Goal: Communication & Community: Share content

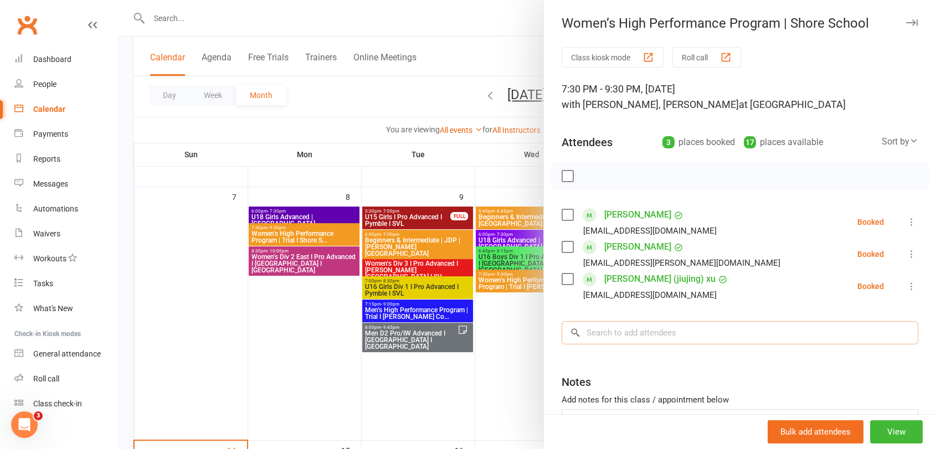
scroll to position [277, 0]
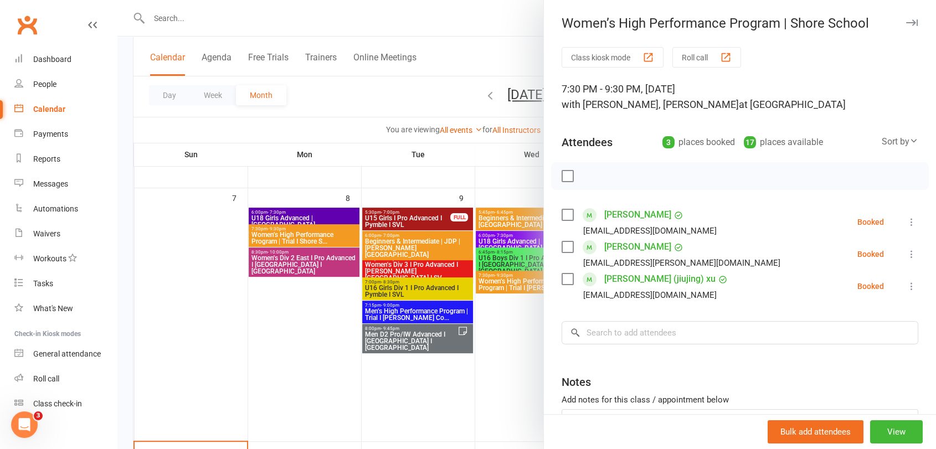
click at [290, 229] on div at bounding box center [526, 224] width 819 height 449
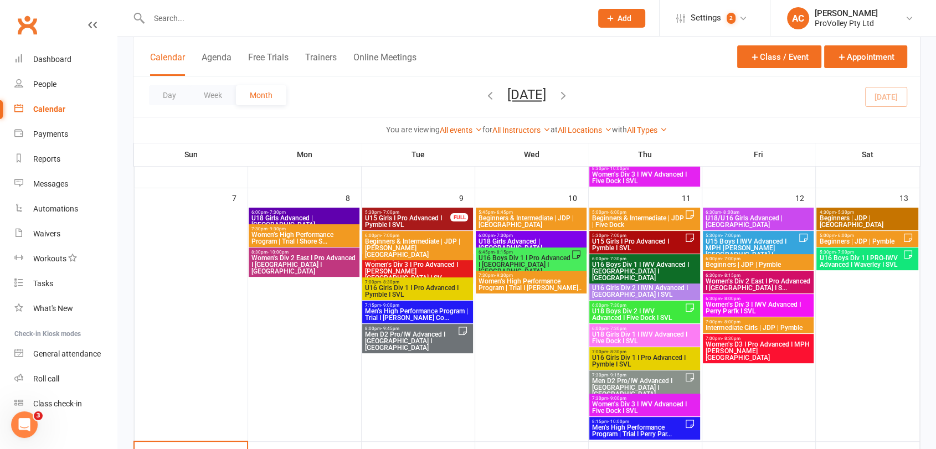
click at [294, 235] on span "Women’s High Performance Program | Trial I Shore S..." at bounding box center [304, 238] width 106 height 13
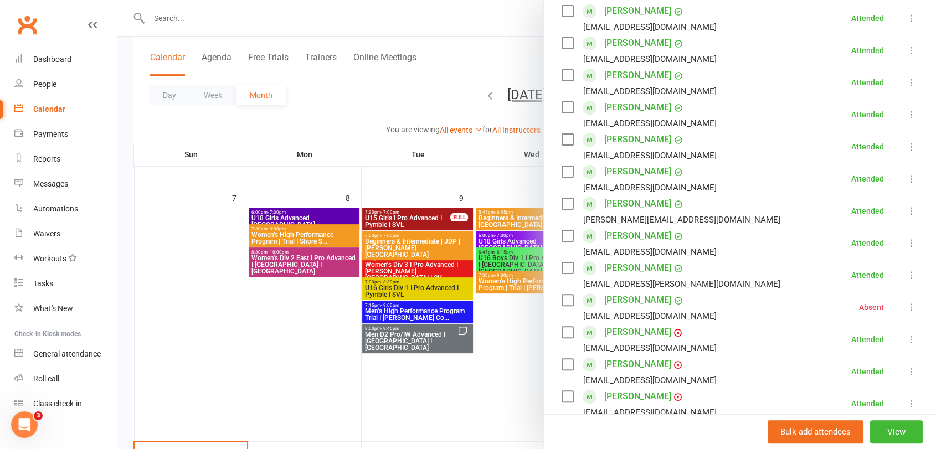
scroll to position [235, 0]
click at [620, 203] on link "[PERSON_NAME]" at bounding box center [637, 205] width 67 height 18
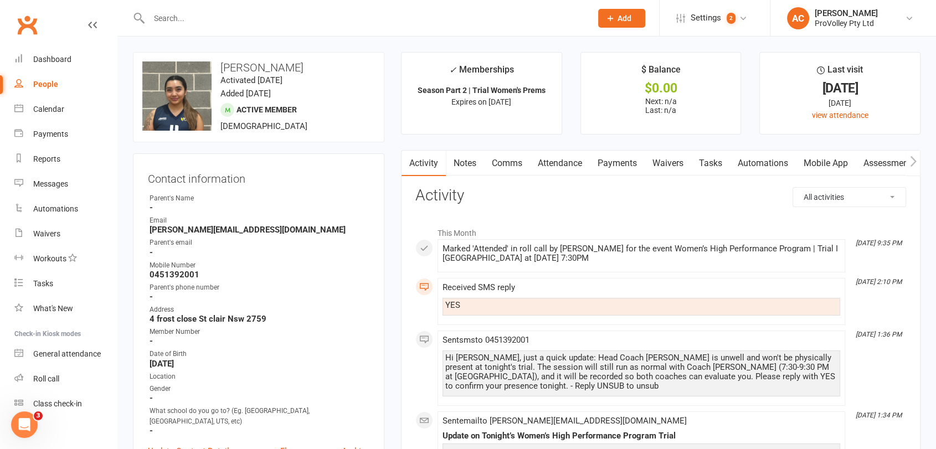
click at [171, 274] on strong "0451392001" at bounding box center [260, 275] width 220 height 10
copy render-form-field "0451392001"
click at [166, 19] on input "text" at bounding box center [365, 19] width 438 height 16
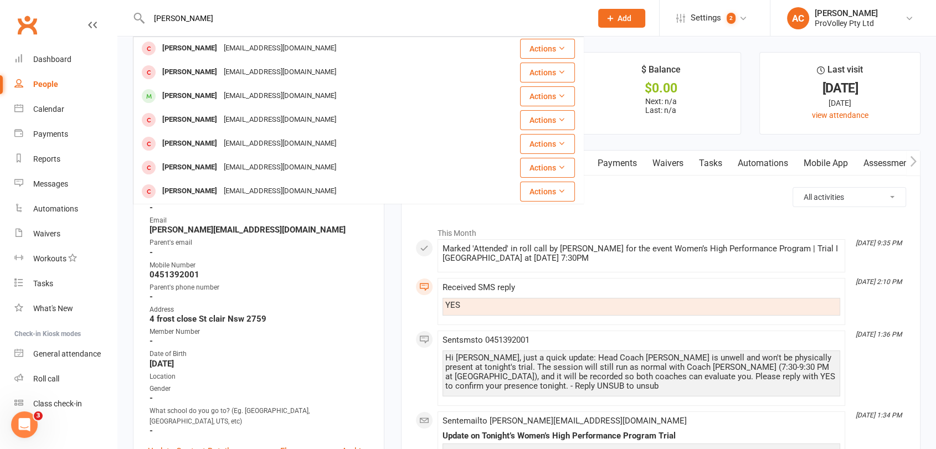
scroll to position [119, 0]
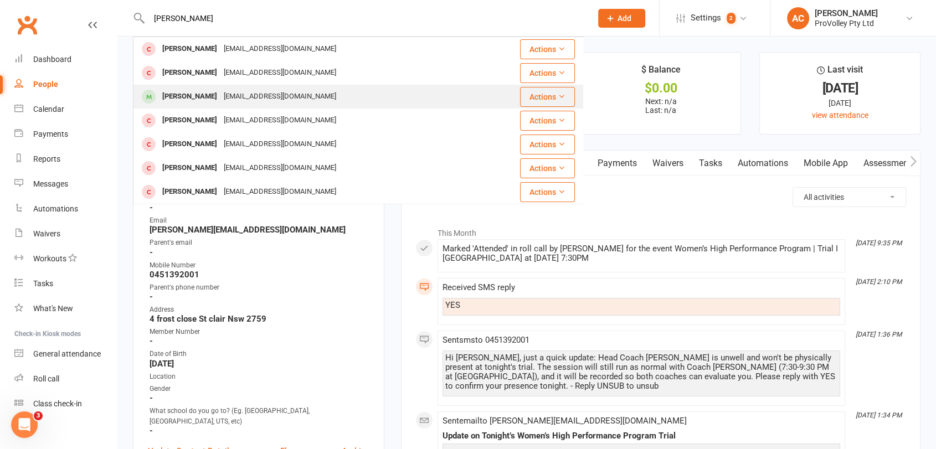
type input "smith"
click at [196, 90] on div "[PERSON_NAME]" at bounding box center [189, 97] width 61 height 16
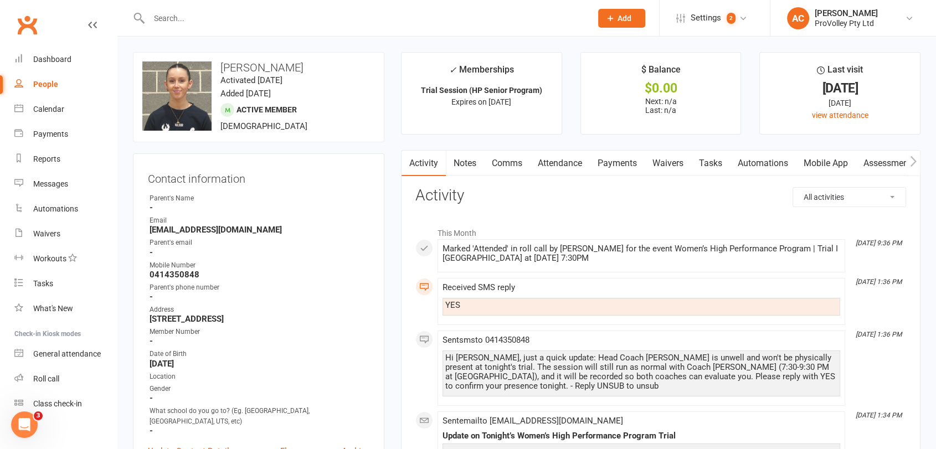
click at [172, 273] on strong "0414350848" at bounding box center [260, 275] width 220 height 10
copy render-form-field "0414350848"
click at [57, 119] on link "Calendar" at bounding box center [65, 109] width 102 height 25
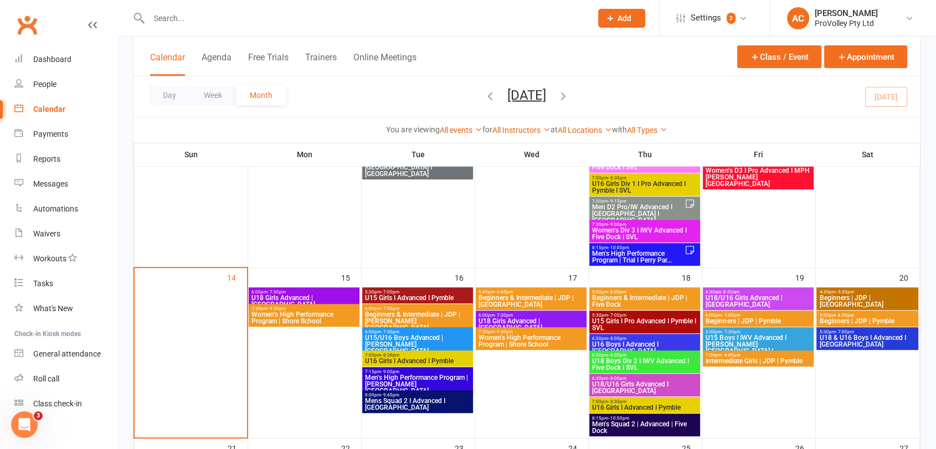
scroll to position [503, 0]
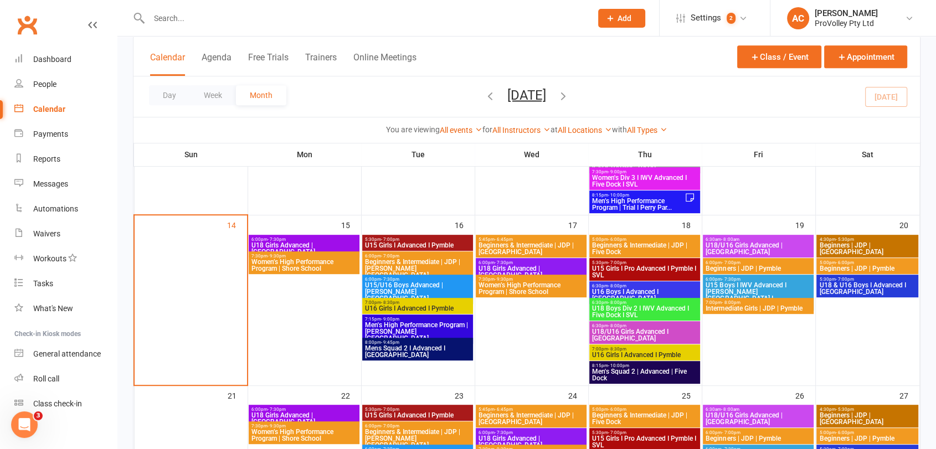
click at [313, 272] on div "7:30pm - 9:30pm Women’s High Performance Program | Shore School" at bounding box center [304, 262] width 111 height 23
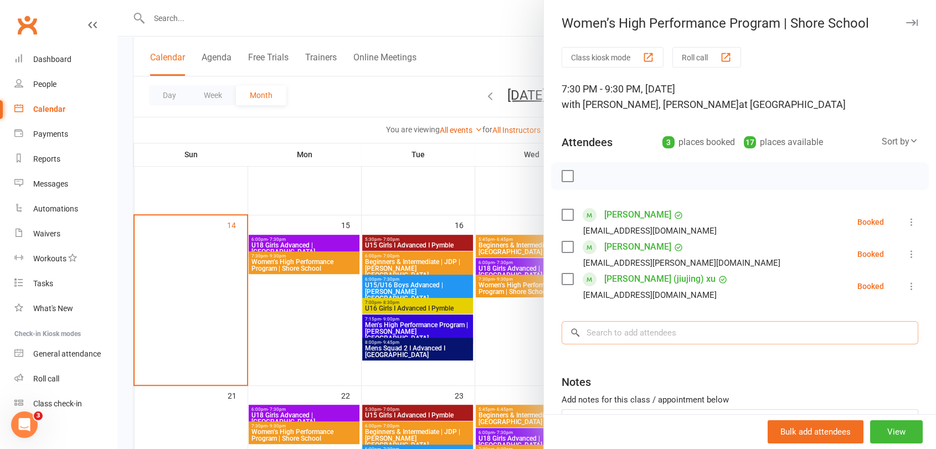
click at [641, 327] on input "search" at bounding box center [740, 332] width 357 height 23
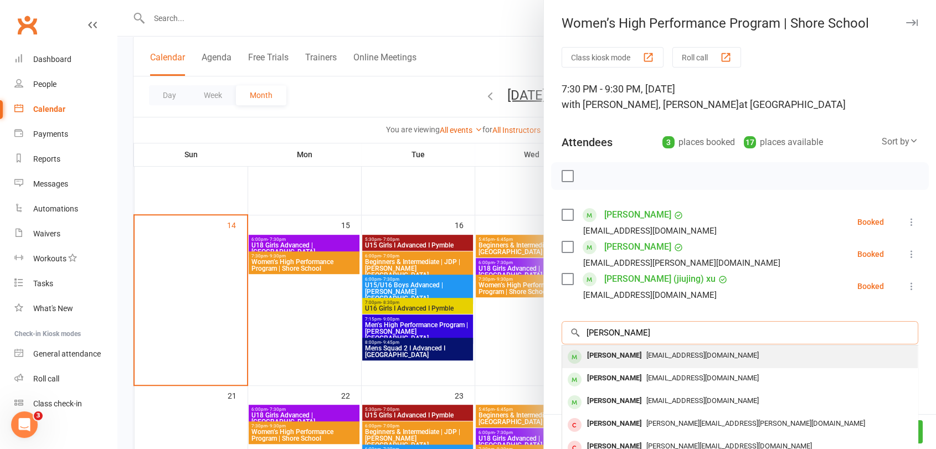
type input "lily wor"
click at [646, 351] on span "Lily.worrall17@icloud.com" at bounding box center [702, 355] width 112 height 8
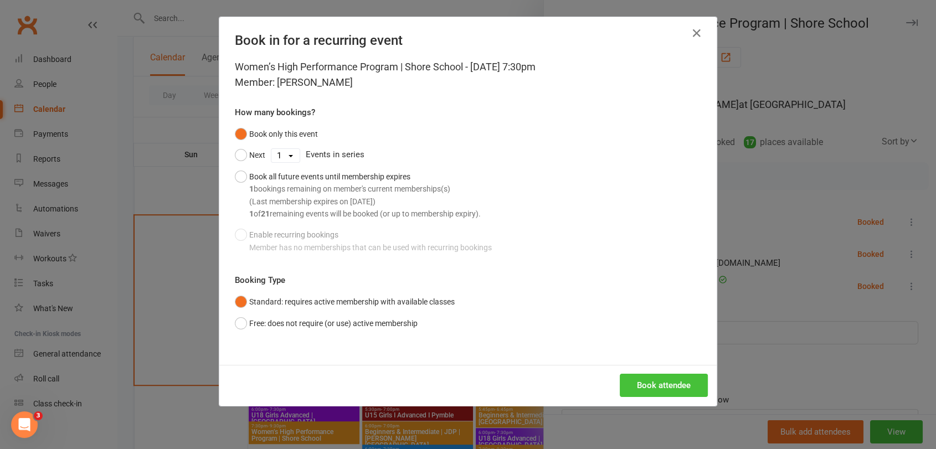
click at [641, 376] on button "Book attendee" at bounding box center [664, 385] width 88 height 23
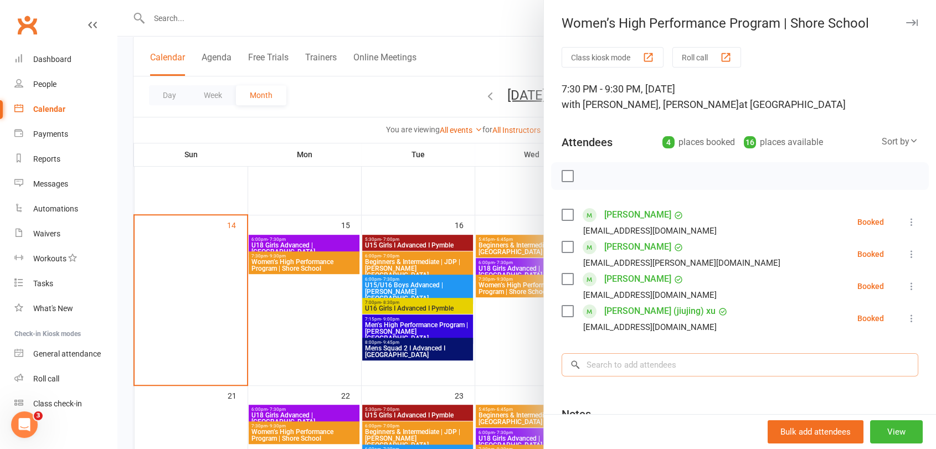
drag, startPoint x: 628, startPoint y: 360, endPoint x: 601, endPoint y: 362, distance: 27.2
click at [601, 362] on input "search" at bounding box center [740, 364] width 357 height 23
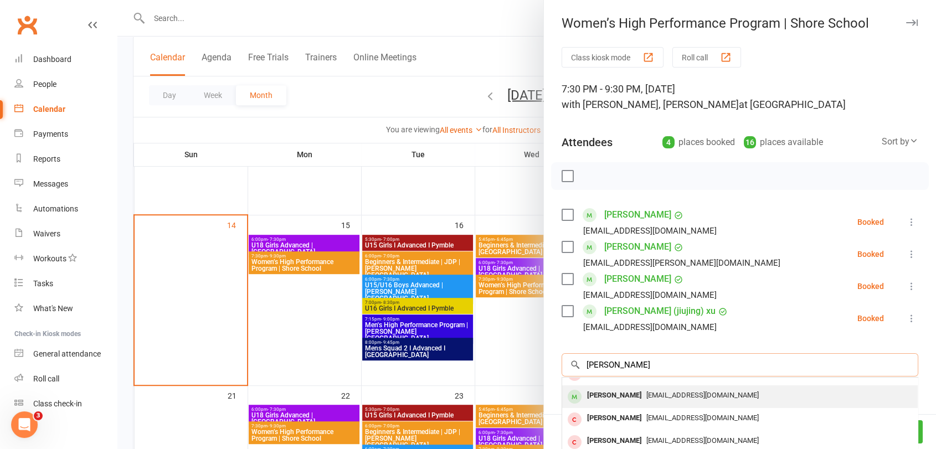
scroll to position [119, 0]
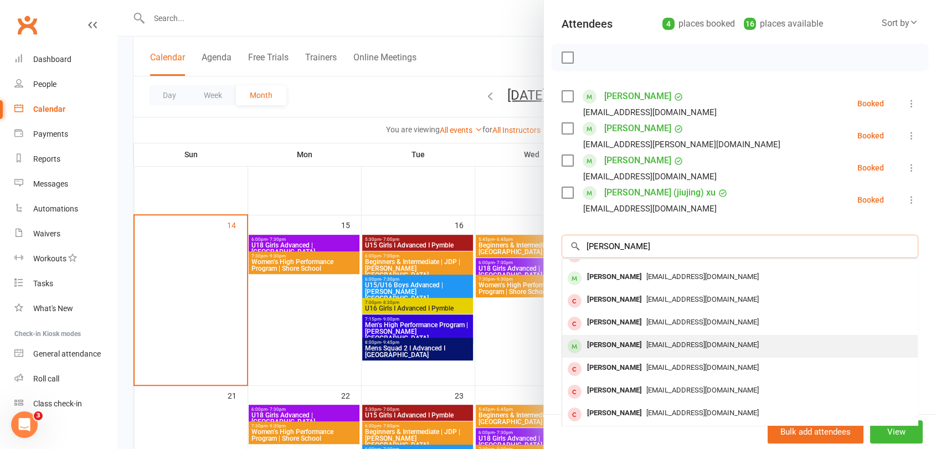
type input "smith"
click at [619, 343] on div "[PERSON_NAME]" at bounding box center [615, 345] width 64 height 16
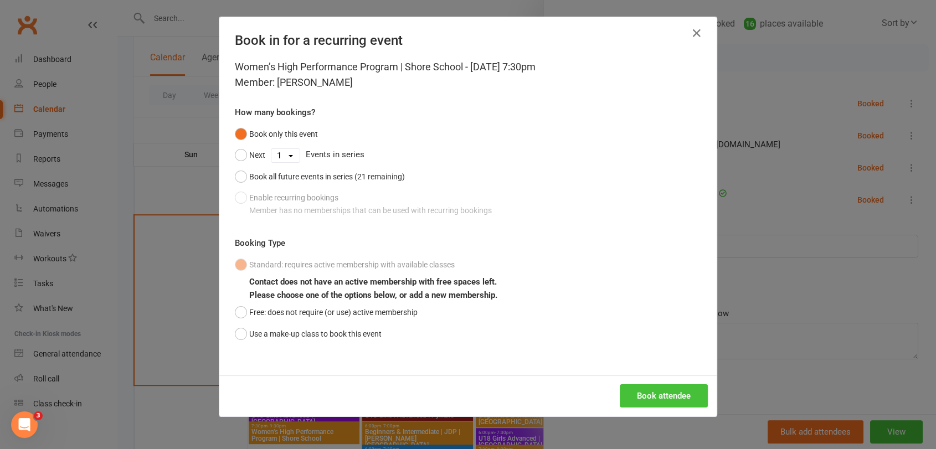
click at [631, 395] on button "Book attendee" at bounding box center [664, 395] width 88 height 23
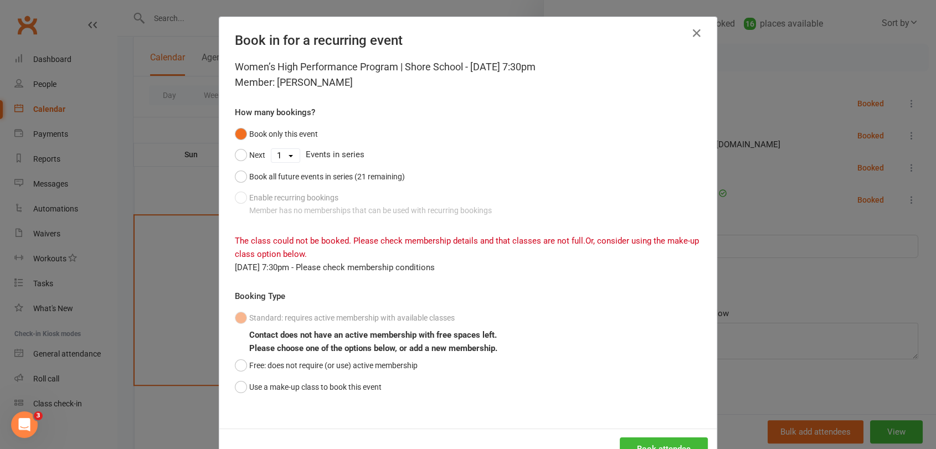
drag, startPoint x: 354, startPoint y: 85, endPoint x: 273, endPoint y: 83, distance: 82.0
click at [273, 83] on div "Women’s High Performance Program | Shore School - Sep 15, 2025 7:30pm Member: A…" at bounding box center [468, 74] width 466 height 31
copy div "[PERSON_NAME]"
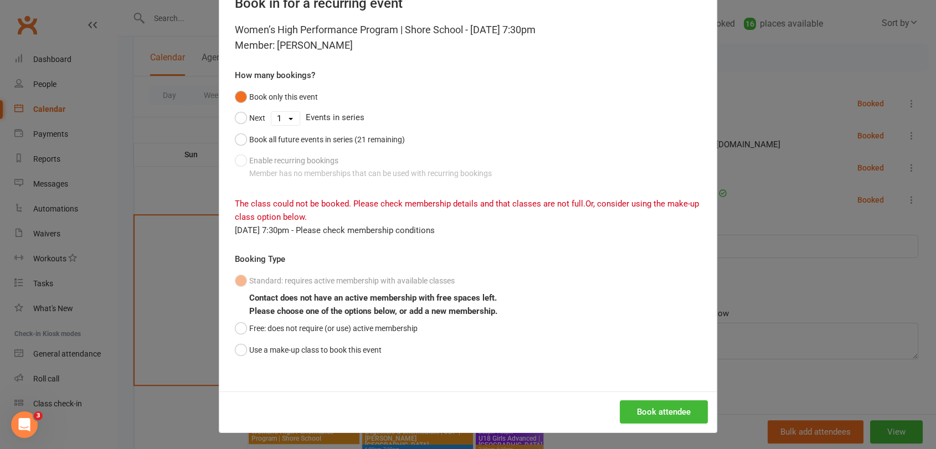
click at [736, 307] on div "Book in for a recurring event Women’s High Performance Program | Shore School -…" at bounding box center [468, 224] width 936 height 449
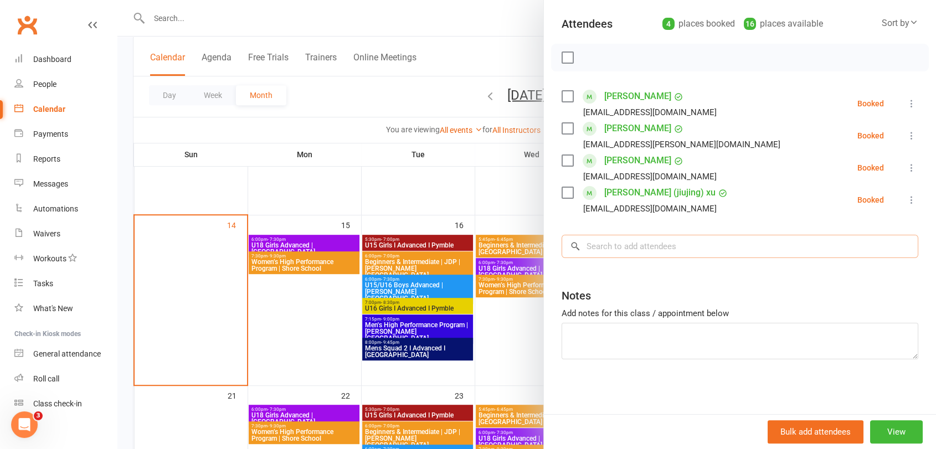
click at [626, 242] on input "search" at bounding box center [740, 246] width 357 height 23
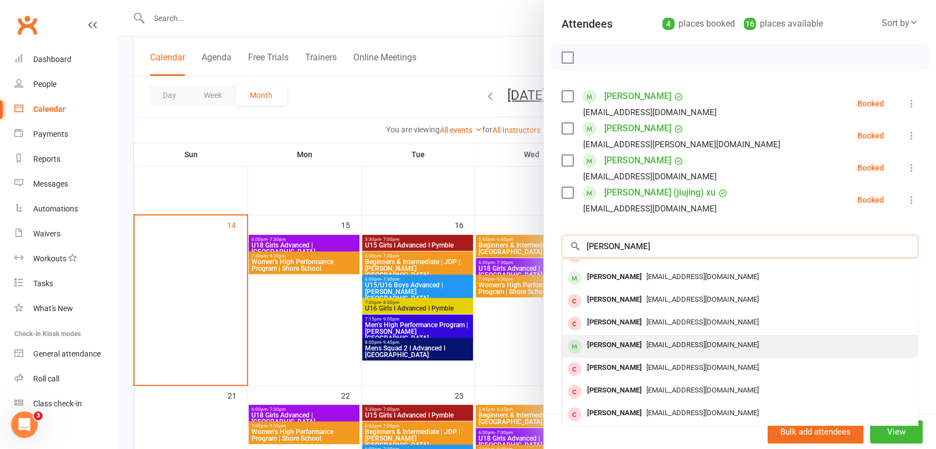
type input "smith"
click at [619, 342] on div "[PERSON_NAME]" at bounding box center [615, 345] width 64 height 16
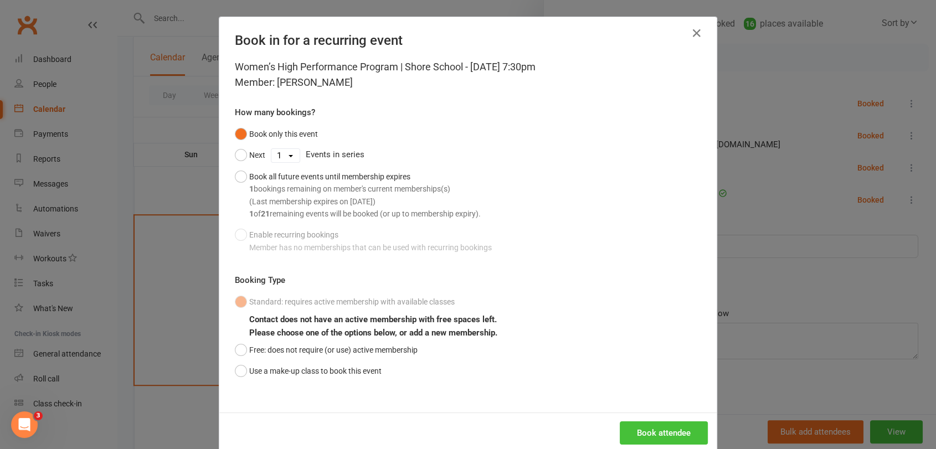
click at [660, 431] on button "Book attendee" at bounding box center [664, 433] width 88 height 23
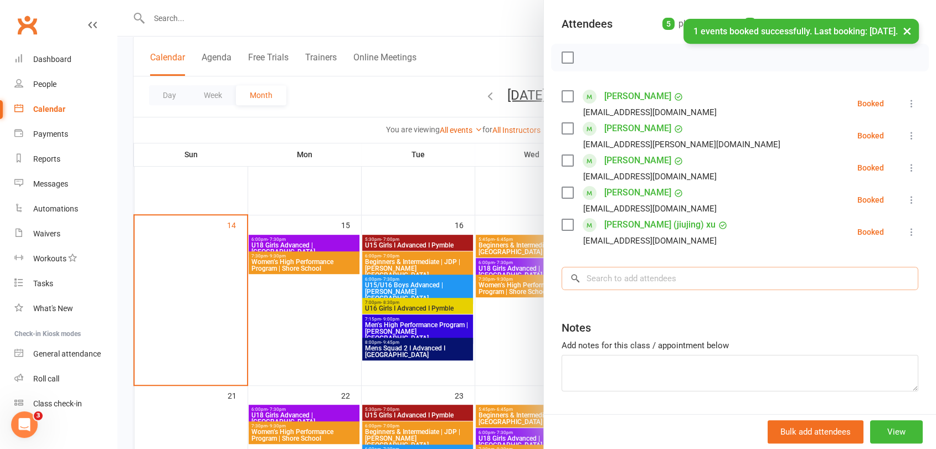
click at [624, 276] on input "search" at bounding box center [740, 278] width 357 height 23
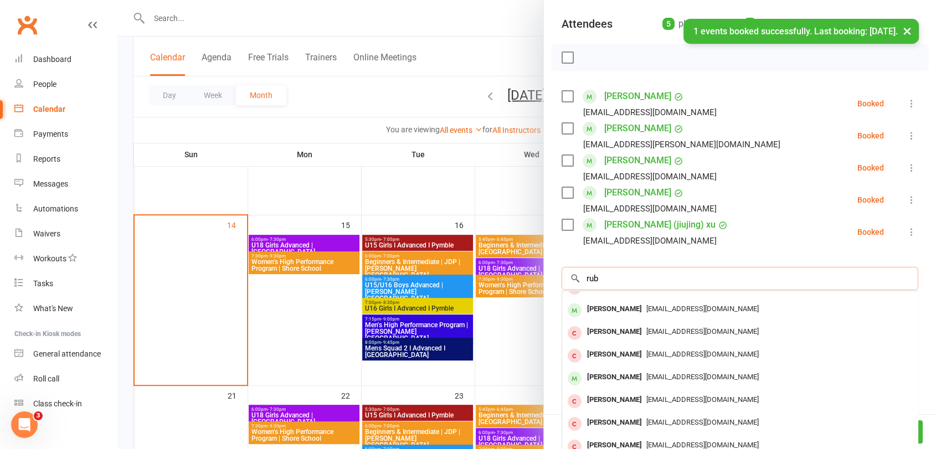
type input "ruby"
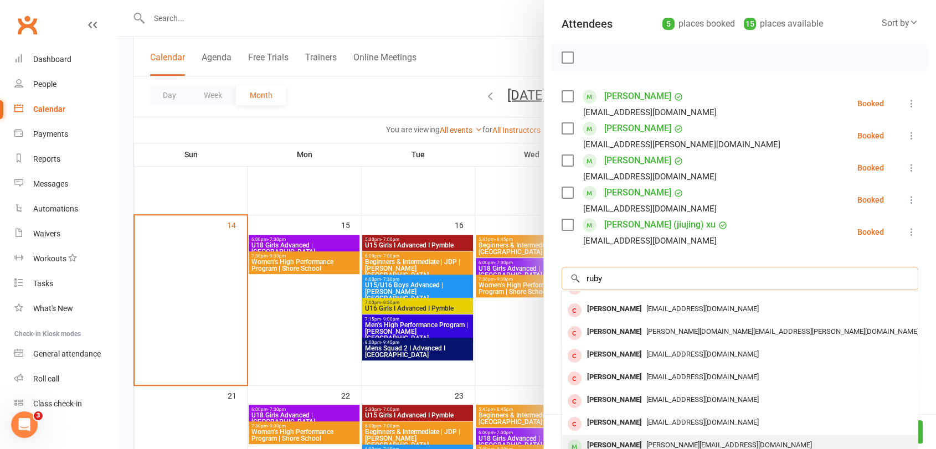
scroll to position [151, 0]
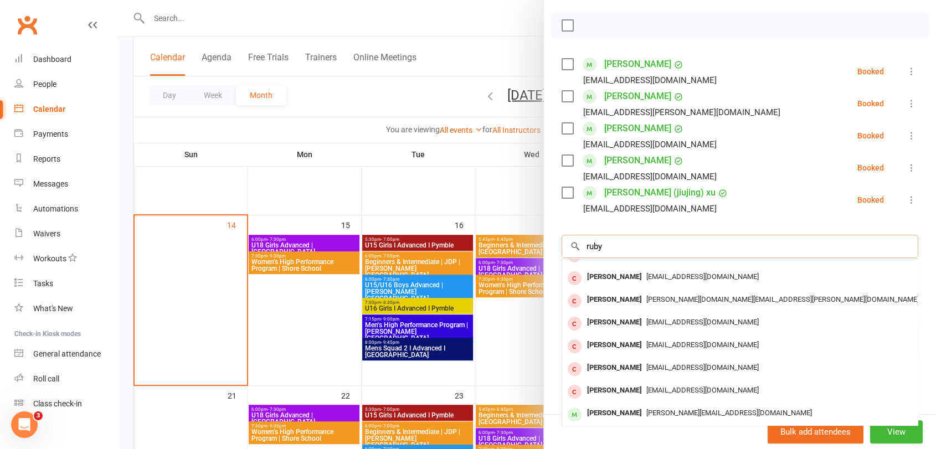
click at [610, 247] on input "ruby" at bounding box center [740, 246] width 357 height 23
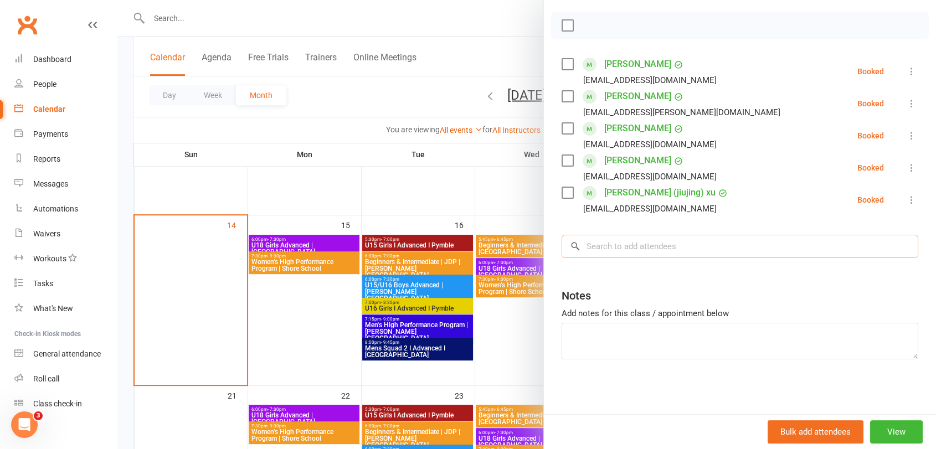
click at [633, 241] on input "search" at bounding box center [740, 246] width 357 height 23
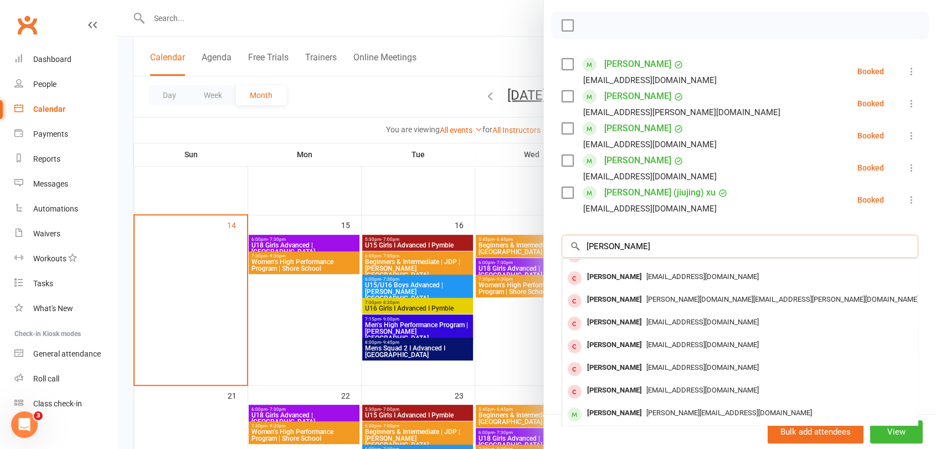
scroll to position [0, 0]
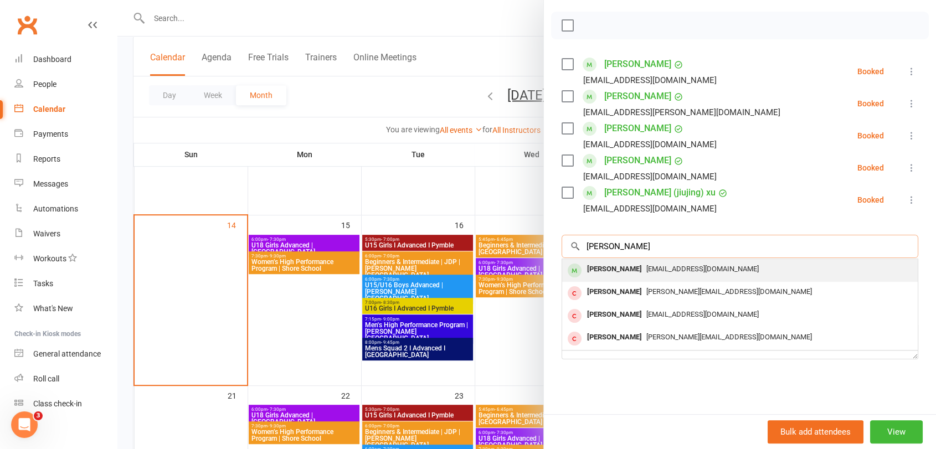
type input "sylvia"
click at [620, 263] on div "[PERSON_NAME]" at bounding box center [615, 269] width 64 height 16
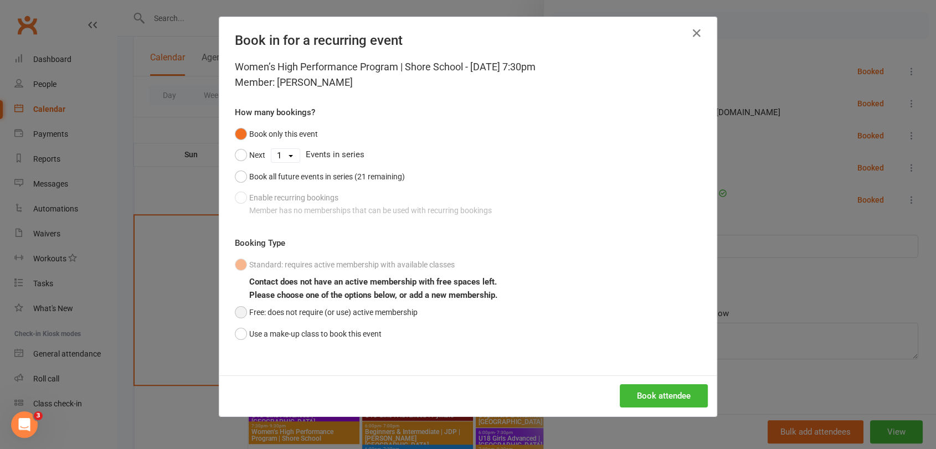
click at [370, 317] on button "Free: does not require (or use) active membership" at bounding box center [326, 312] width 183 height 21
click at [693, 37] on icon "button" at bounding box center [696, 33] width 13 height 13
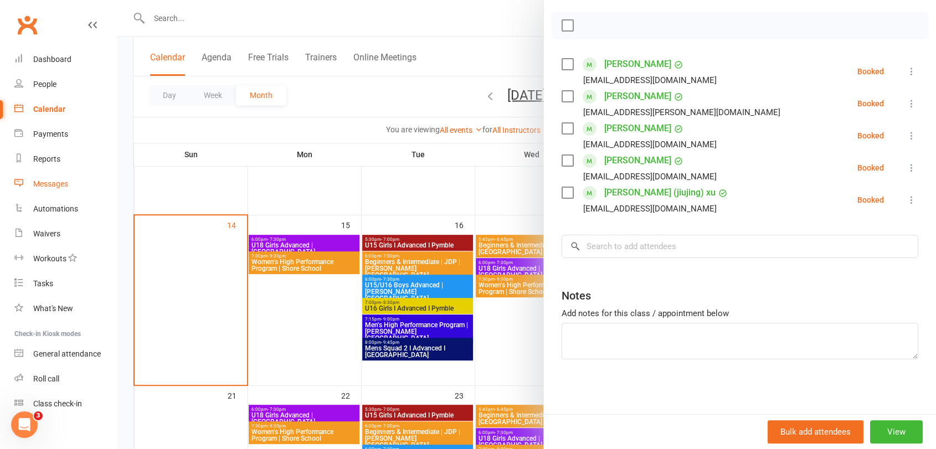
click at [54, 183] on div "Messages" at bounding box center [50, 183] width 35 height 9
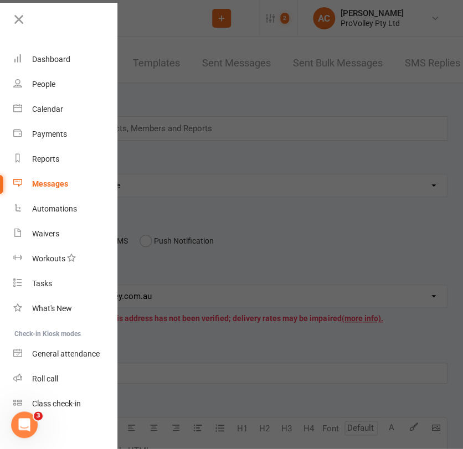
click at [119, 125] on div at bounding box center [231, 224] width 463 height 449
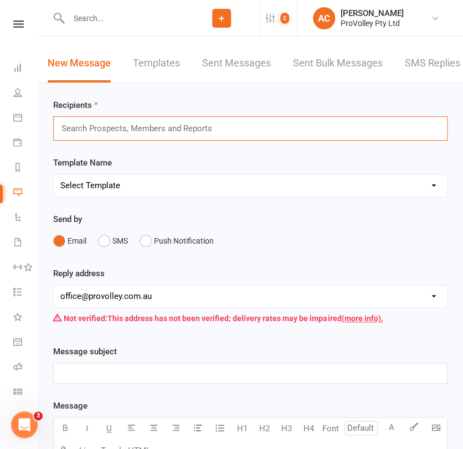
click at [124, 125] on input "text" at bounding box center [141, 128] width 162 height 14
paste input "[PERSON_NAME]"
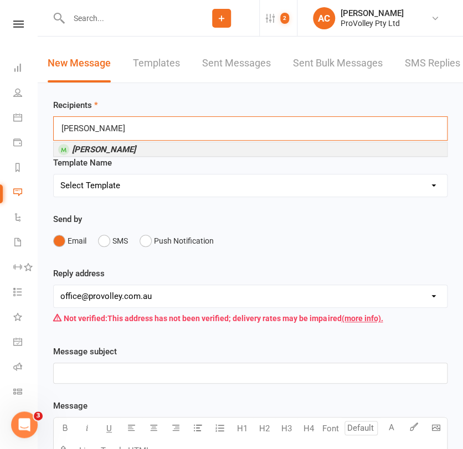
type input "[PERSON_NAME]"
click at [102, 149] on em "[PERSON_NAME]" at bounding box center [104, 150] width 64 height 10
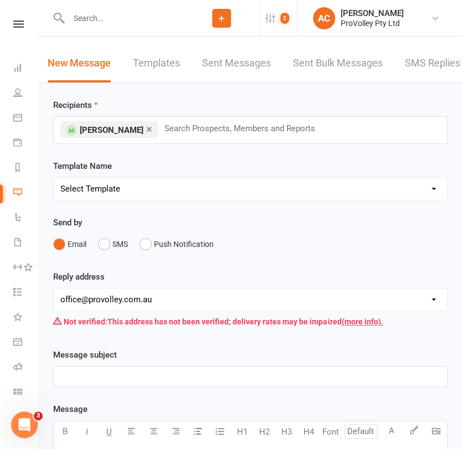
click at [198, 131] on input "text" at bounding box center [244, 128] width 162 height 14
paste input "[PERSON_NAME]"
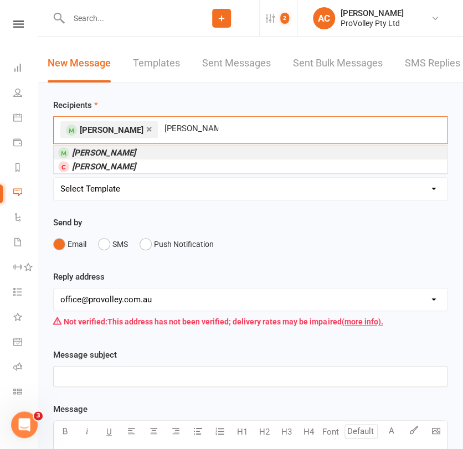
type input "[PERSON_NAME]"
click at [112, 151] on em "[PERSON_NAME]" at bounding box center [104, 153] width 64 height 10
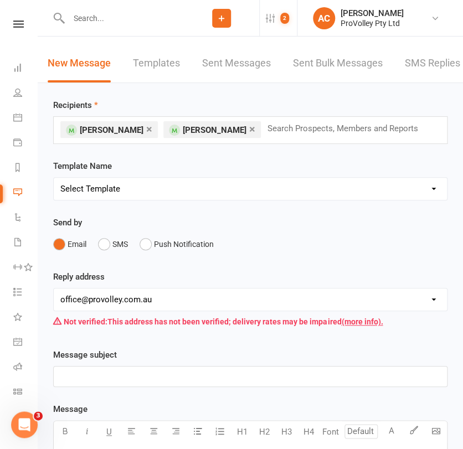
click at [275, 129] on input "text" at bounding box center [347, 128] width 162 height 14
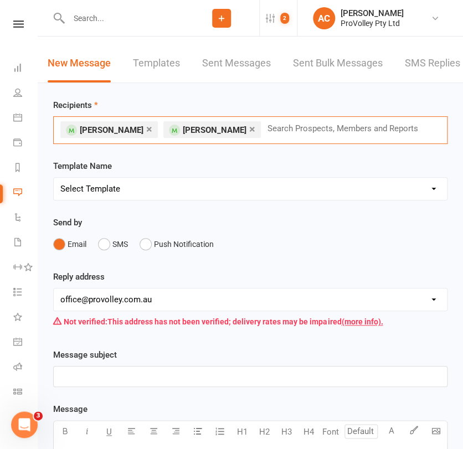
paste input "[PERSON_NAME]"
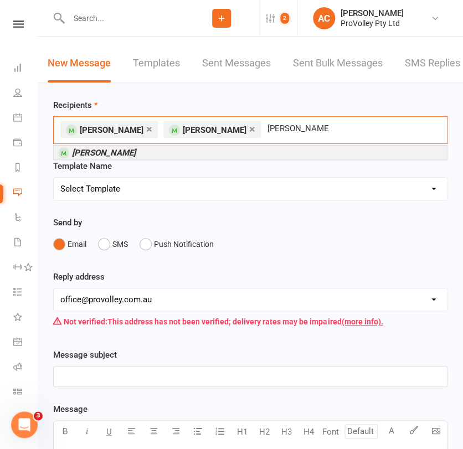
type input "[PERSON_NAME]"
click at [117, 152] on em "[PERSON_NAME]" at bounding box center [104, 153] width 64 height 10
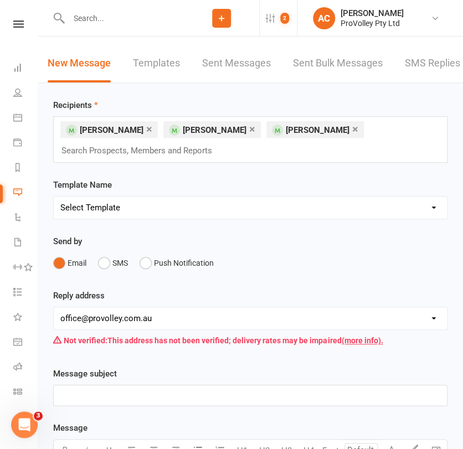
click at [338, 145] on div "× [PERSON_NAME] × [PERSON_NAME] × [PERSON_NAME] Search Prospects, Members and R…" at bounding box center [250, 139] width 394 height 47
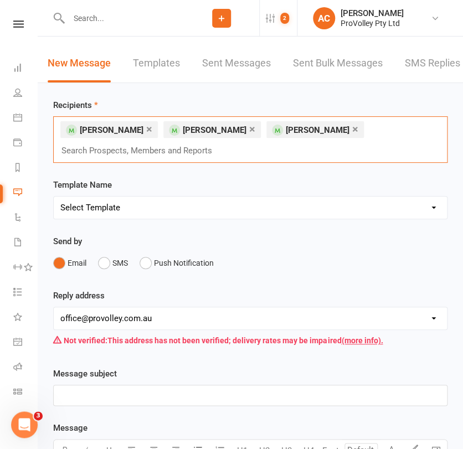
paste input "[PERSON_NAME]"
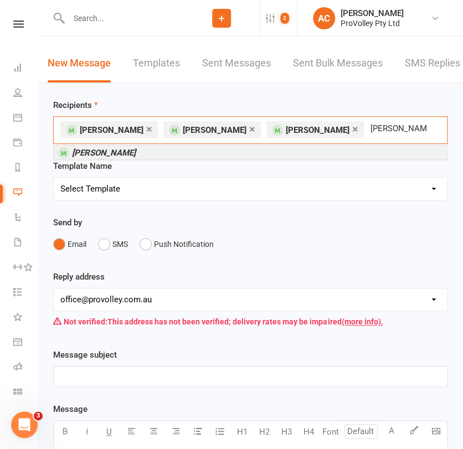
type input "[PERSON_NAME]"
click at [105, 154] on em "[PERSON_NAME]" at bounding box center [104, 153] width 64 height 10
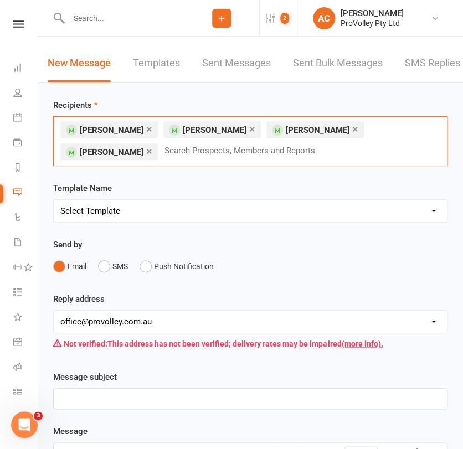
click at [185, 153] on input "text" at bounding box center [244, 150] width 162 height 14
paste input "[PERSON_NAME]"
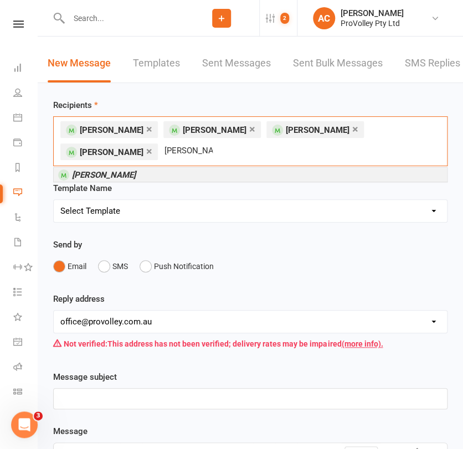
type input "[PERSON_NAME]"
click at [120, 174] on li "[PERSON_NAME]" at bounding box center [250, 175] width 393 height 14
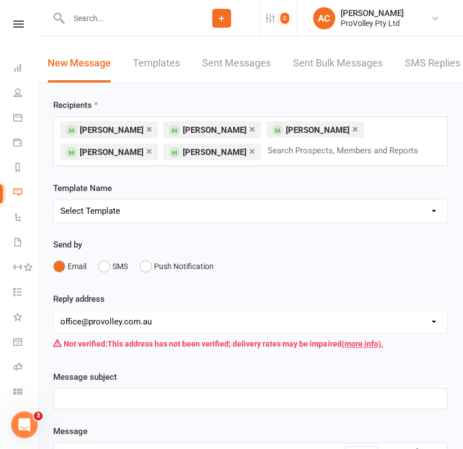
click at [266, 152] on input "text" at bounding box center [347, 150] width 162 height 14
paste input "[PERSON_NAME]"
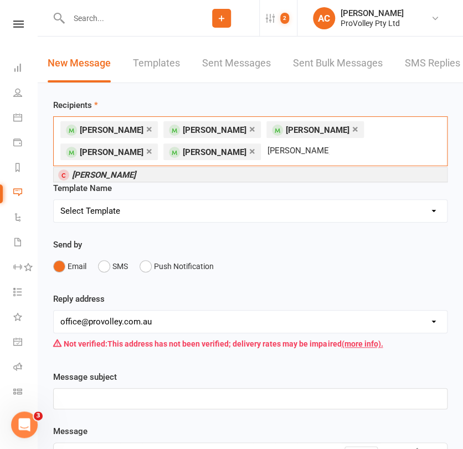
type input "[PERSON_NAME]"
click at [130, 173] on em "[PERSON_NAME]" at bounding box center [104, 175] width 64 height 10
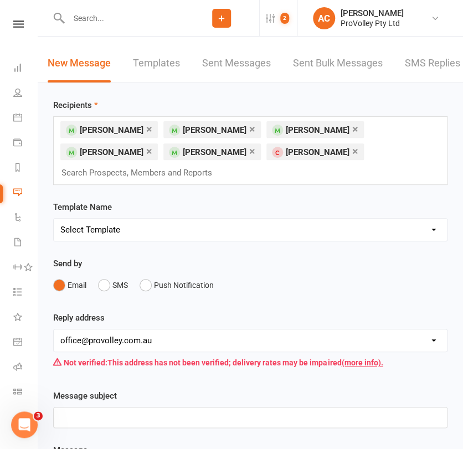
click at [342, 171] on div "× Stephanie Volos × Caitlin Pahina × Charlise Pahina × Hannah Rivera × Maris Ye…" at bounding box center [250, 150] width 394 height 69
paste input "[PERSON_NAME]"
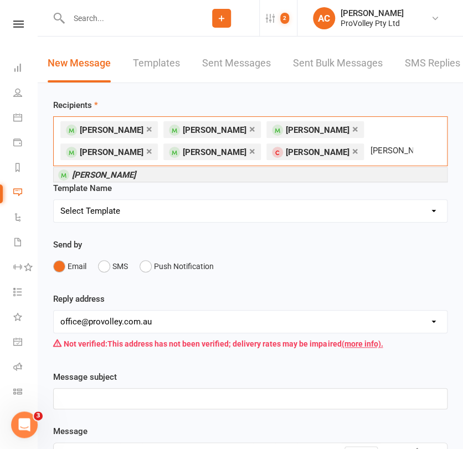
type input "[PERSON_NAME]"
click at [121, 164] on div "× Stephanie Volos × Caitlin Pahina × Charlise Pahina × Hannah Rivera × Maris Ye…" at bounding box center [250, 141] width 394 height 50
click at [96, 172] on em "[PERSON_NAME]" at bounding box center [104, 175] width 64 height 10
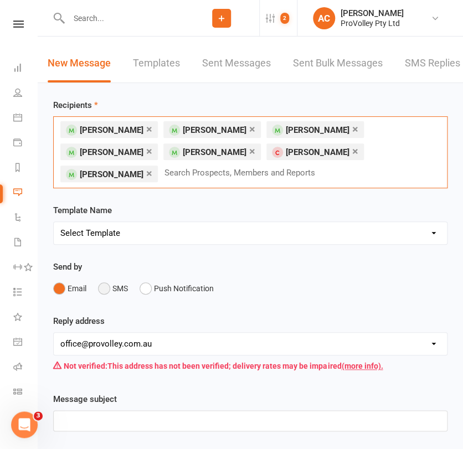
click at [117, 280] on button "SMS" at bounding box center [113, 288] width 30 height 21
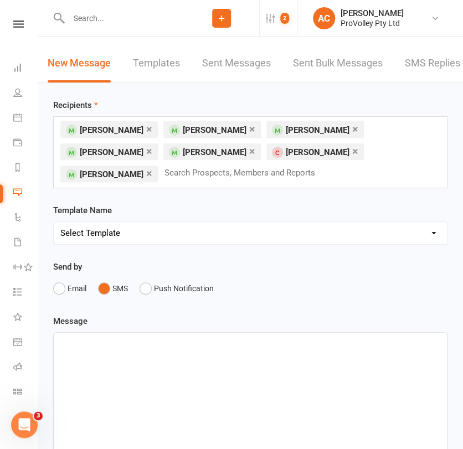
click at [102, 338] on p "﻿" at bounding box center [250, 342] width 380 height 13
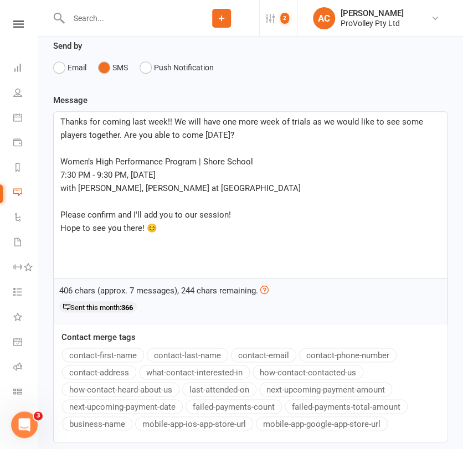
click at [251, 168] on p "7:30 PM - 9:30 PM, Monday, September, 15, 2025" at bounding box center [250, 174] width 380 height 13
drag, startPoint x: 283, startPoint y: 188, endPoint x: 60, endPoint y: 190, distance: 223.2
click at [60, 190] on p "with Ana Calaza, Massimiliano Gubbiotti at Shore School" at bounding box center [250, 188] width 380 height 13
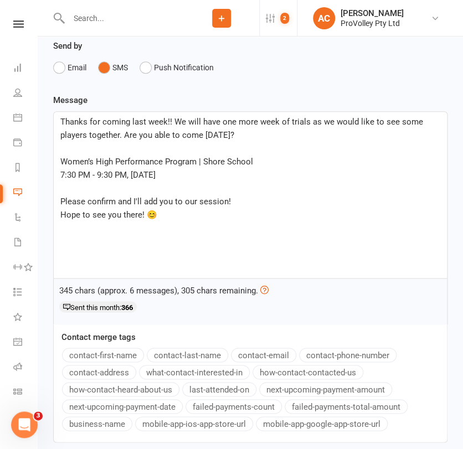
click at [71, 185] on p "﻿" at bounding box center [250, 188] width 380 height 13
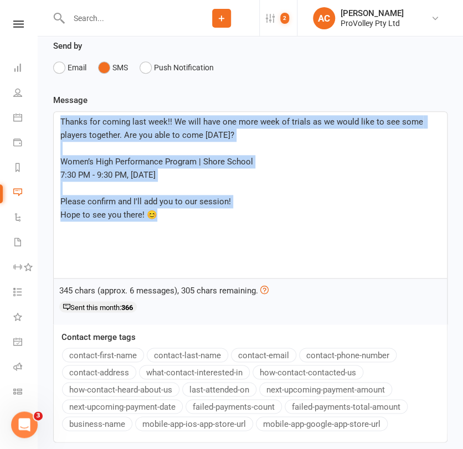
drag, startPoint x: 168, startPoint y: 214, endPoint x: 43, endPoint y: 117, distance: 158.8
click at [43, 117] on div "Recipients × Stephanie Volos × Caitlin Pahina × Charlise Pahina × Hannah Rivera…" at bounding box center [250, 196] width 425 height 669
copy div "Thanks for coming last week!! We will have one more week of trials as we would …"
click at [77, 59] on button "Email" at bounding box center [69, 67] width 33 height 21
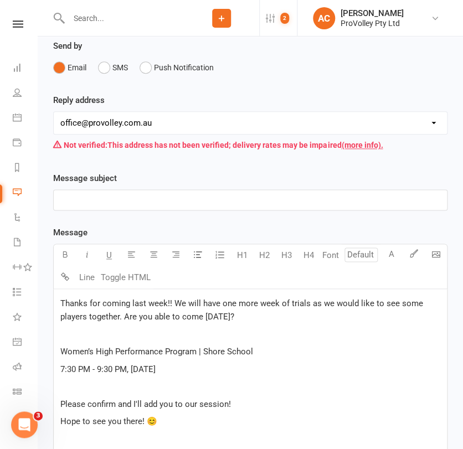
scroll to position [296, 0]
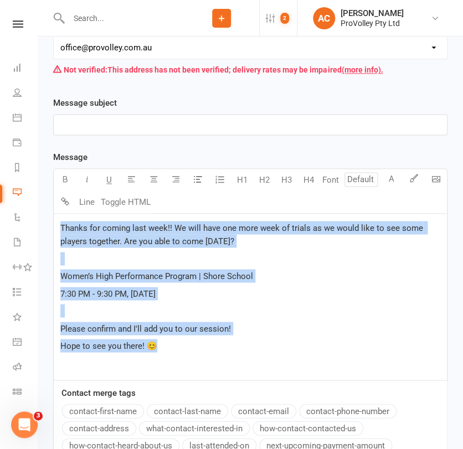
drag, startPoint x: 167, startPoint y: 343, endPoint x: 55, endPoint y: 218, distance: 167.5
click at [55, 218] on div "Thanks for coming last week!! We will have one more week of trials as we would …" at bounding box center [250, 297] width 393 height 166
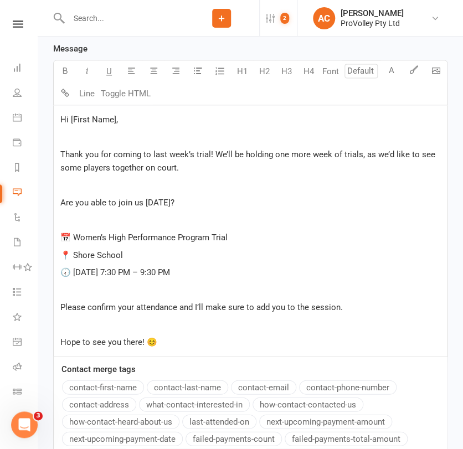
scroll to position [397, 0]
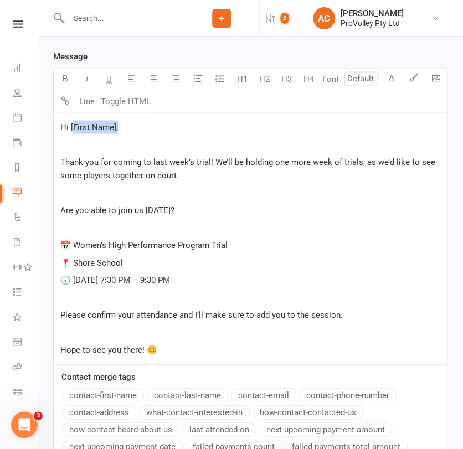
drag, startPoint x: 133, startPoint y: 125, endPoint x: 74, endPoint y: 119, distance: 59.5
click at [74, 120] on p "Hi [First Name]," at bounding box center [250, 126] width 380 height 13
click at [84, 391] on button "contact-first-name" at bounding box center [103, 395] width 82 height 14
click at [78, 186] on p "﻿" at bounding box center [250, 192] width 380 height 13
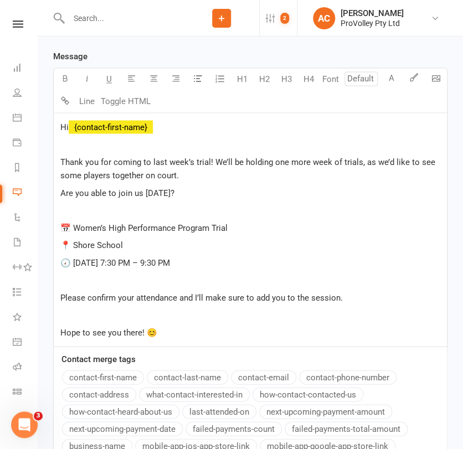
click at [87, 205] on p "﻿" at bounding box center [250, 209] width 380 height 13
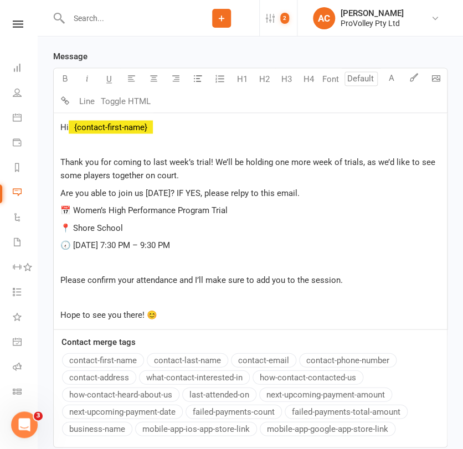
click at [160, 256] on p "﻿" at bounding box center [250, 262] width 380 height 13
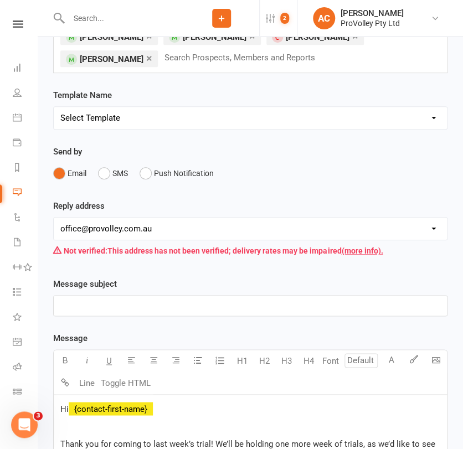
scroll to position [115, 0]
click at [94, 299] on p "﻿" at bounding box center [250, 305] width 380 height 13
click at [123, 218] on select "[EMAIL_ADDRESS][DOMAIN_NAME] [EMAIL_ADDRESS][DOMAIN_NAME] [EMAIL_ADDRESS][DOMAI…" at bounding box center [250, 229] width 393 height 22
select select "3"
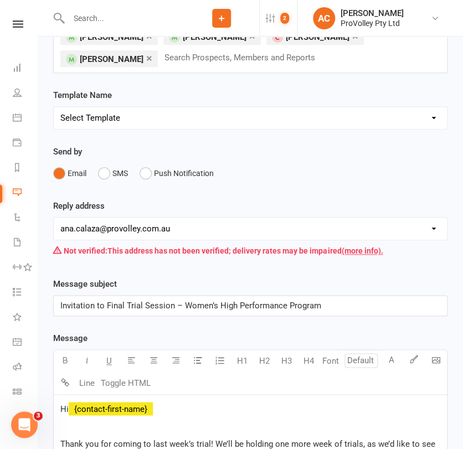
click at [54, 218] on select "[EMAIL_ADDRESS][DOMAIN_NAME] [EMAIL_ADDRESS][DOMAIN_NAME] [EMAIL_ADDRESS][DOMAI…" at bounding box center [250, 229] width 393 height 22
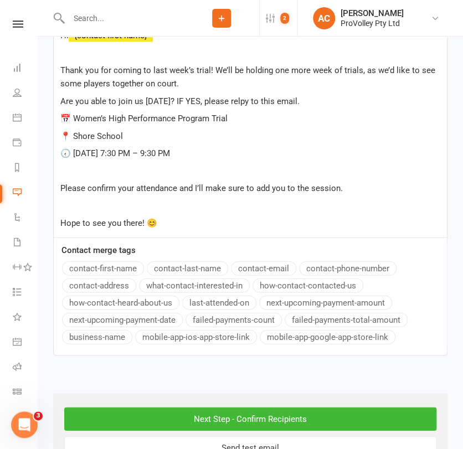
scroll to position [523, 0]
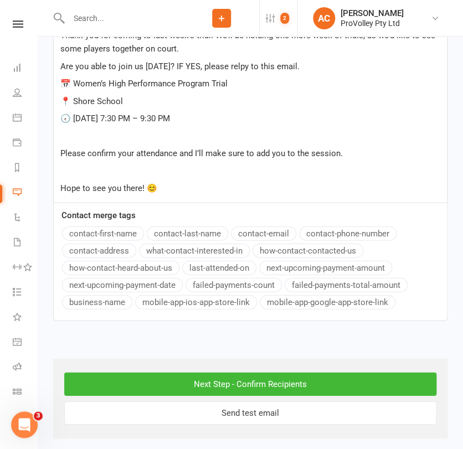
click at [248, 61] on span "Are you able to join us tomorrow? IF YES, please relpy to this email." at bounding box center [179, 66] width 239 height 10
click at [228, 373] on input "Next Step - Confirm Recipients" at bounding box center [250, 384] width 372 height 23
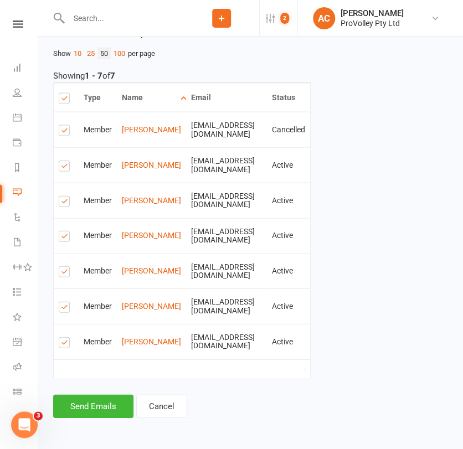
scroll to position [500, 0]
click at [94, 413] on button "Send Emails" at bounding box center [93, 405] width 80 height 23
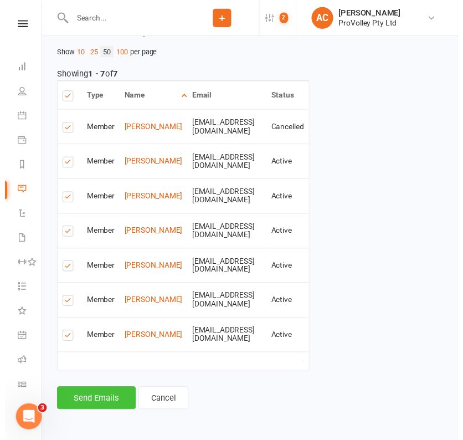
scroll to position [495, 0]
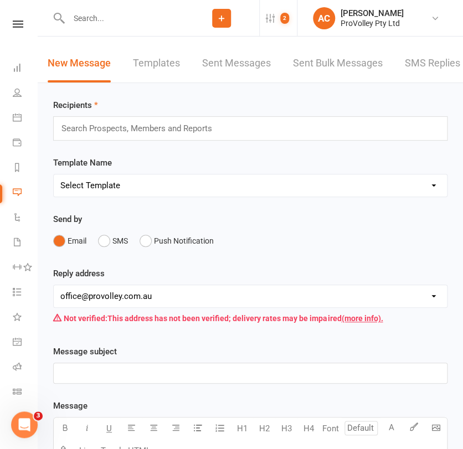
click at [337, 66] on link "Sent Bulk Messages" at bounding box center [338, 63] width 90 height 38
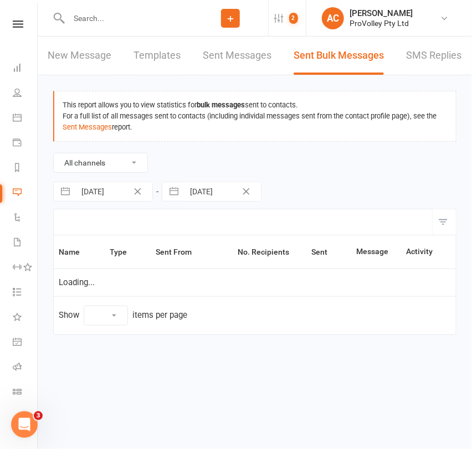
select select "10"
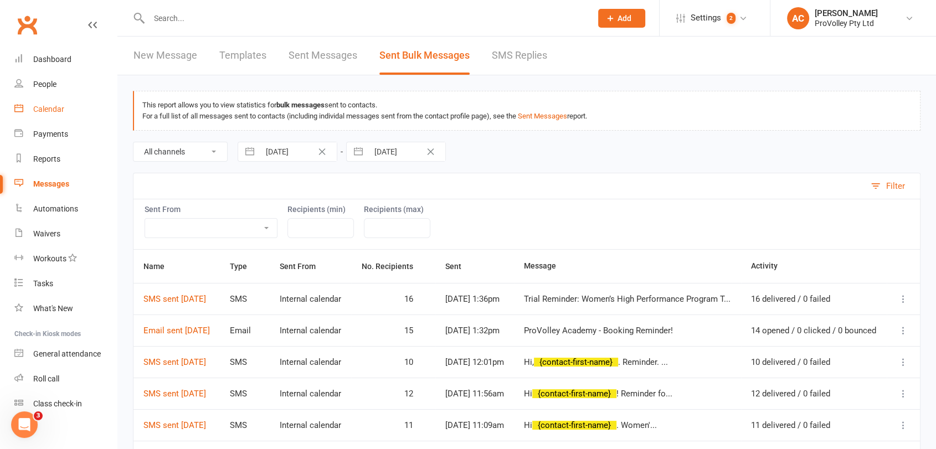
click at [44, 111] on div "Calendar" at bounding box center [48, 109] width 31 height 9
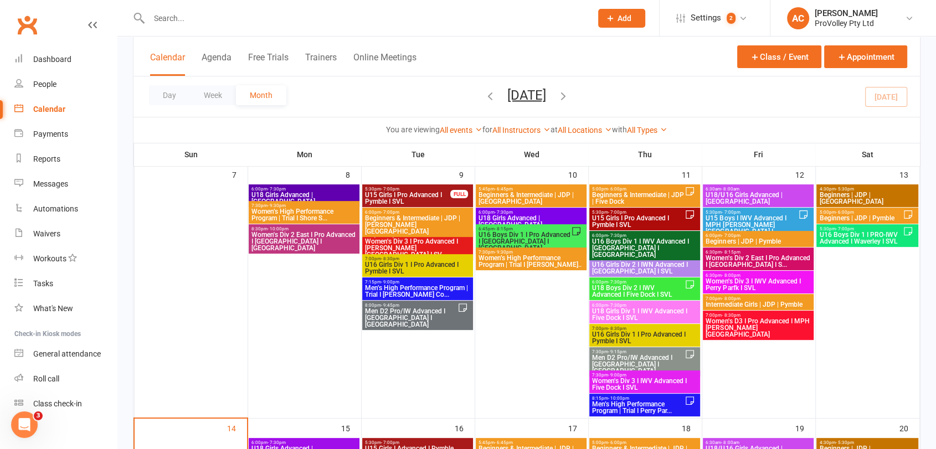
scroll to position [469, 0]
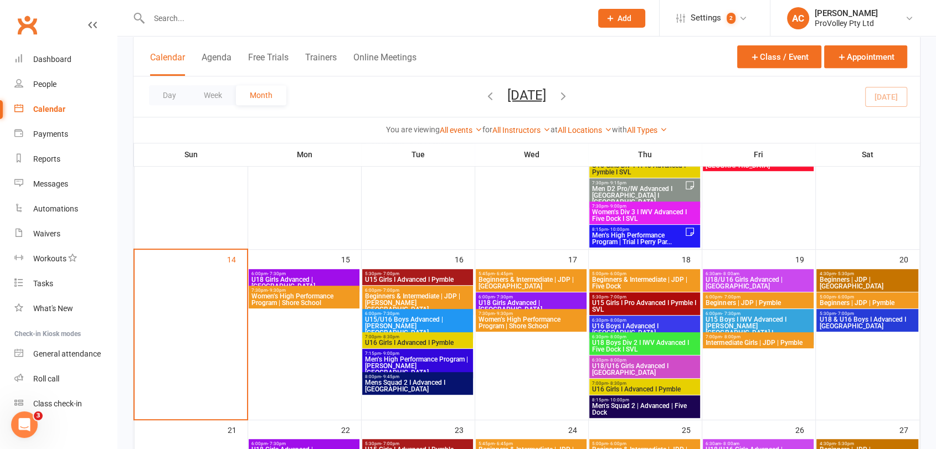
click at [518, 323] on span "Women’s High Performance Program | Shore School" at bounding box center [531, 322] width 106 height 13
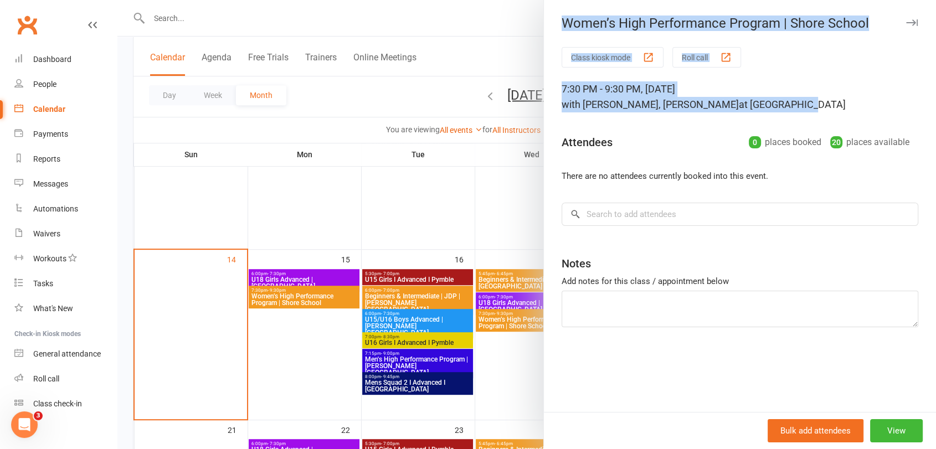
drag, startPoint x: 818, startPoint y: 111, endPoint x: 561, endPoint y: 26, distance: 270.6
click at [561, 26] on div "Women’s High Performance Program | Shore School Class kiosk mode Roll call 7:30…" at bounding box center [739, 224] width 393 height 449
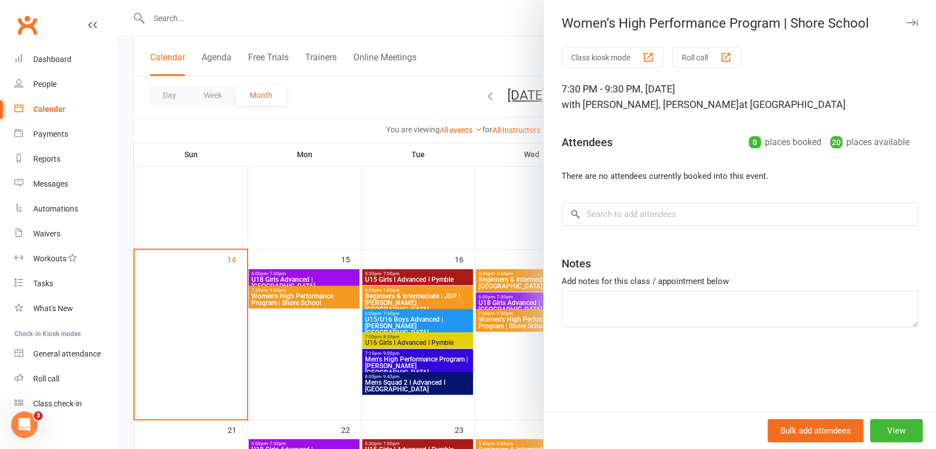
click at [423, 207] on div at bounding box center [526, 224] width 819 height 449
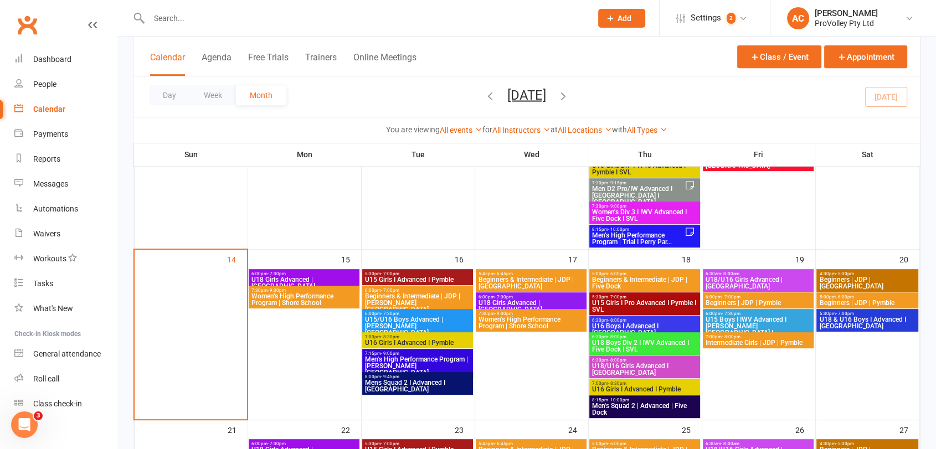
click at [502, 320] on span "Women’s High Performance Program | Shore School" at bounding box center [531, 322] width 106 height 13
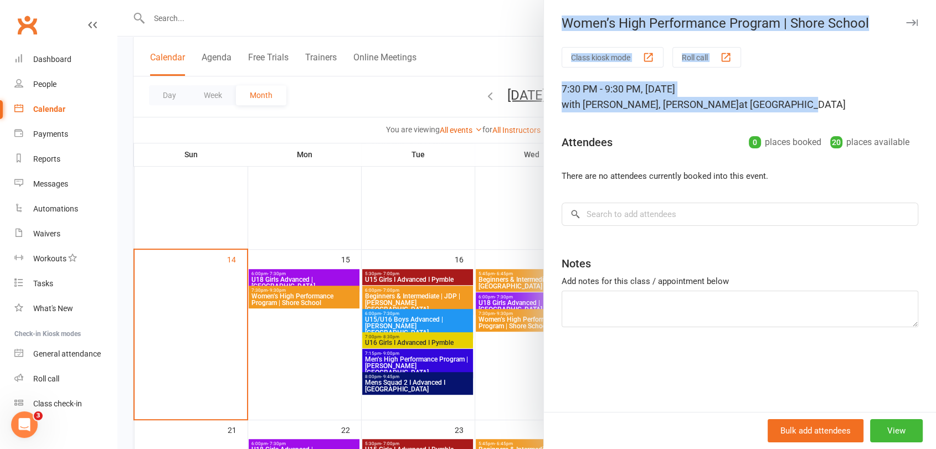
drag, startPoint x: 809, startPoint y: 107, endPoint x: 549, endPoint y: 29, distance: 271.4
click at [549, 29] on div "Women’s High Performance Program | Shore School Class kiosk mode Roll call 7:30…" at bounding box center [739, 224] width 393 height 449
copy div "Women’s High Performance Program | Shore School Class kiosk mode Roll call 7:30…"
click at [782, 101] on span "at Shore School" at bounding box center [792, 105] width 107 height 12
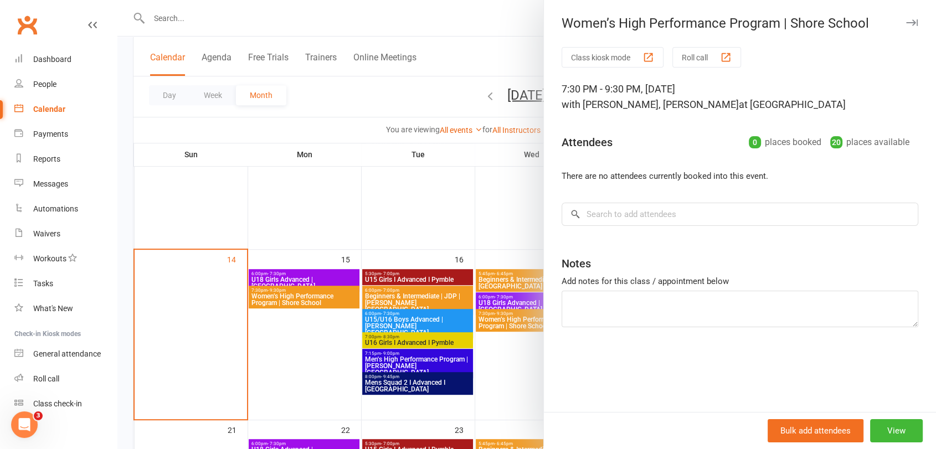
click at [517, 8] on div at bounding box center [526, 224] width 819 height 449
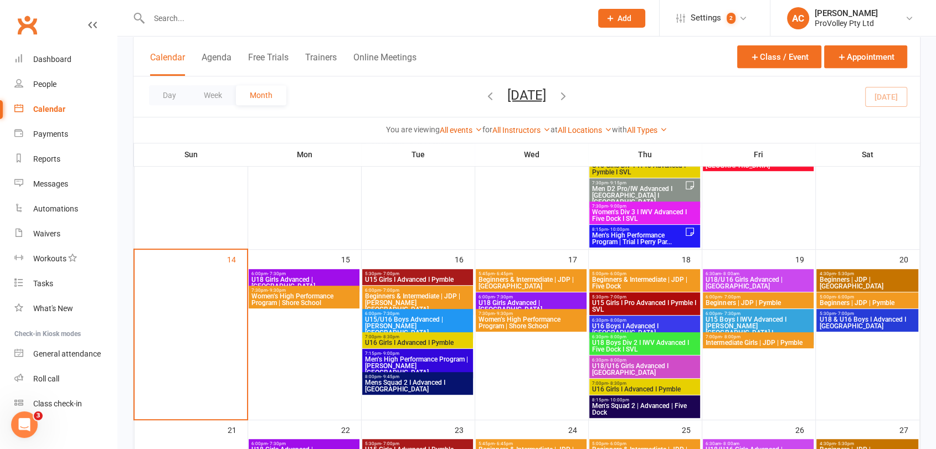
drag, startPoint x: 301, startPoint y: 4, endPoint x: 305, endPoint y: 12, distance: 8.5
click at [301, 4] on div at bounding box center [358, 18] width 451 height 36
click at [305, 12] on input "text" at bounding box center [365, 19] width 438 height 16
paste input "[PERSON_NAME]"
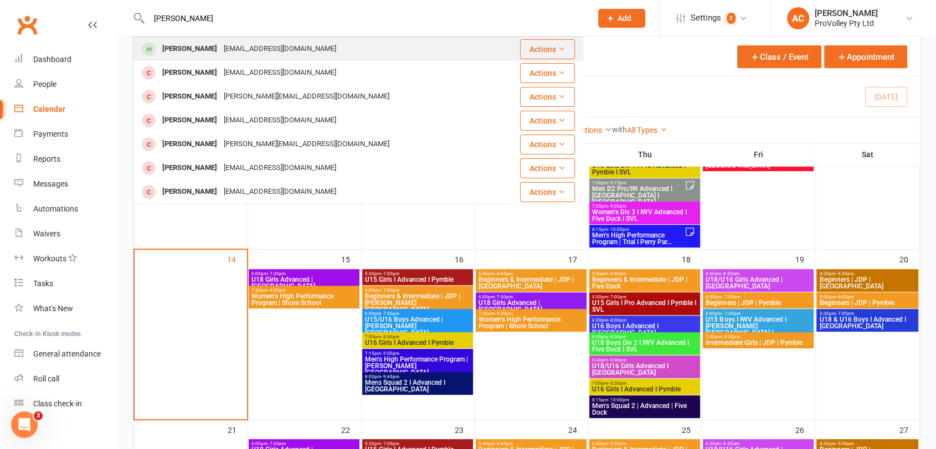
type input "[PERSON_NAME]"
click at [265, 43] on div "[EMAIL_ADDRESS][DOMAIN_NAME]" at bounding box center [279, 49] width 119 height 16
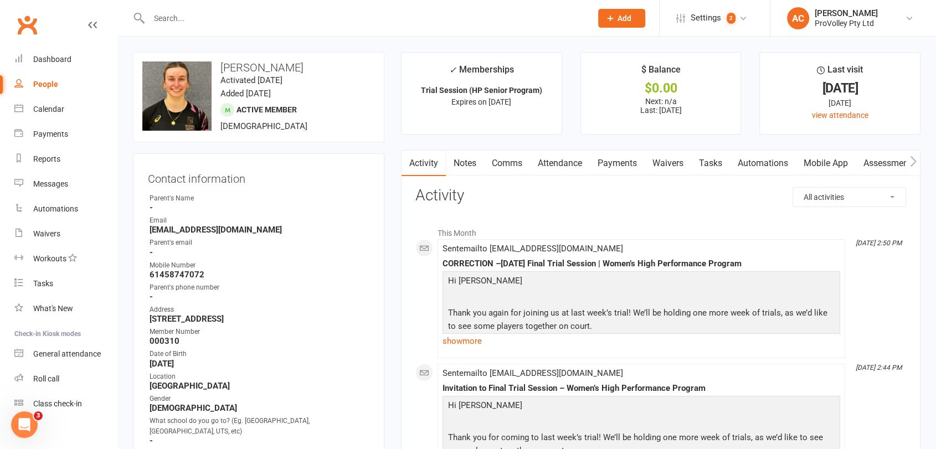
click at [183, 274] on strong "61458747072" at bounding box center [260, 275] width 220 height 10
click at [183, 273] on strong "61458747072" at bounding box center [260, 275] width 220 height 10
copy render-form-field "61458747072"
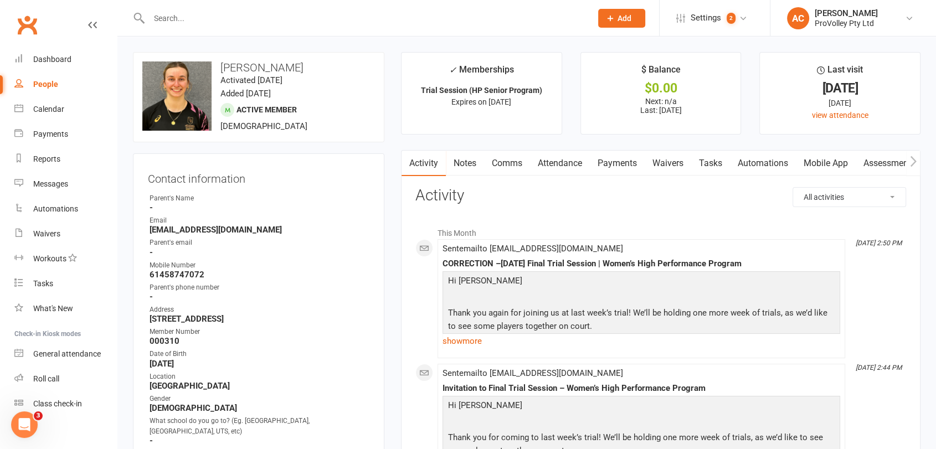
click at [214, 19] on input "text" at bounding box center [365, 19] width 438 height 16
paste input "[PERSON_NAME]"
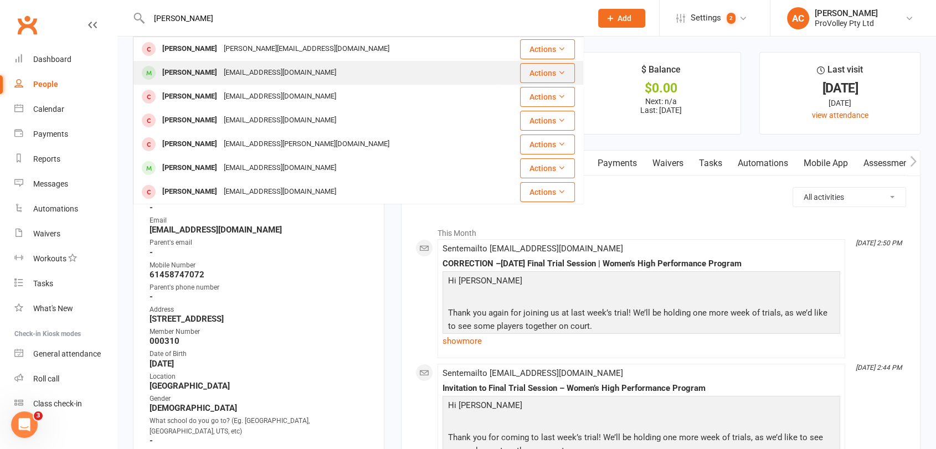
type input "[PERSON_NAME]"
click at [220, 68] on div "[EMAIL_ADDRESS][DOMAIN_NAME]" at bounding box center [279, 73] width 119 height 16
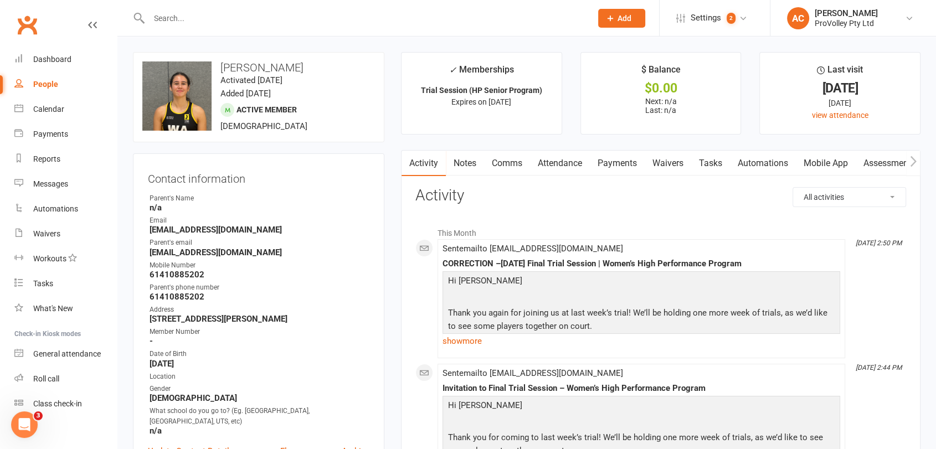
click at [188, 268] on div "Mobile Number" at bounding box center [260, 265] width 220 height 11
click at [187, 268] on div "Mobile Number" at bounding box center [260, 265] width 220 height 11
click at [187, 267] on div "Mobile Number" at bounding box center [260, 265] width 220 height 11
click at [186, 280] on ul "Owner Parent's Name n/a Email sandbagsbeachvolleyball@gmail.com Parent's email …" at bounding box center [259, 314] width 222 height 243
click at [186, 274] on strong "61410885202" at bounding box center [260, 275] width 220 height 10
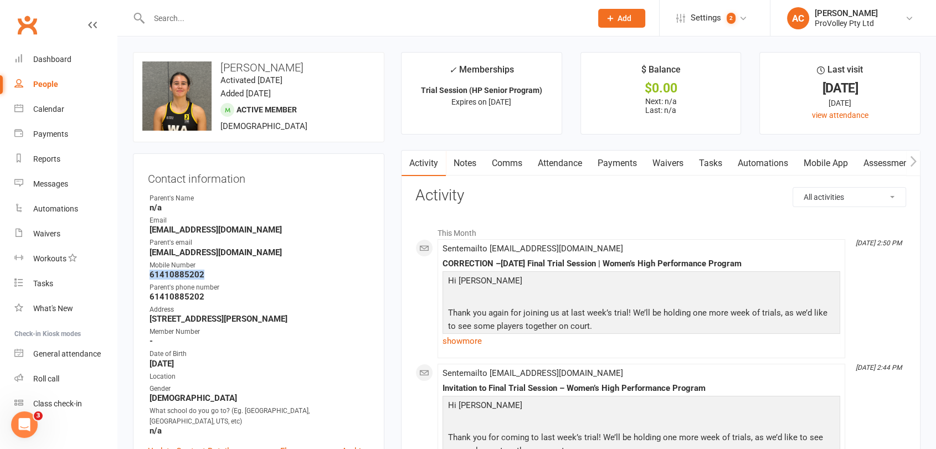
click at [186, 274] on strong "61410885202" at bounding box center [260, 275] width 220 height 10
copy render-form-field "61410885202"
click at [225, 19] on input "text" at bounding box center [365, 19] width 438 height 16
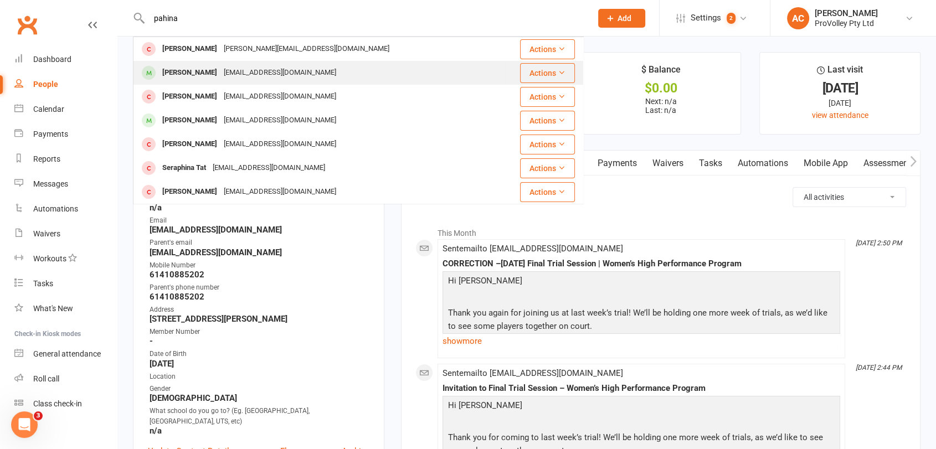
type input "pahina"
click at [253, 76] on div "[EMAIL_ADDRESS][DOMAIN_NAME]" at bounding box center [279, 73] width 119 height 16
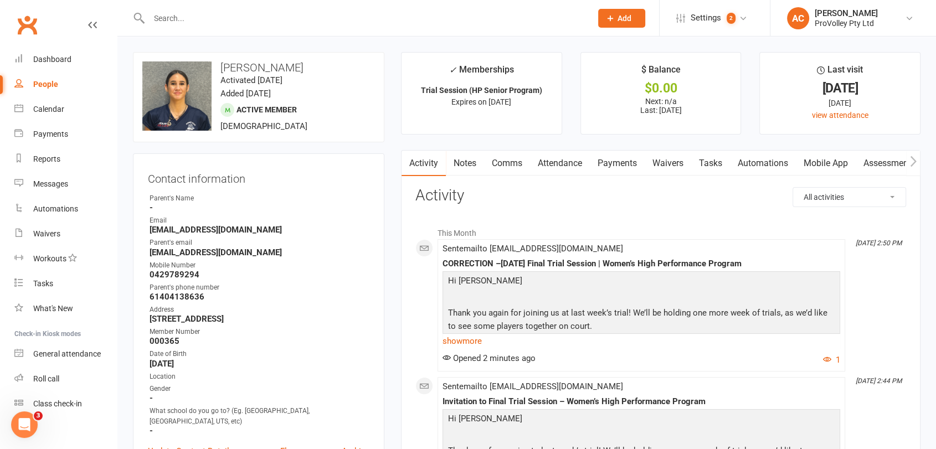
click at [189, 275] on strong "0429789294" at bounding box center [260, 275] width 220 height 10
copy strong "0429789294"
click at [261, 22] on input "text" at bounding box center [365, 19] width 438 height 16
paste input "[PERSON_NAME]"
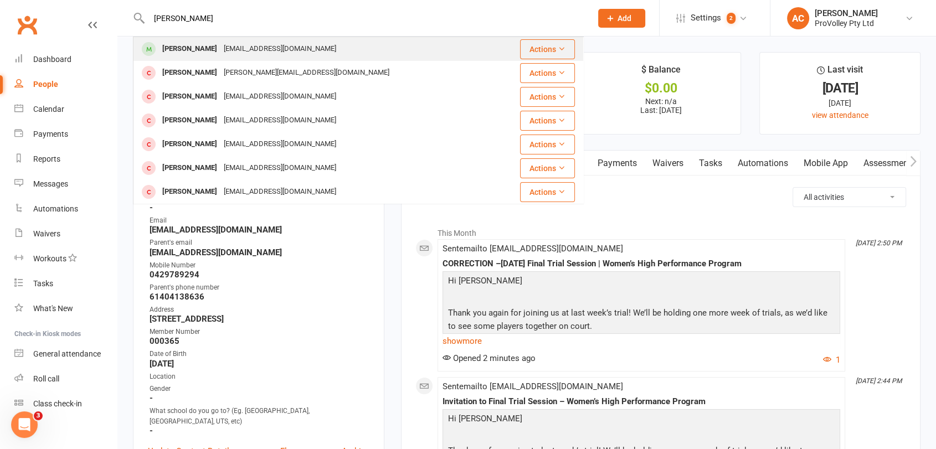
type input "[PERSON_NAME]"
click at [220, 46] on div "[EMAIL_ADDRESS][DOMAIN_NAME]" at bounding box center [279, 49] width 119 height 16
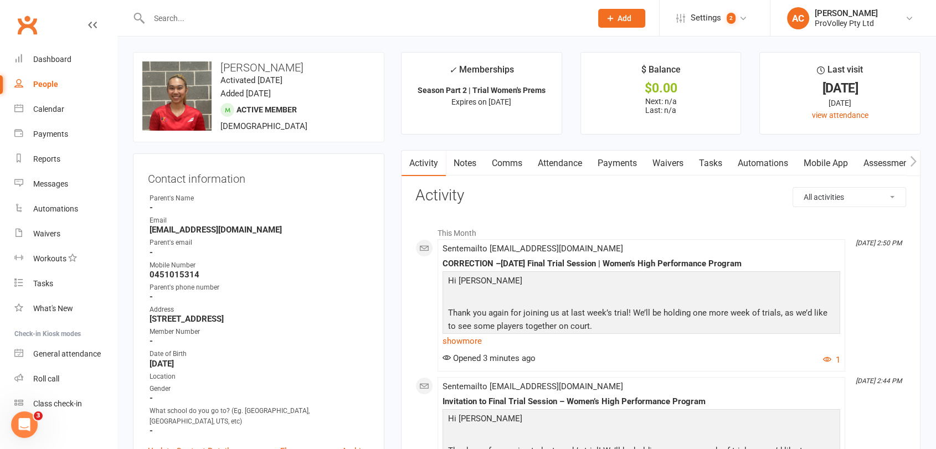
click at [177, 277] on strong "0451015314" at bounding box center [260, 275] width 220 height 10
click at [177, 276] on strong "0451015314" at bounding box center [260, 275] width 220 height 10
copy render-form-field "0451015314"
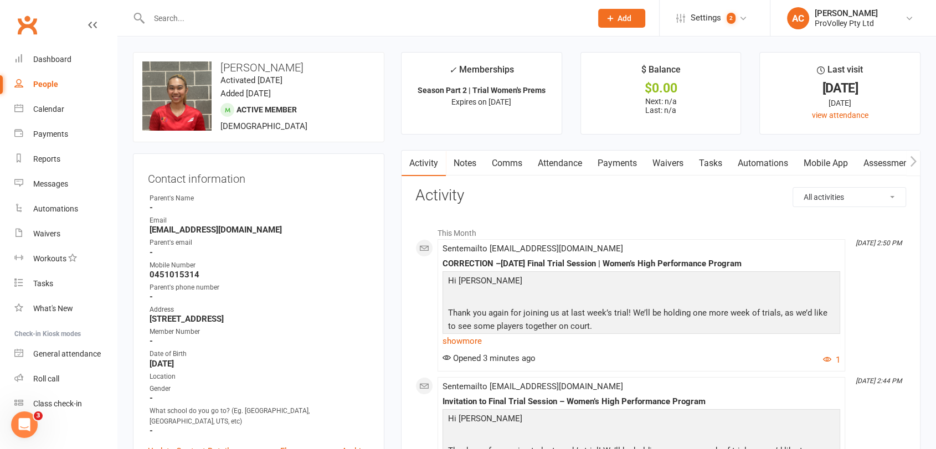
click at [266, 14] on input "text" at bounding box center [365, 19] width 438 height 16
paste input "[PERSON_NAME]"
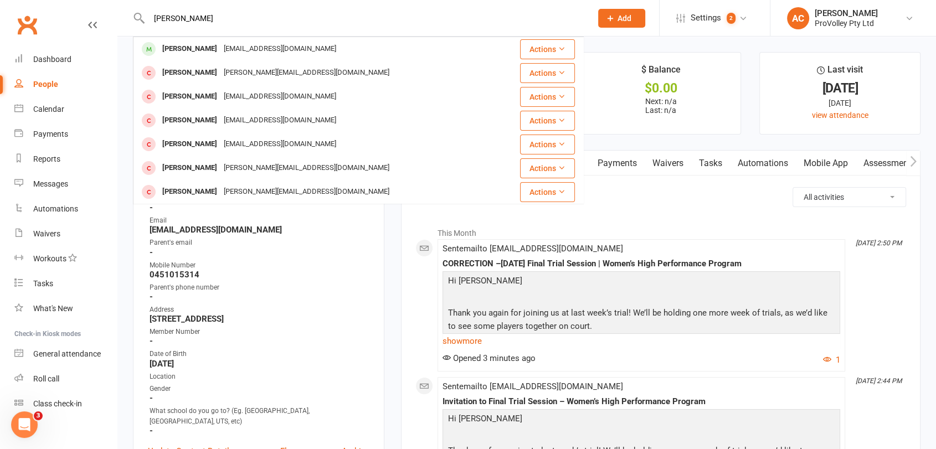
type input "[PERSON_NAME]"
click at [220, 50] on div "[EMAIL_ADDRESS][DOMAIN_NAME]" at bounding box center [279, 49] width 119 height 16
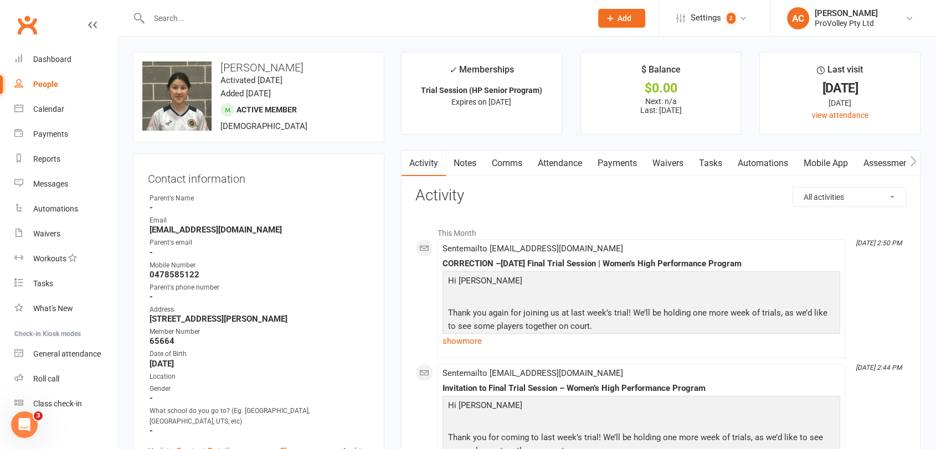
click at [189, 271] on strong "0478585122" at bounding box center [260, 275] width 220 height 10
copy strong "0478585122"
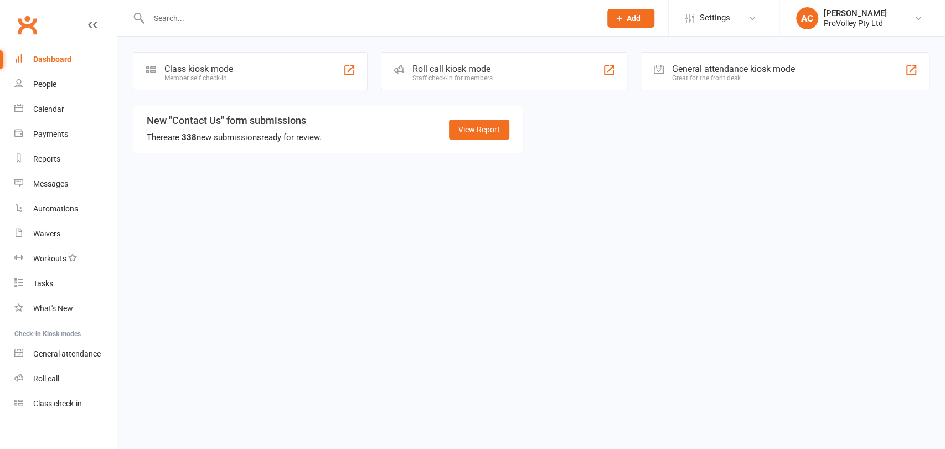
click at [227, 17] on input "text" at bounding box center [370, 19] width 448 height 16
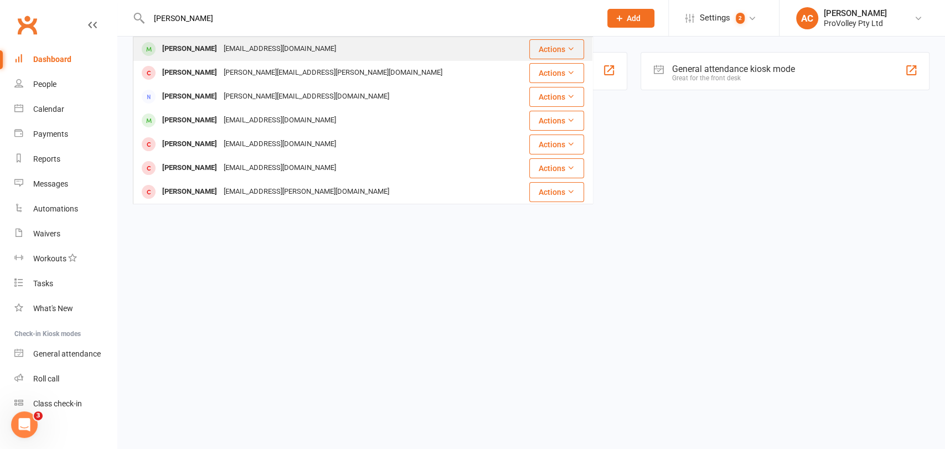
type input "[PERSON_NAME]"
click at [213, 52] on div "[PERSON_NAME]" at bounding box center [189, 49] width 61 height 16
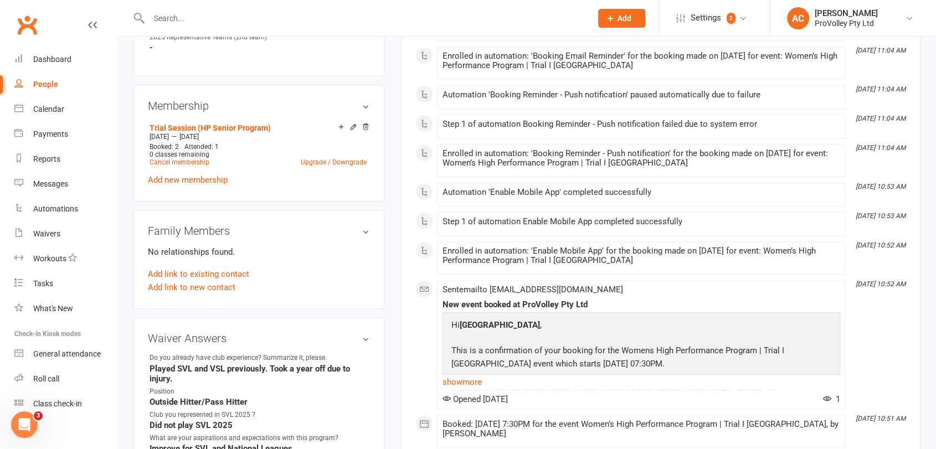
scroll to position [686, 0]
click at [354, 128] on icon at bounding box center [353, 128] width 8 height 8
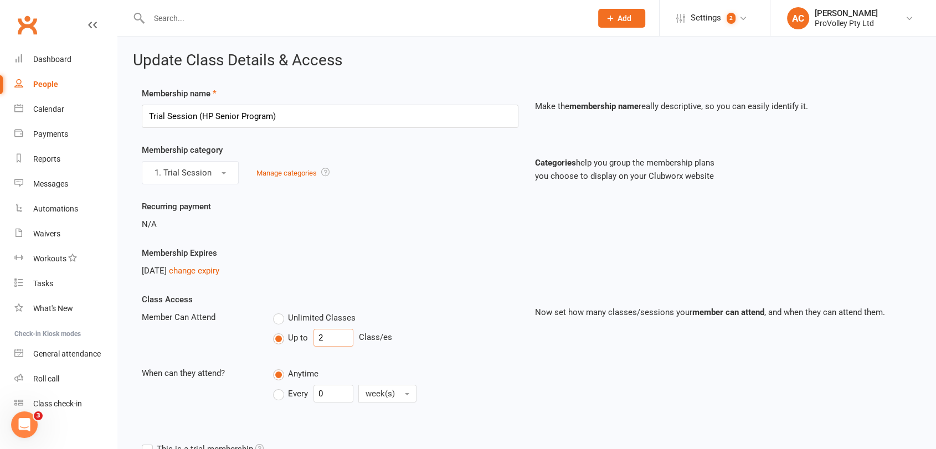
click at [335, 333] on input "2" at bounding box center [333, 338] width 40 height 18
type input "3"
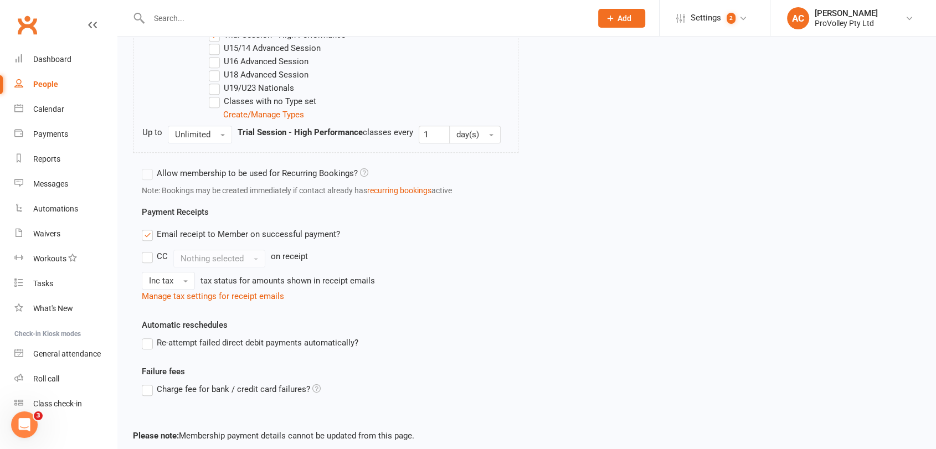
scroll to position [798, 0]
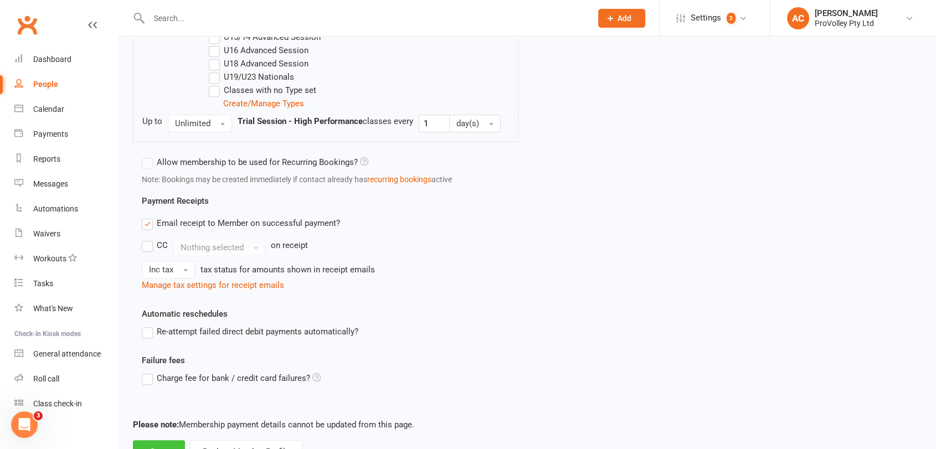
click at [156, 443] on button "Save" at bounding box center [159, 451] width 52 height 23
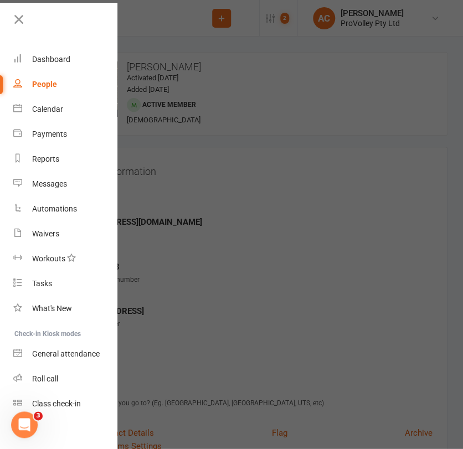
click at [191, 163] on div at bounding box center [231, 224] width 463 height 449
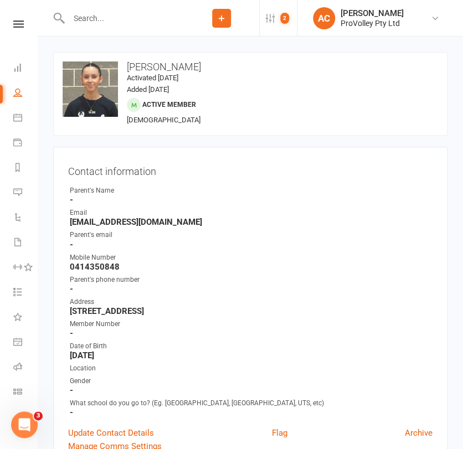
click at [107, 24] on input "text" at bounding box center [124, 19] width 119 height 16
paste input "[PERSON_NAME]"
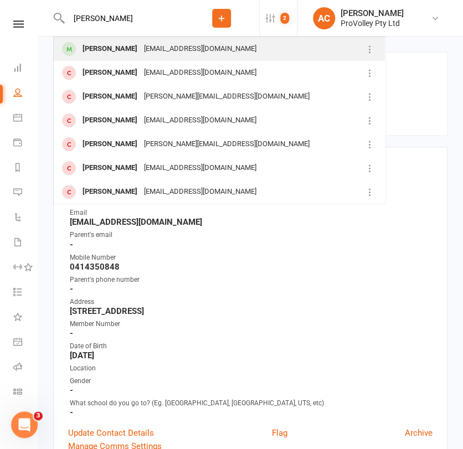
type input "[PERSON_NAME]"
click at [111, 43] on div "[PERSON_NAME]" at bounding box center [109, 49] width 61 height 16
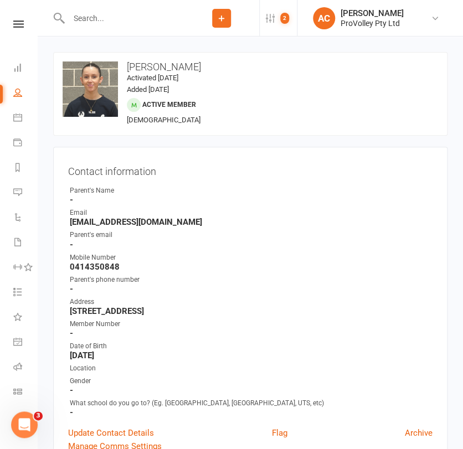
click at [13, 121] on li "Calendar" at bounding box center [18, 118] width 37 height 25
click at [13, 142] on li "Payments" at bounding box center [18, 143] width 37 height 25
click at [16, 189] on icon at bounding box center [17, 192] width 9 height 9
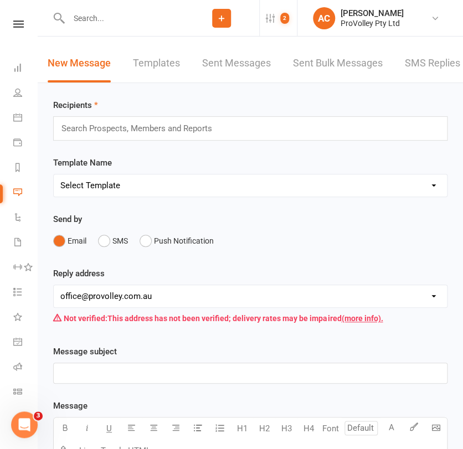
click at [335, 71] on link "Sent Bulk Messages" at bounding box center [338, 63] width 90 height 38
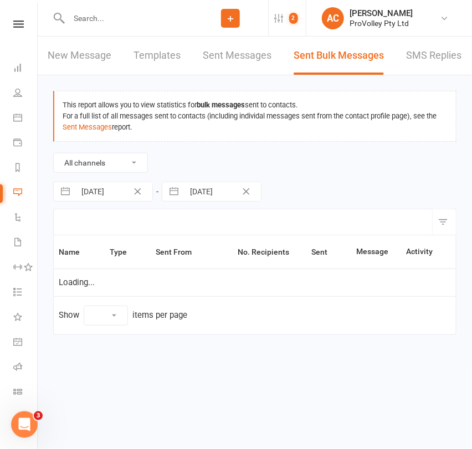
select select "10"
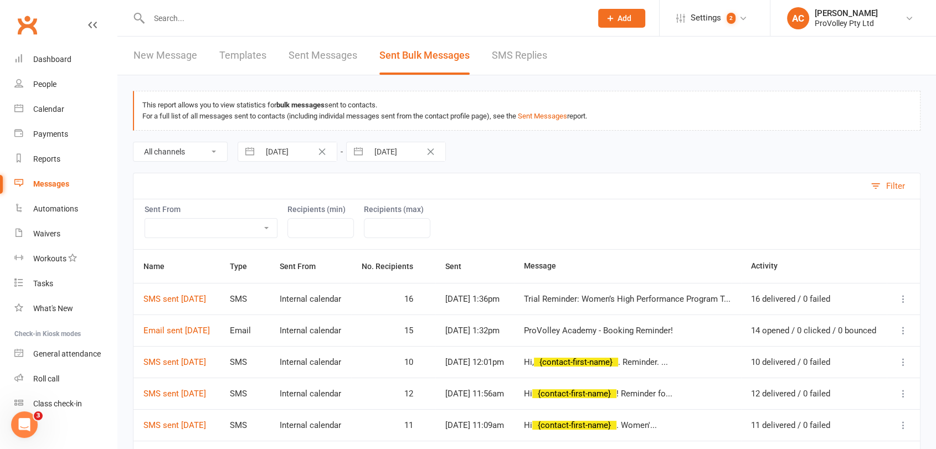
click at [538, 67] on link "SMS Replies" at bounding box center [519, 56] width 55 height 38
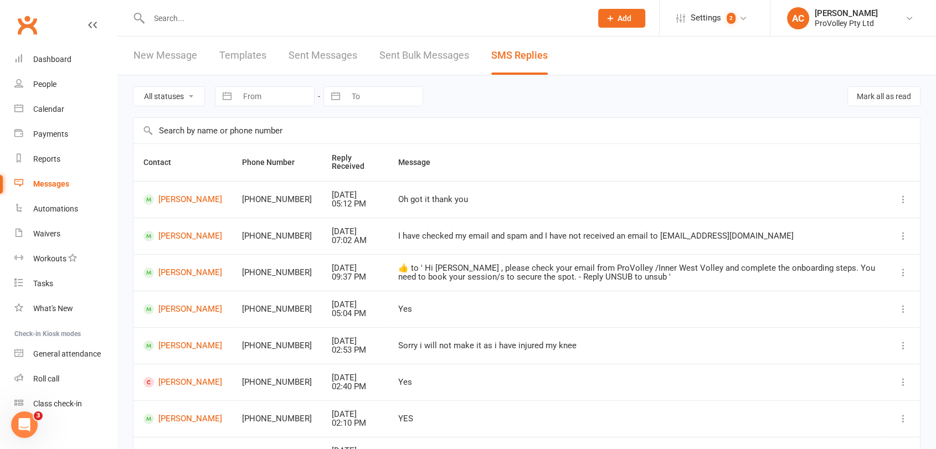
click at [431, 63] on link "Sent Bulk Messages" at bounding box center [424, 56] width 90 height 38
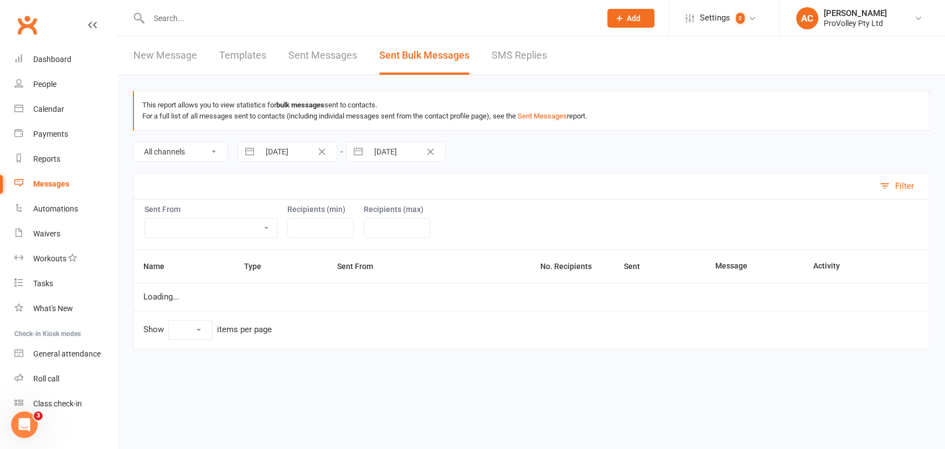
select select "10"
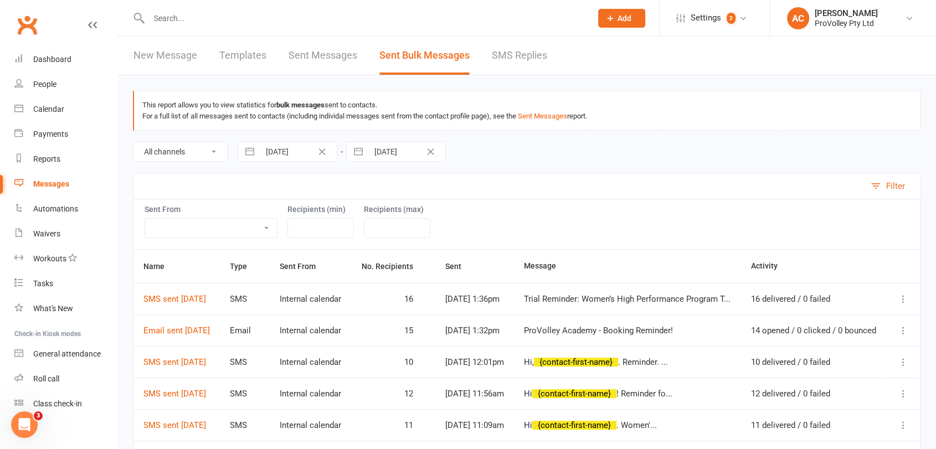
click at [804, 302] on div "16 delivered / 0 failed" at bounding box center [814, 299] width 126 height 9
click at [182, 298] on link "SMS sent [DATE]" at bounding box center [174, 299] width 63 height 10
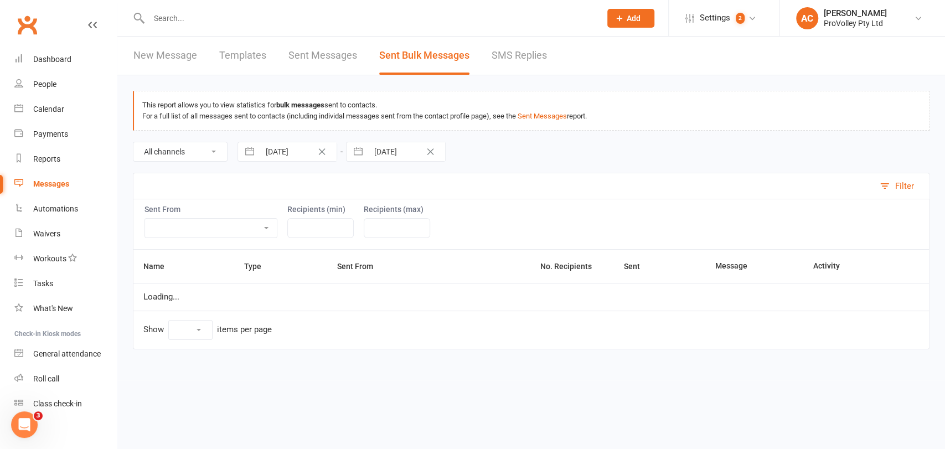
select select "10"
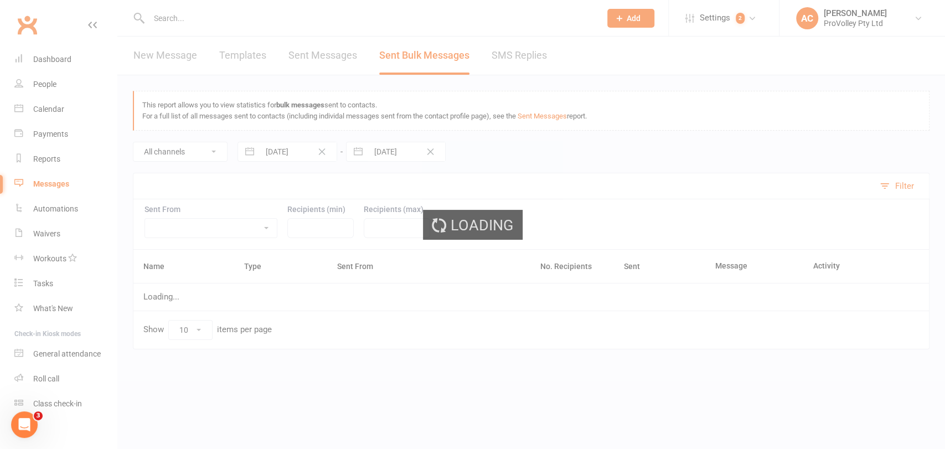
click at [313, 58] on div "Loading" at bounding box center [472, 224] width 945 height 449
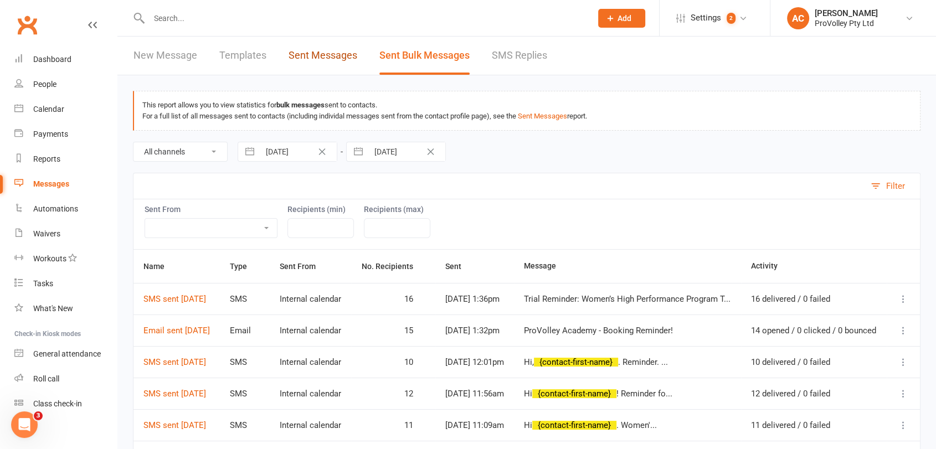
click at [308, 64] on link "Sent Messages" at bounding box center [323, 56] width 69 height 38
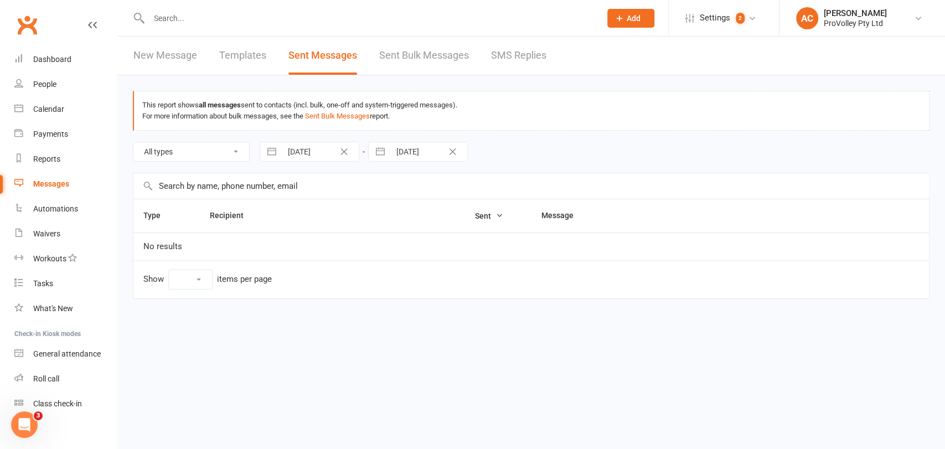
select select "10"
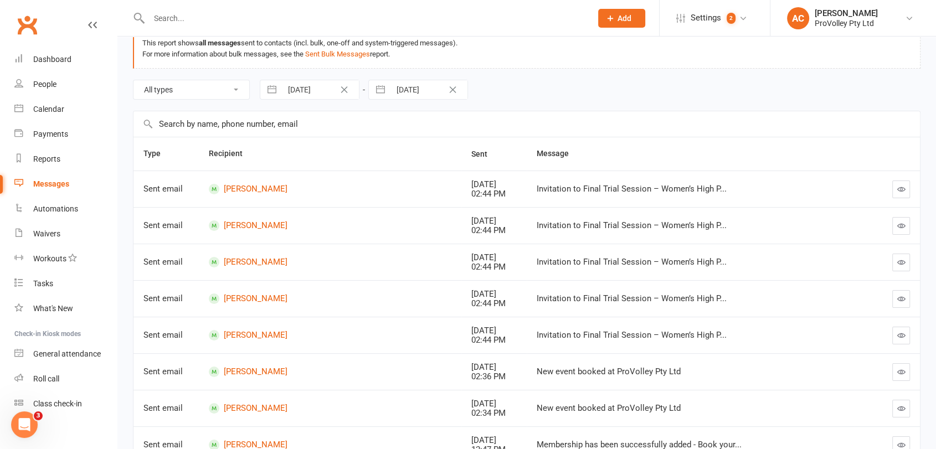
scroll to position [64, 0]
click at [250, 184] on link "[PERSON_NAME]" at bounding box center [330, 187] width 242 height 11
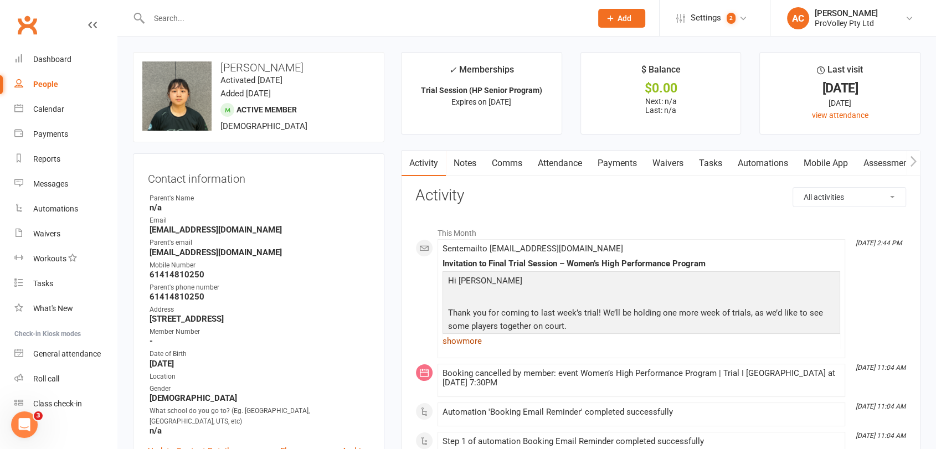
click at [465, 338] on link "show more" at bounding box center [642, 341] width 398 height 16
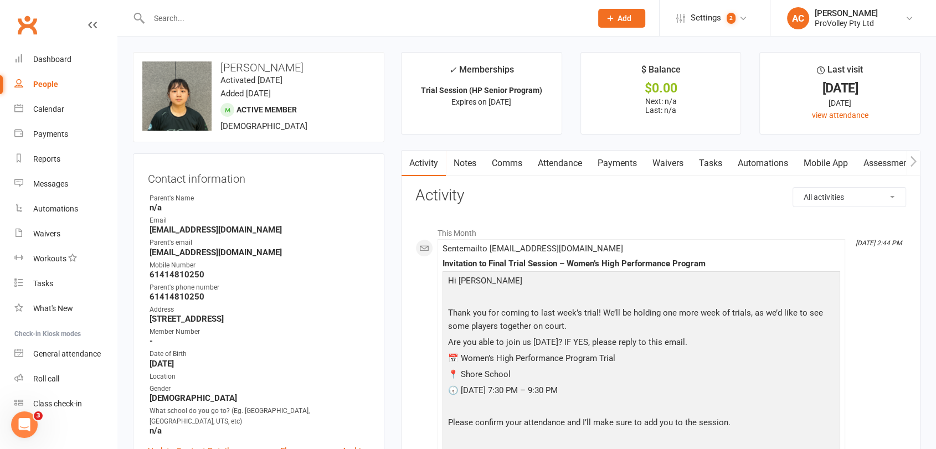
click at [172, 278] on strong "61414810250" at bounding box center [260, 275] width 220 height 10
copy render-form-field "61414810250"
click at [516, 264] on div "Invitation to Final Trial Session – Women’s High Performance Program" at bounding box center [642, 263] width 398 height 9
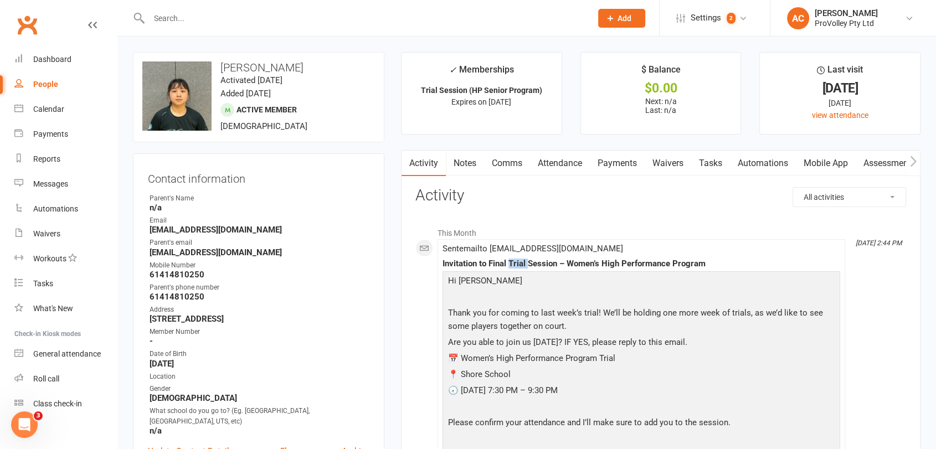
click at [516, 264] on div "Invitation to Final Trial Session – Women’s High Performance Program" at bounding box center [642, 263] width 398 height 9
copy div "Invitation to Final Trial Session – Women’s High Performance Program"
click at [232, 70] on h3 "[PERSON_NAME]" at bounding box center [258, 67] width 233 height 12
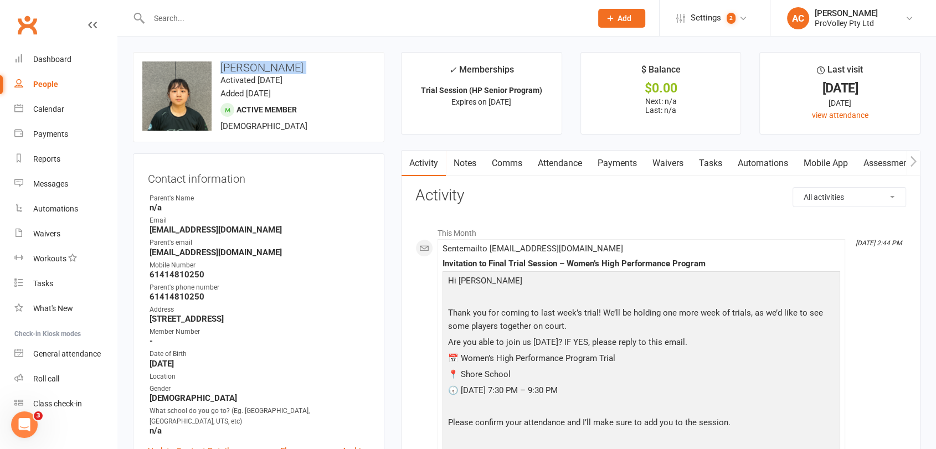
click at [232, 70] on h3 "[PERSON_NAME]" at bounding box center [258, 67] width 233 height 12
copy h3 "[PERSON_NAME]"
click at [166, 276] on strong "61414810250" at bounding box center [260, 275] width 220 height 10
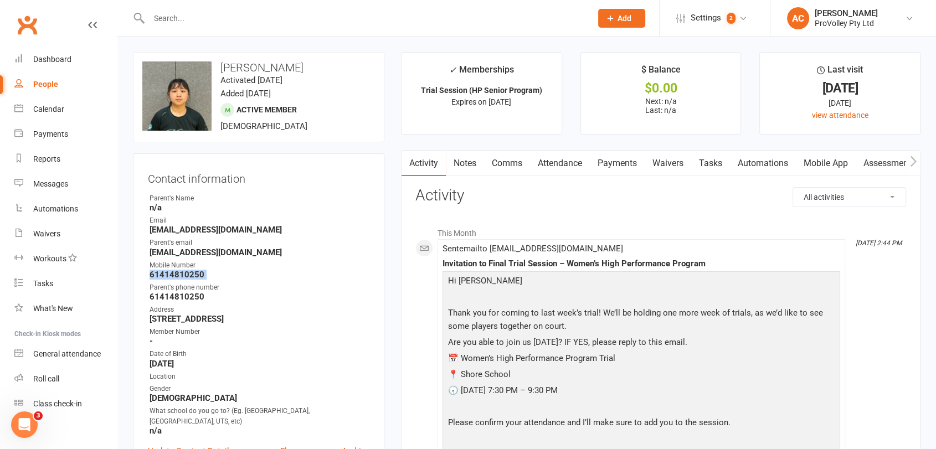
copy render-form-field "61414810250"
click at [48, 112] on div "Calendar" at bounding box center [48, 109] width 31 height 9
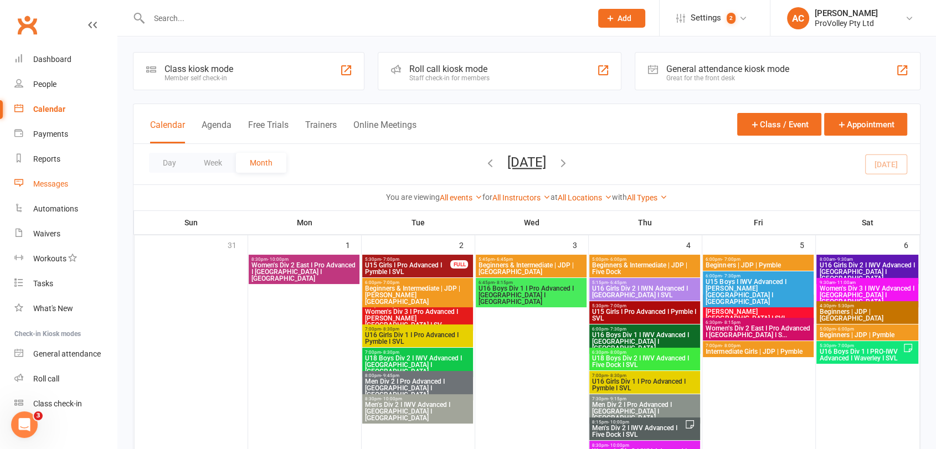
click at [52, 184] on div "Messages" at bounding box center [50, 183] width 35 height 9
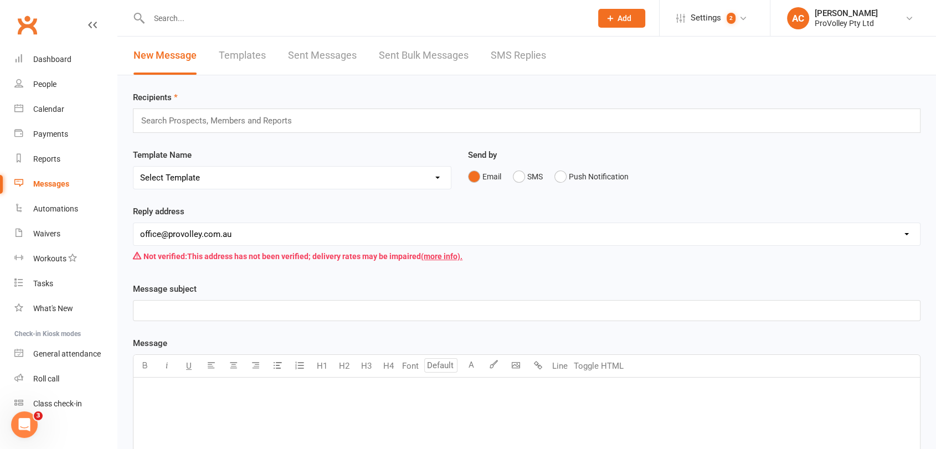
click at [199, 234] on select "[EMAIL_ADDRESS][DOMAIN_NAME] [EMAIL_ADDRESS][DOMAIN_NAME] [EMAIL_ADDRESS][DOMAI…" at bounding box center [526, 234] width 787 height 22
select select "3"
click at [133, 223] on select "[EMAIL_ADDRESS][DOMAIN_NAME] [EMAIL_ADDRESS][DOMAIN_NAME] [EMAIL_ADDRESS][DOMAI…" at bounding box center [526, 234] width 787 height 22
click at [156, 387] on p "﻿" at bounding box center [526, 391] width 773 height 13
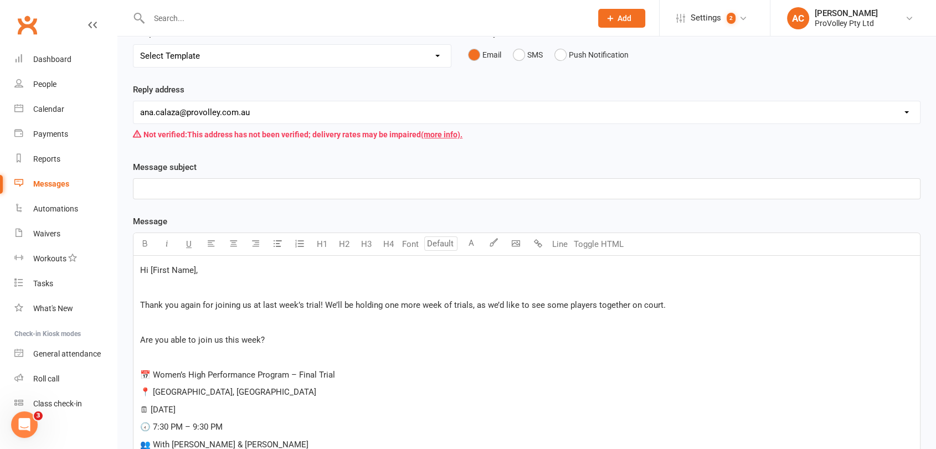
scroll to position [110, 0]
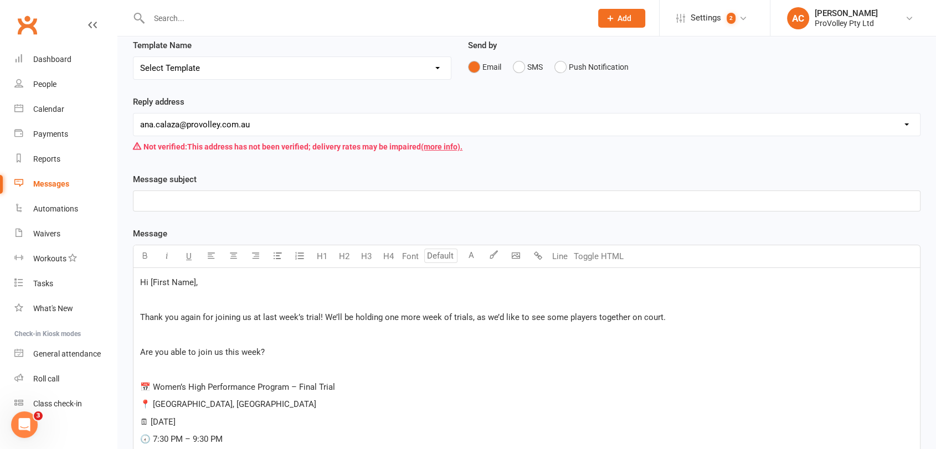
click at [230, 196] on p "﻿" at bounding box center [526, 200] width 773 height 13
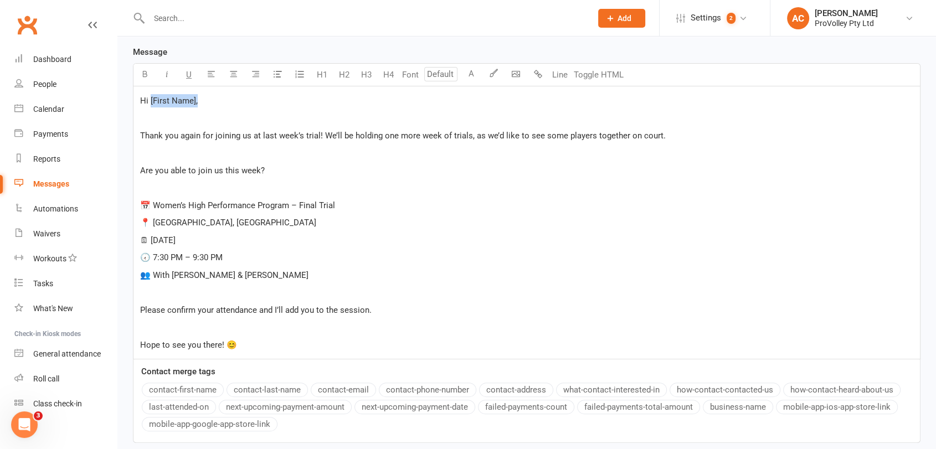
drag, startPoint x: 217, startPoint y: 105, endPoint x: 150, endPoint y: 101, distance: 67.1
click at [150, 101] on p "Hi [First Name]," at bounding box center [526, 100] width 773 height 13
click at [168, 390] on button "contact-first-name" at bounding box center [183, 390] width 82 height 14
click at [196, 162] on div "Hi ﻿ {contact-first-name} ﻿ Thank you again for joining us at last week’s trial…" at bounding box center [526, 222] width 787 height 273
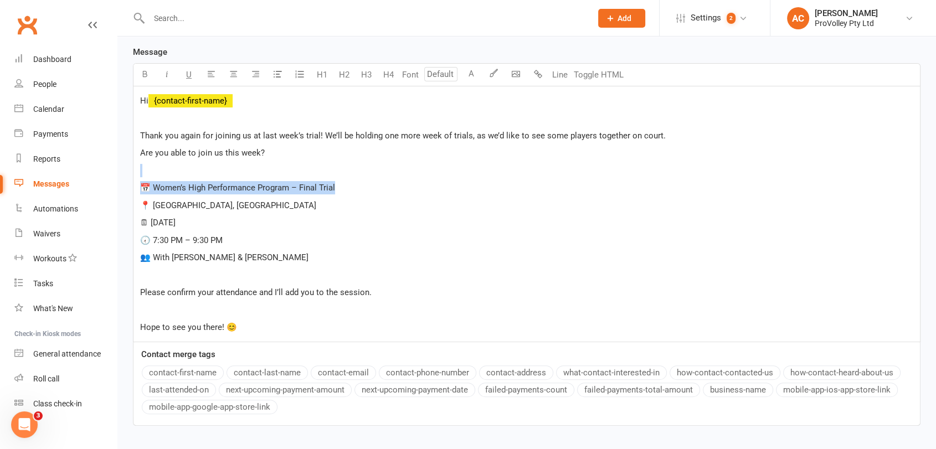
drag, startPoint x: 371, startPoint y: 192, endPoint x: 157, endPoint y: 172, distance: 214.2
click at [157, 172] on div "Hi ﻿ {contact-first-name} ﻿ Thank you again for joining us at last week’s trial…" at bounding box center [526, 213] width 787 height 255
click at [151, 68] on button "button" at bounding box center [144, 75] width 22 height 22
click at [145, 74] on icon "button" at bounding box center [145, 74] width 8 height 8
click at [243, 156] on span "Are you able to join us this week?" at bounding box center [202, 153] width 125 height 10
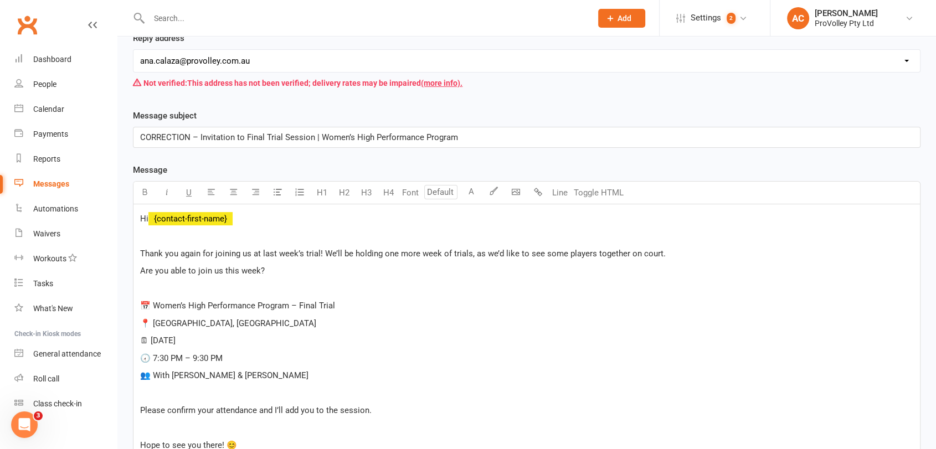
scroll to position [131, 0]
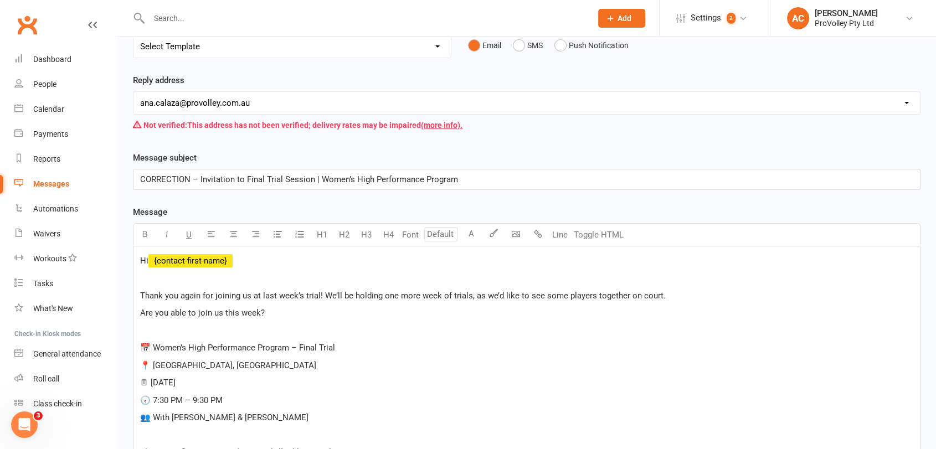
click at [198, 177] on span "CORRECTION – Invitation to Final Trial Session | Women’s High Performance Progr…" at bounding box center [299, 179] width 318 height 10
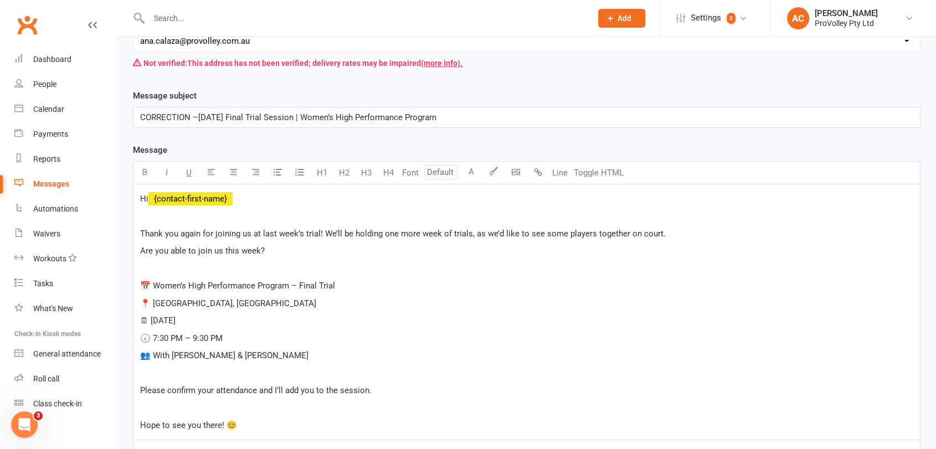
scroll to position [196, 0]
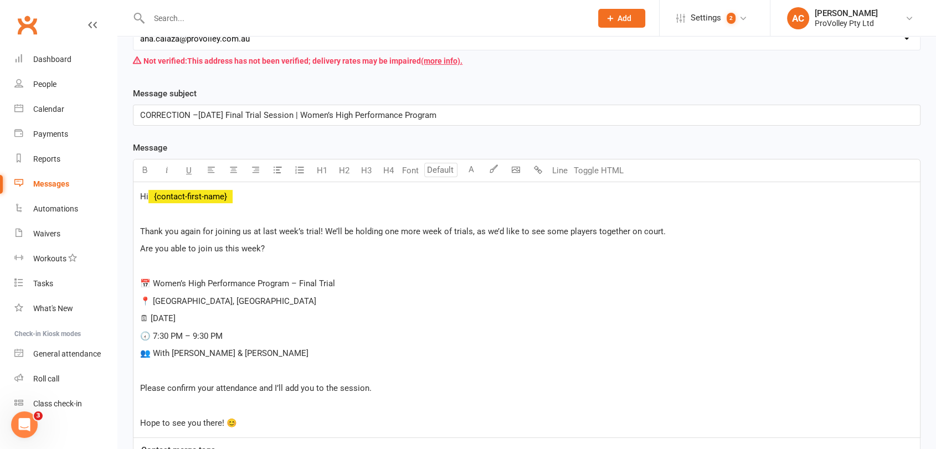
click at [150, 277] on p "📅 Women’s High Performance Program – Final Trial" at bounding box center [526, 283] width 773 height 13
click at [157, 281] on span "Women’s High Performance Program – Final Trial" at bounding box center [231, 284] width 182 height 10
click at [143, 166] on icon "button" at bounding box center [145, 170] width 8 height 8
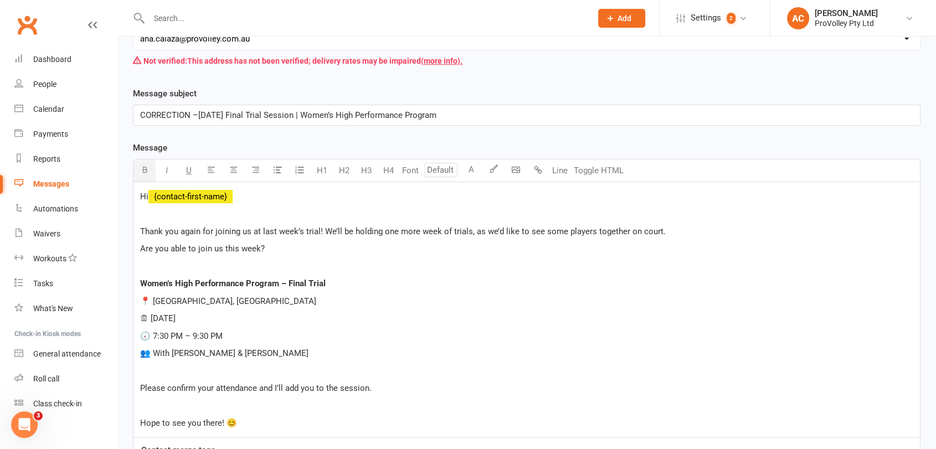
click at [309, 305] on p "📍 [GEOGRAPHIC_DATA], [GEOGRAPHIC_DATA]" at bounding box center [526, 301] width 773 height 13
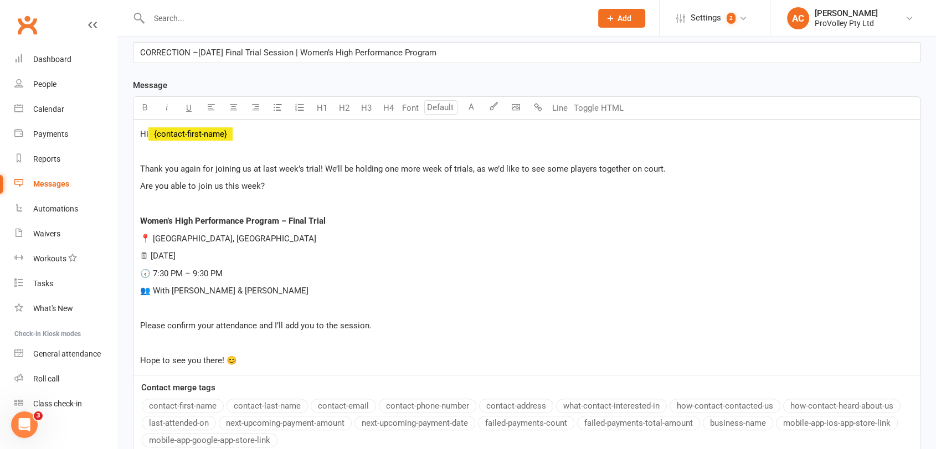
scroll to position [258, 0]
click at [257, 366] on p "Hope to see you there! 😊" at bounding box center [526, 360] width 773 height 13
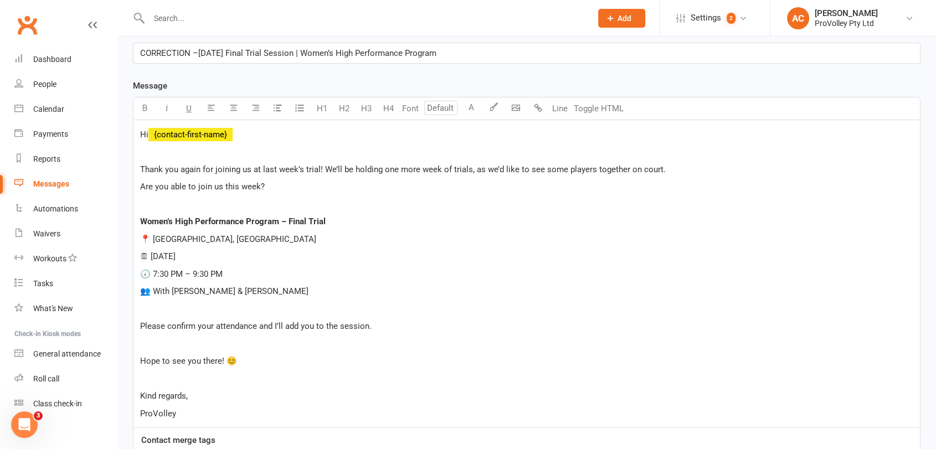
scroll to position [0, 0]
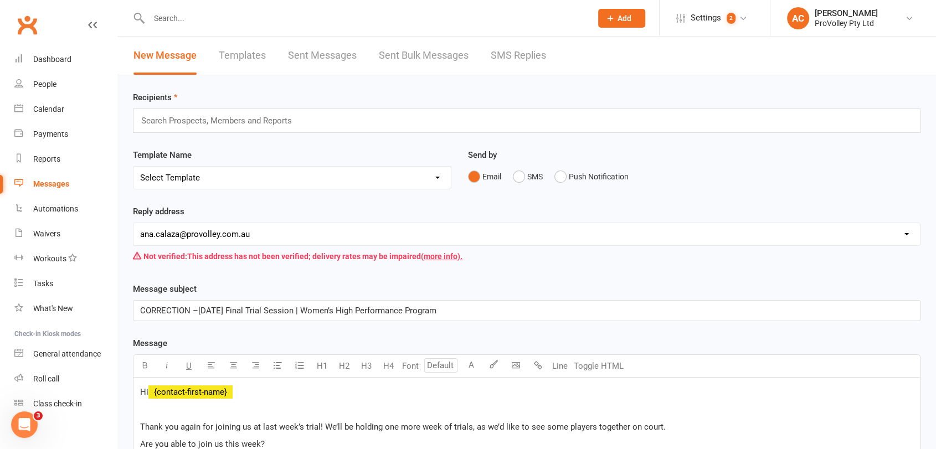
click at [213, 128] on div "Search Prospects, Members and Reports" at bounding box center [527, 121] width 788 height 24
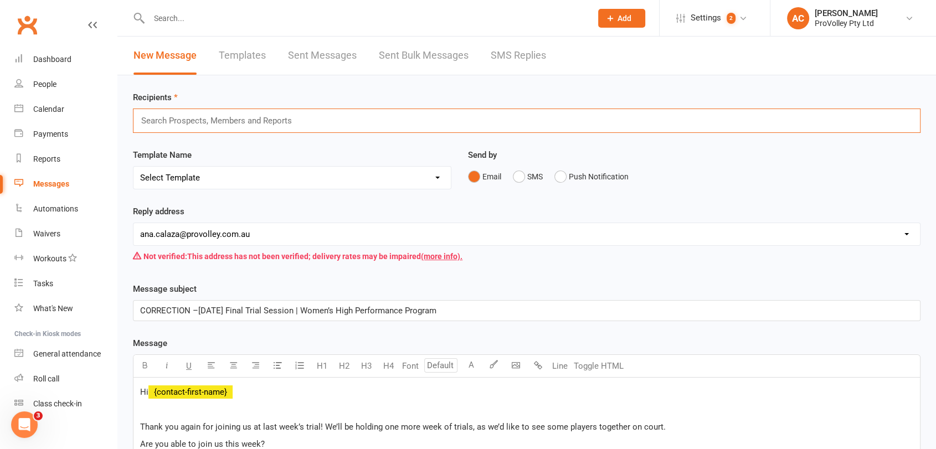
paste input "[PERSON_NAME]"
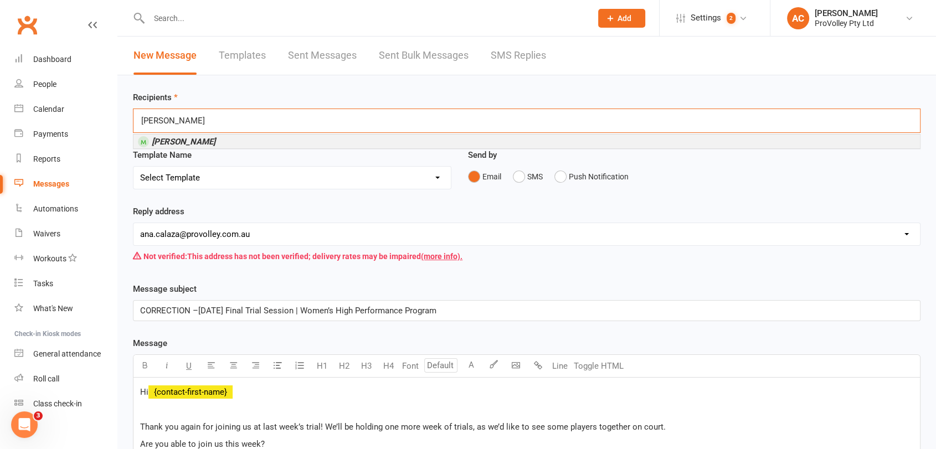
type input "[PERSON_NAME]"
click at [197, 144] on em "[PERSON_NAME]" at bounding box center [184, 142] width 64 height 10
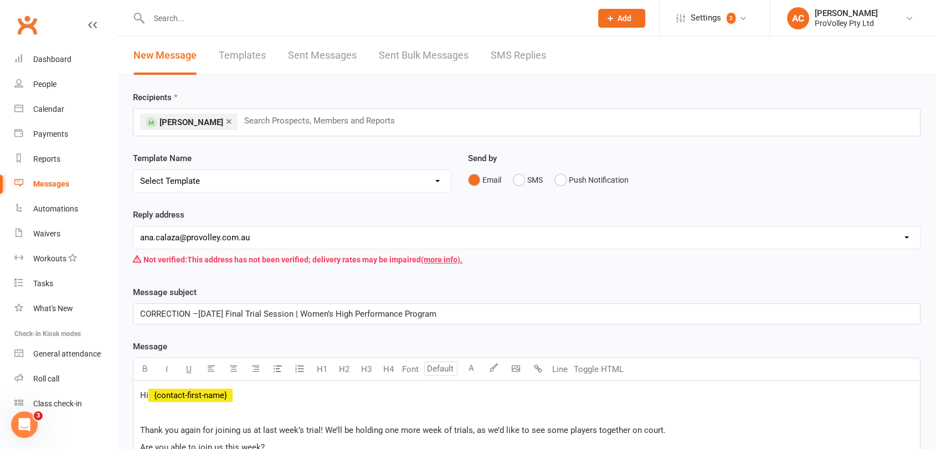
click at [559, 121] on div "× [PERSON_NAME] Search Prospects, Members and Reports" at bounding box center [527, 123] width 788 height 28
paste input "[PERSON_NAME]"
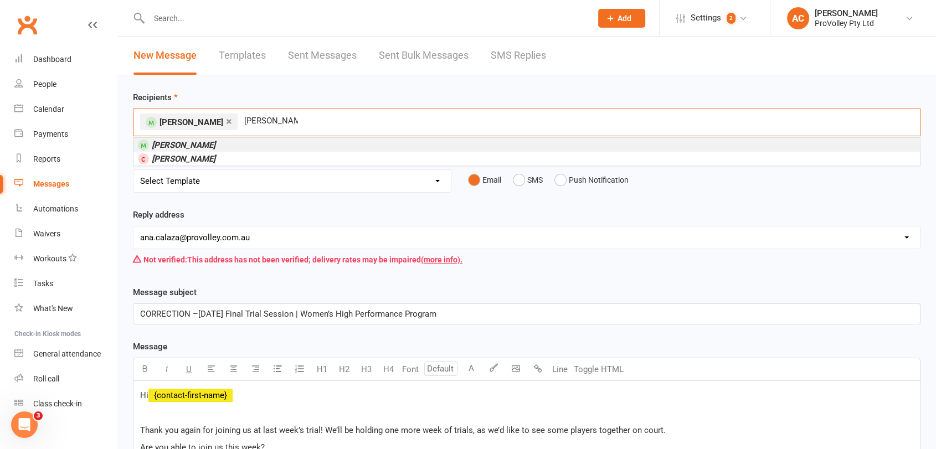
type input "[PERSON_NAME]"
click at [208, 146] on li "[PERSON_NAME]" at bounding box center [526, 145] width 787 height 14
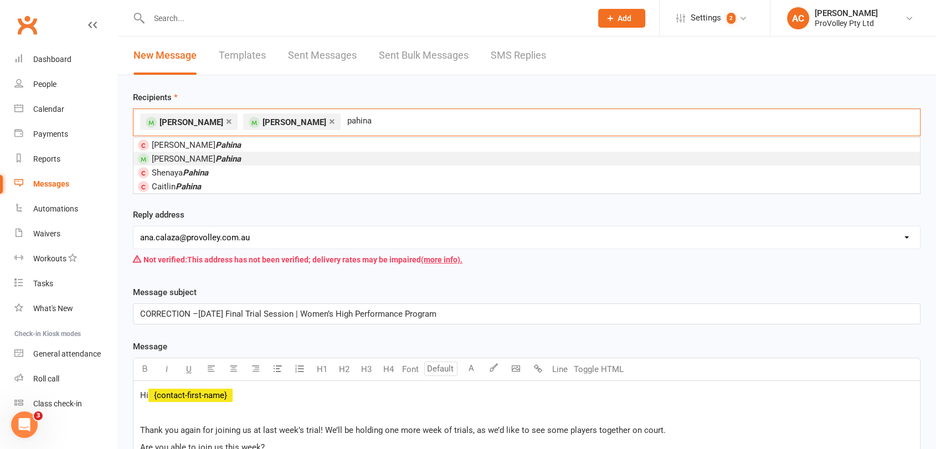
type input "pahina"
click at [215, 154] on em "Pahina" at bounding box center [227, 159] width 25 height 10
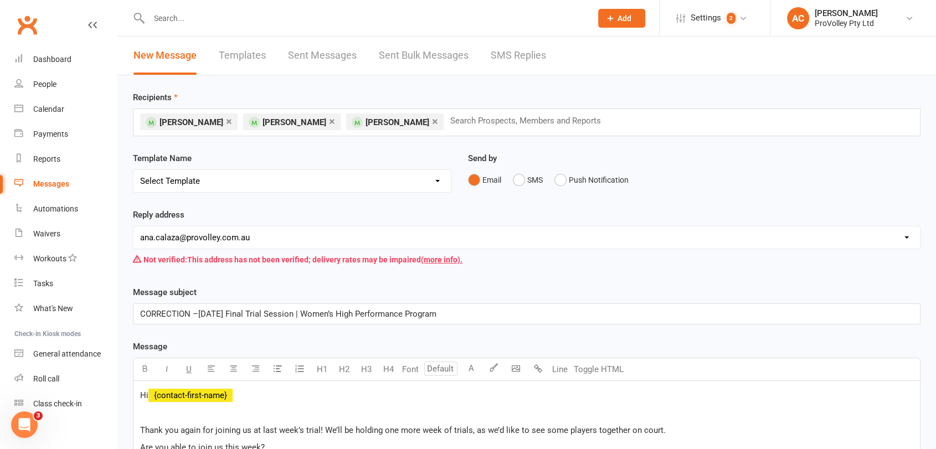
click at [670, 130] on div "× [PERSON_NAME] × [PERSON_NAME] × [PERSON_NAME] Search Prospects, Members and R…" at bounding box center [527, 123] width 788 height 28
paste input "[PERSON_NAME]"
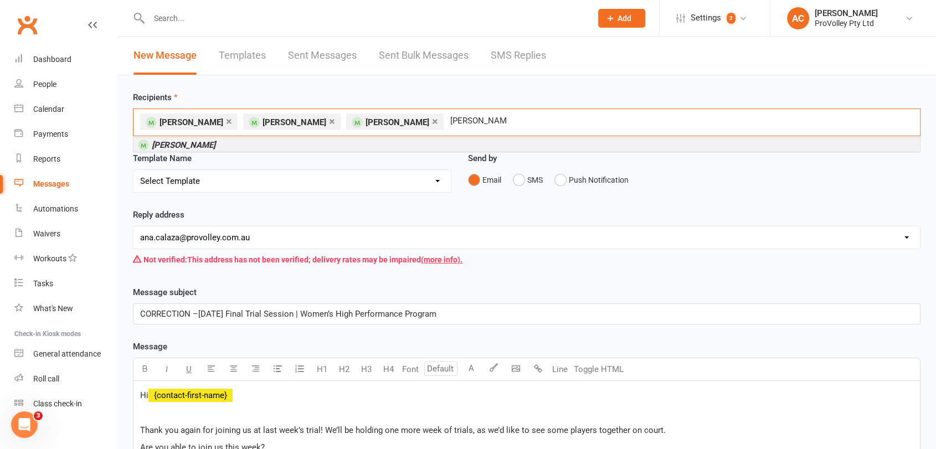
type input "[PERSON_NAME]"
drag, startPoint x: 189, startPoint y: 146, endPoint x: 207, endPoint y: 146, distance: 18.3
click at [189, 146] on em "[PERSON_NAME]" at bounding box center [184, 145] width 64 height 10
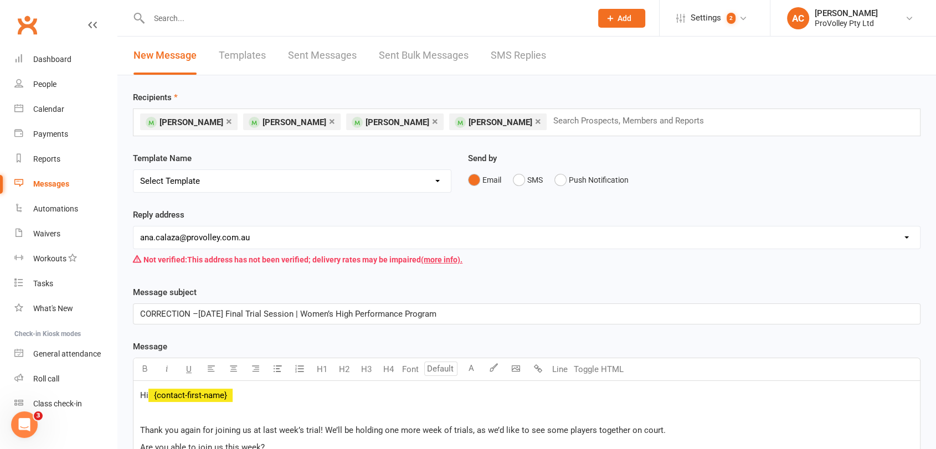
click at [641, 116] on input "text" at bounding box center [633, 121] width 162 height 14
paste input "[PERSON_NAME]"
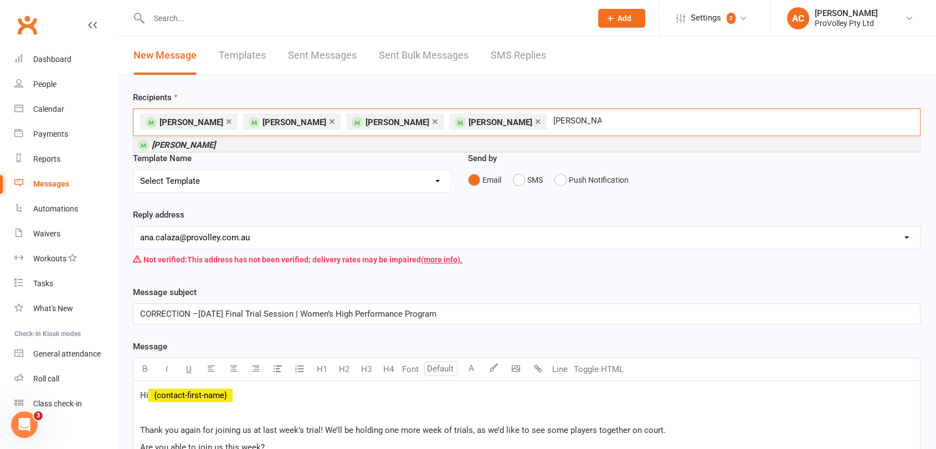
type input "[PERSON_NAME]"
click at [213, 145] on li "[PERSON_NAME]" at bounding box center [526, 145] width 787 height 14
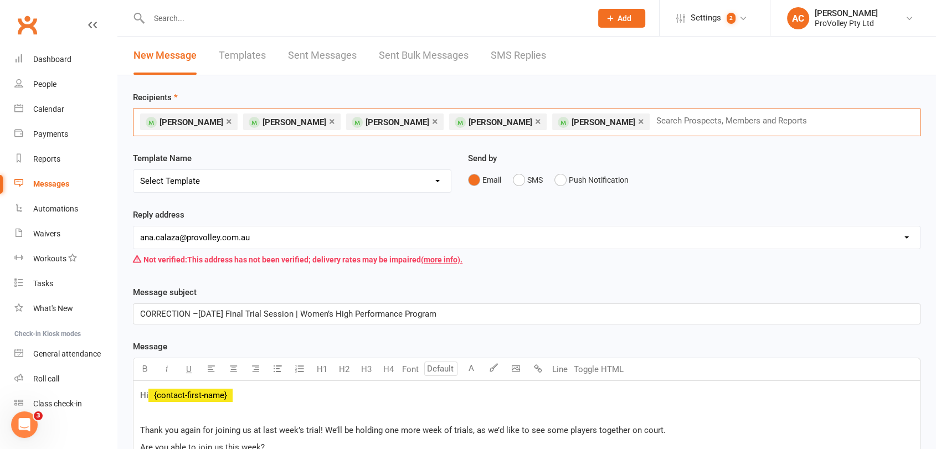
paste input "[PERSON_NAME]"
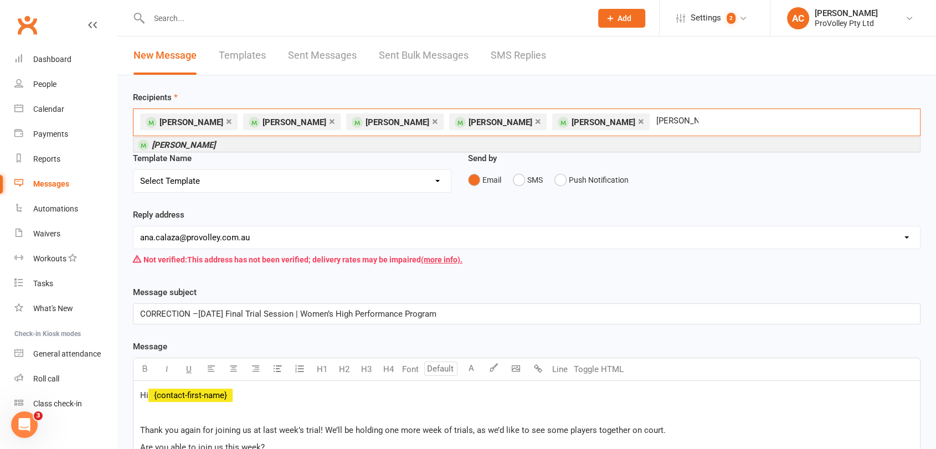
type input "[PERSON_NAME]"
click at [214, 146] on li "[PERSON_NAME]" at bounding box center [526, 145] width 787 height 14
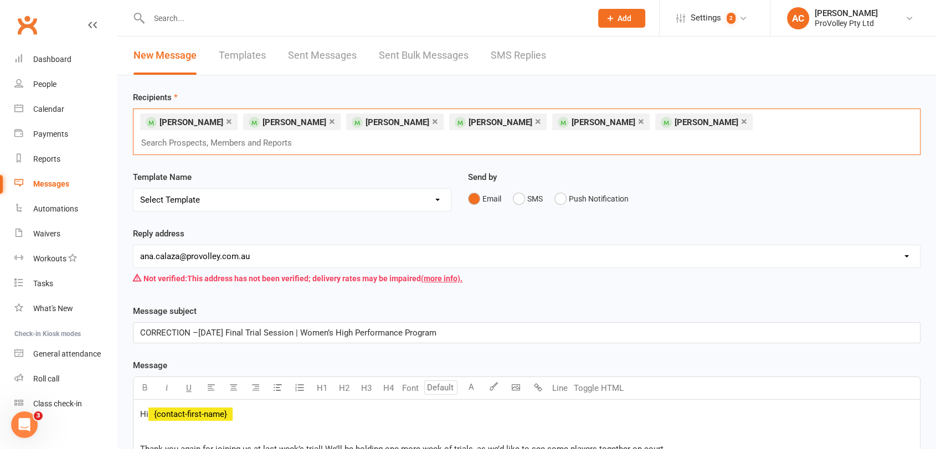
paste input "[PERSON_NAME]"
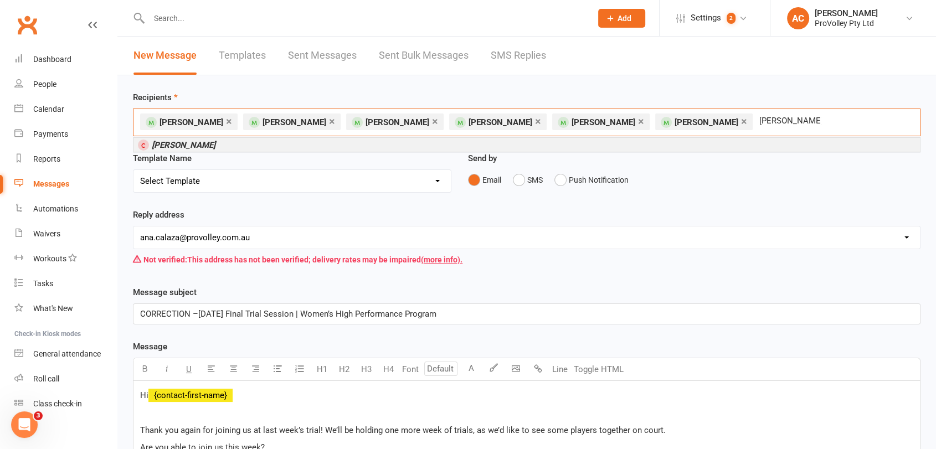
type input "[PERSON_NAME]"
click at [213, 147] on li "[PERSON_NAME]" at bounding box center [526, 145] width 787 height 14
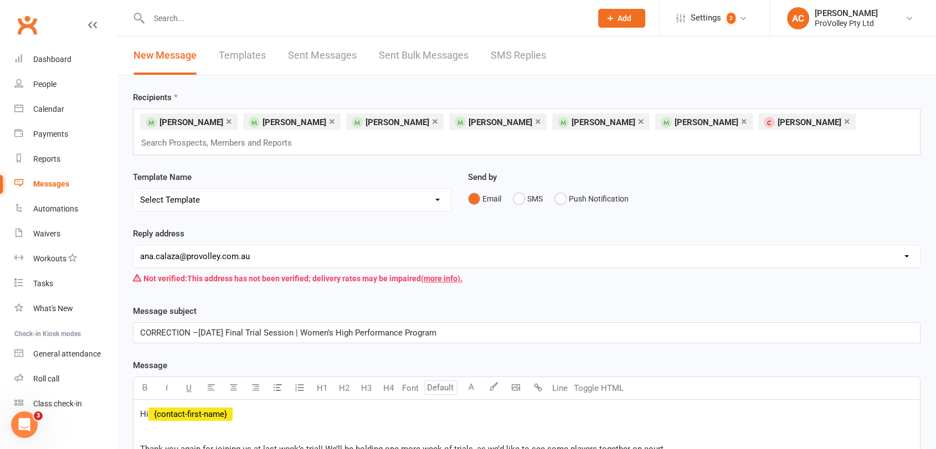
click at [722, 186] on div "Send by Email SMS Push Notification" at bounding box center [694, 190] width 453 height 39
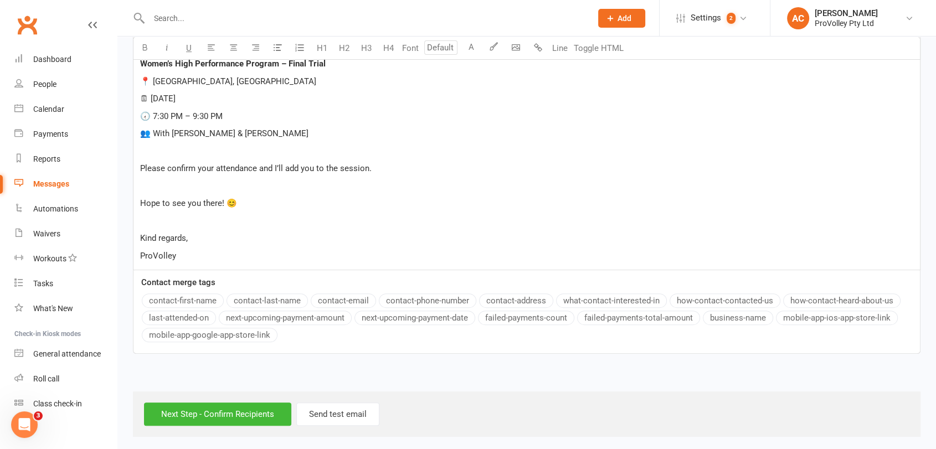
scroll to position [440, 0]
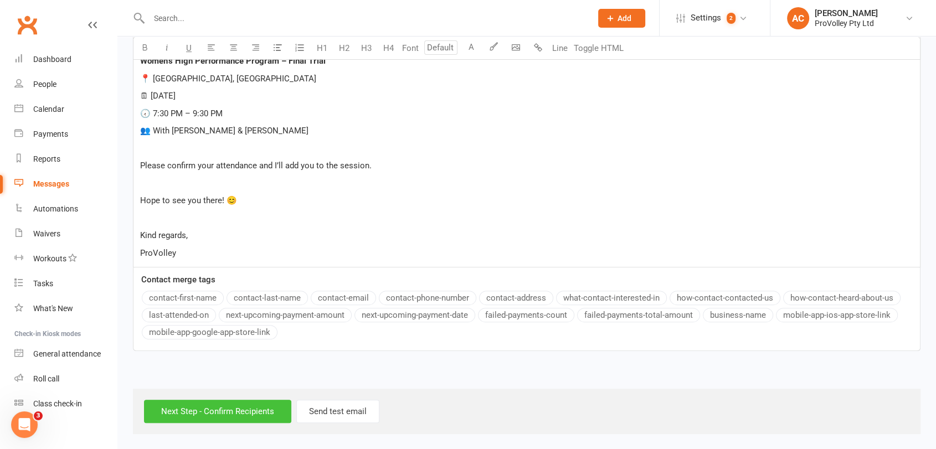
click at [208, 411] on input "Next Step - Confirm Recipients" at bounding box center [217, 411] width 147 height 23
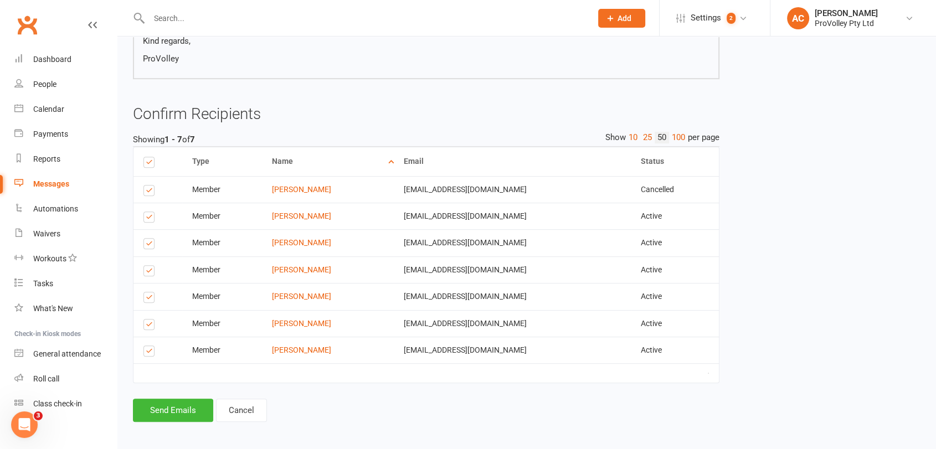
scroll to position [448, 0]
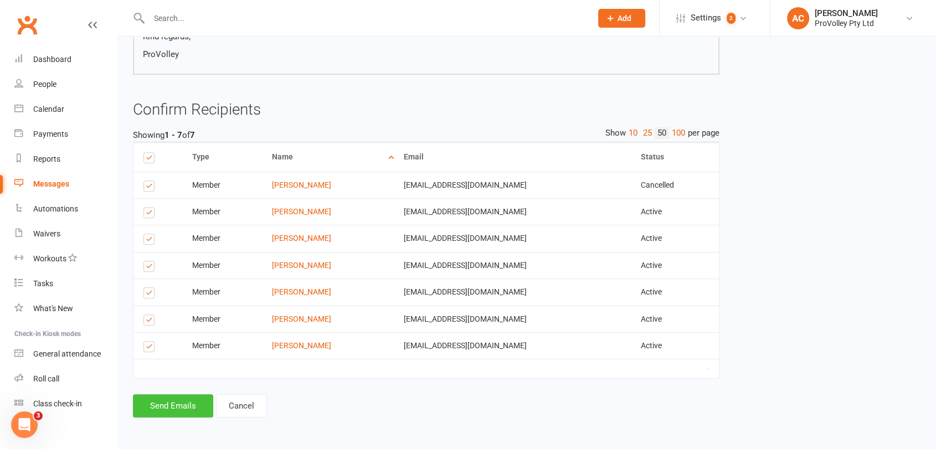
click at [196, 400] on button "Send Emails" at bounding box center [173, 405] width 80 height 23
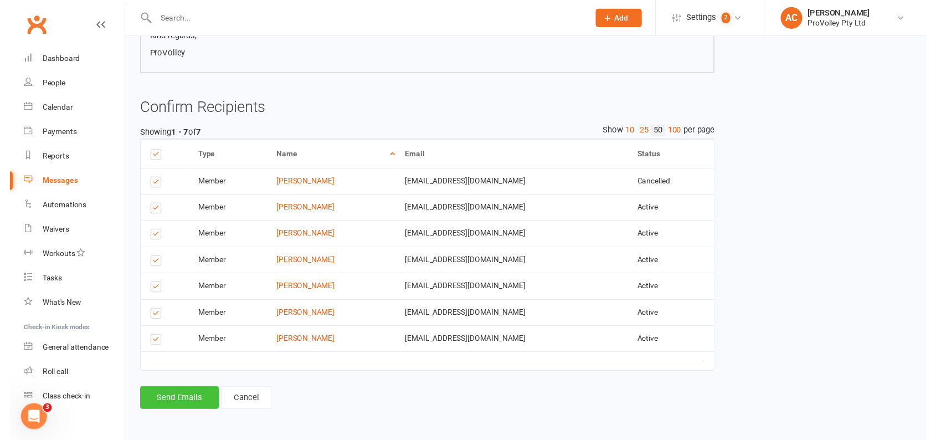
scroll to position [443, 0]
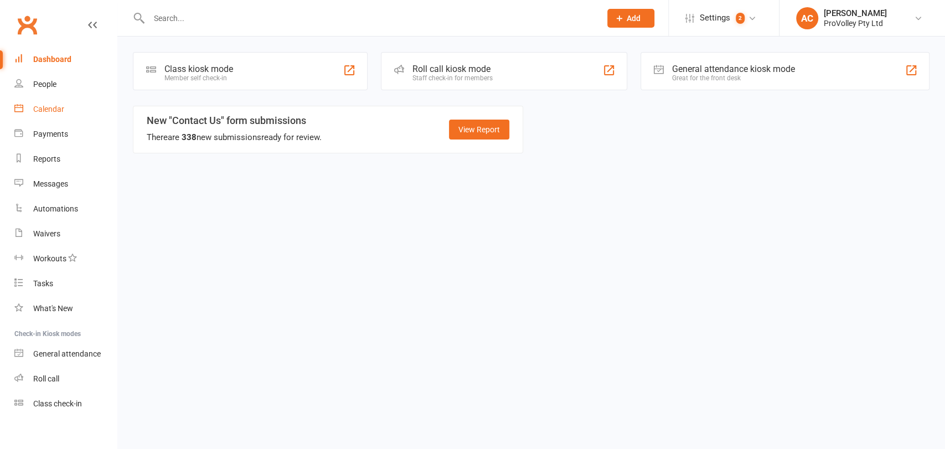
click at [55, 109] on div "Calendar" at bounding box center [48, 109] width 31 height 9
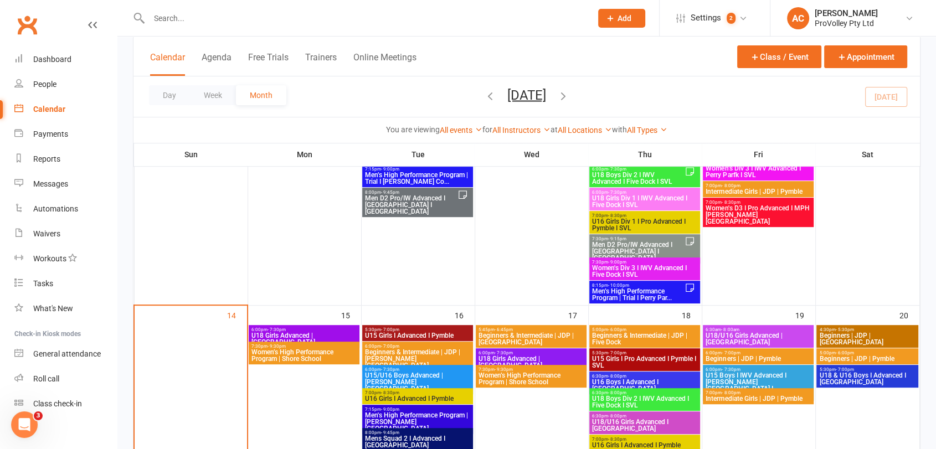
scroll to position [430, 0]
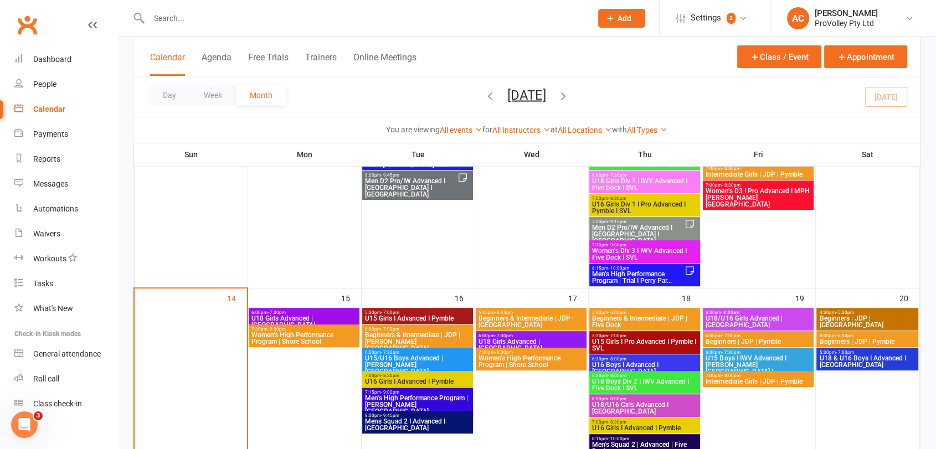
click at [533, 355] on span "Women’s High Performance Program | Shore School" at bounding box center [531, 361] width 106 height 13
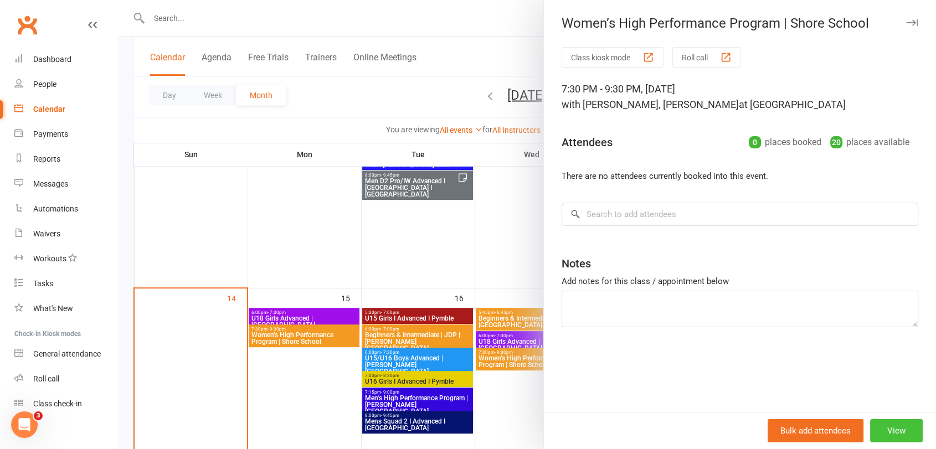
click at [888, 430] on button "View" at bounding box center [896, 430] width 53 height 23
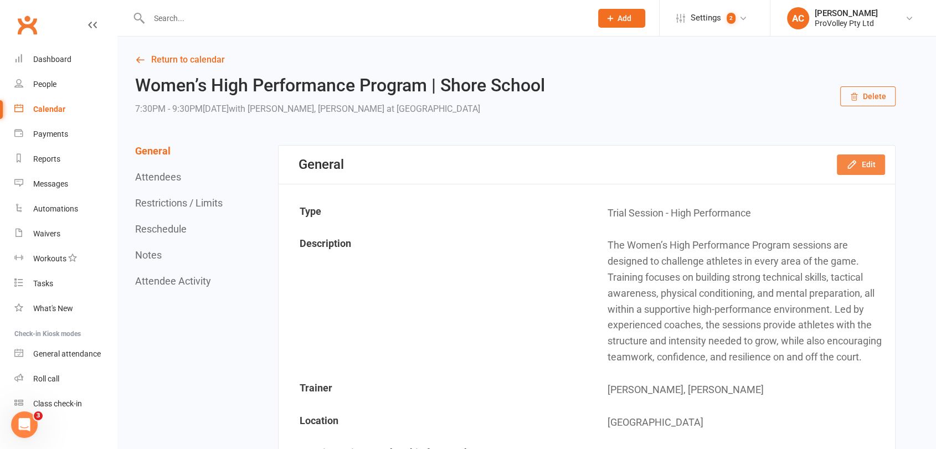
click at [866, 166] on button "Edit" at bounding box center [861, 165] width 48 height 20
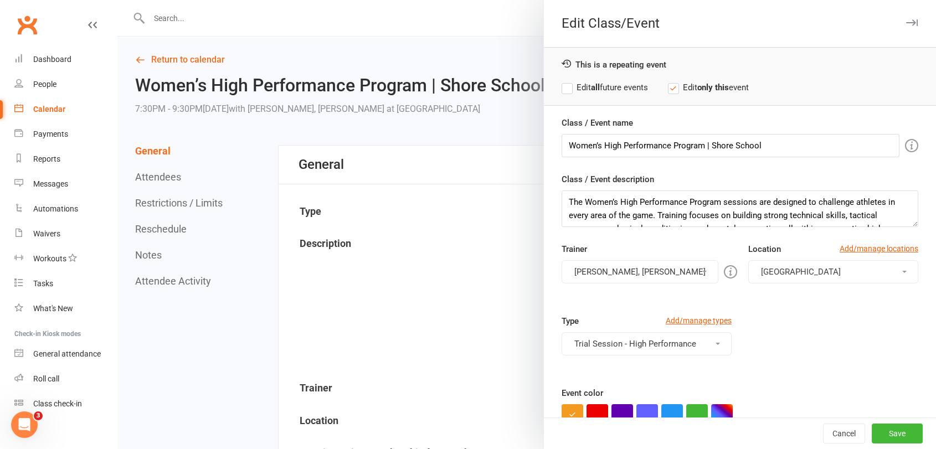
click at [602, 92] on label "Edit all future events" at bounding box center [605, 87] width 86 height 13
drag, startPoint x: 759, startPoint y: 148, endPoint x: 706, endPoint y: 142, distance: 53.5
click at [706, 142] on input "Women’s High Performance Program | Shore School" at bounding box center [731, 145] width 338 height 23
type input "Women’s High Performance Program | Alexandria"
click at [783, 263] on button "[GEOGRAPHIC_DATA]" at bounding box center [833, 271] width 170 height 23
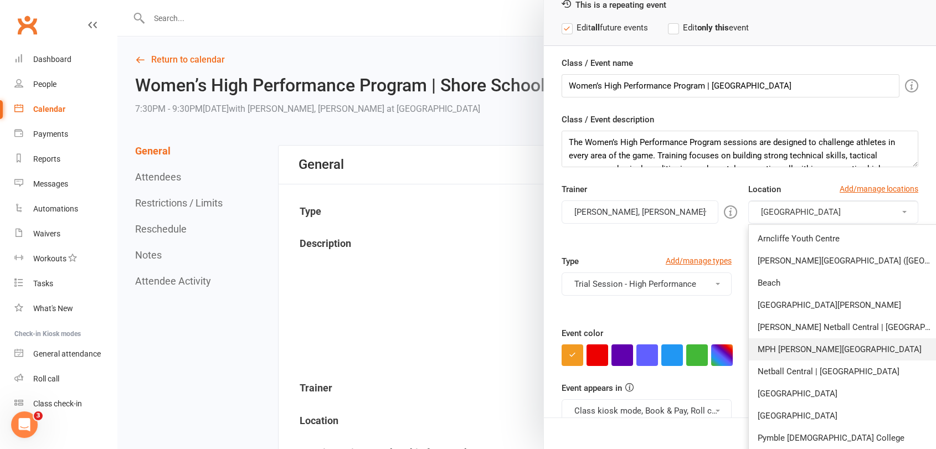
scroll to position [61, 0]
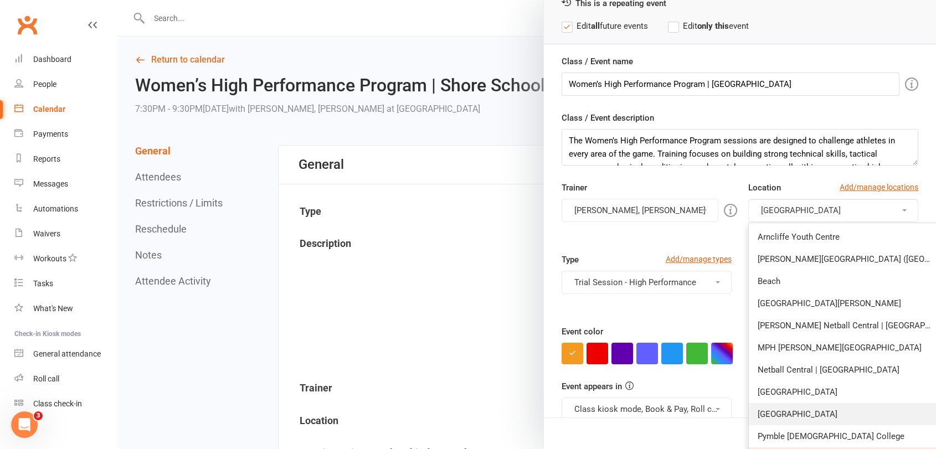
click at [850, 406] on link "[GEOGRAPHIC_DATA]" at bounding box center [845, 414] width 193 height 22
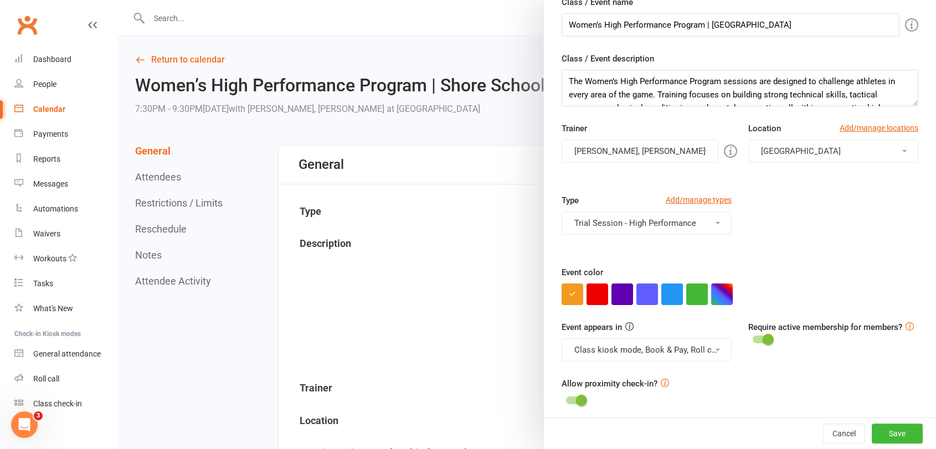
scroll to position [123, 0]
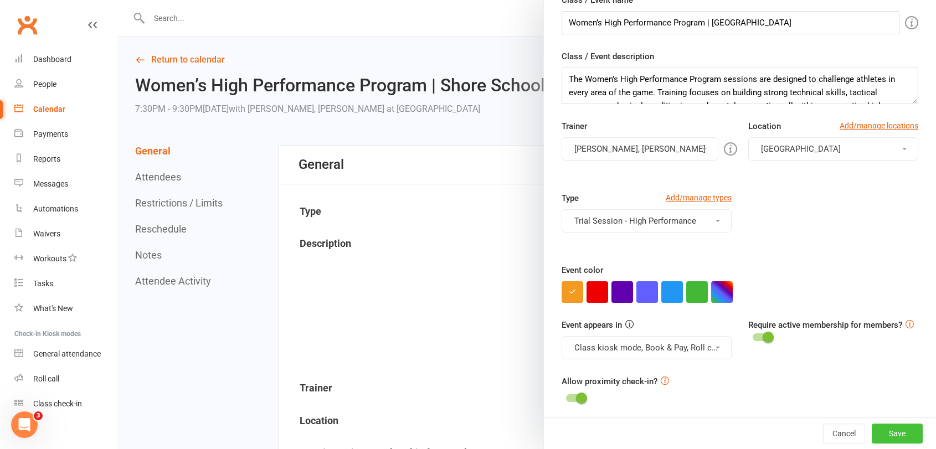
click at [875, 431] on button "Save" at bounding box center [897, 434] width 51 height 20
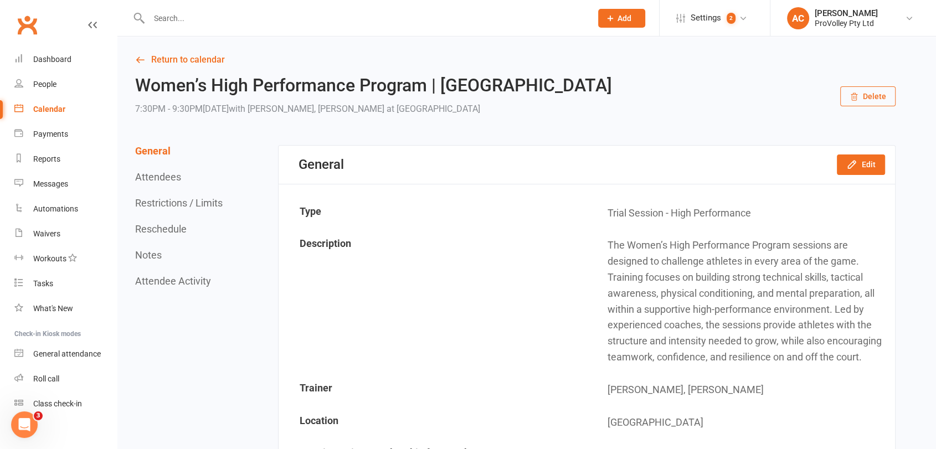
click at [53, 102] on link "Calendar" at bounding box center [65, 109] width 102 height 25
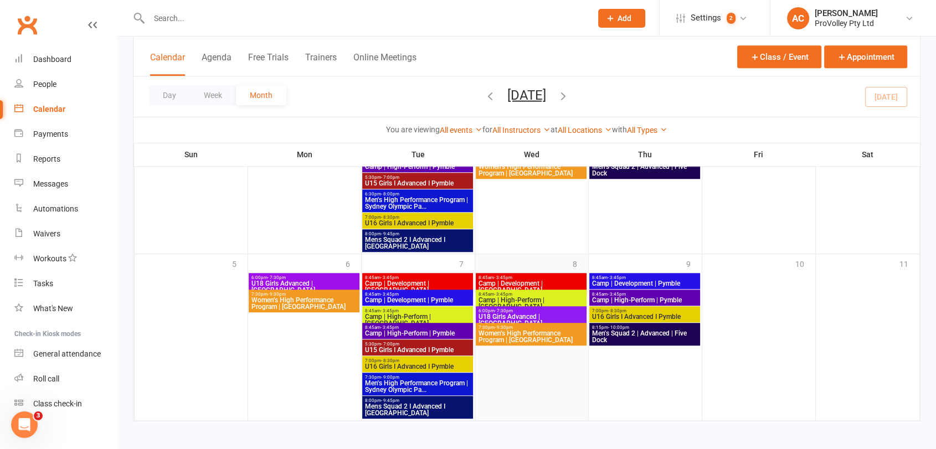
scroll to position [975, 0]
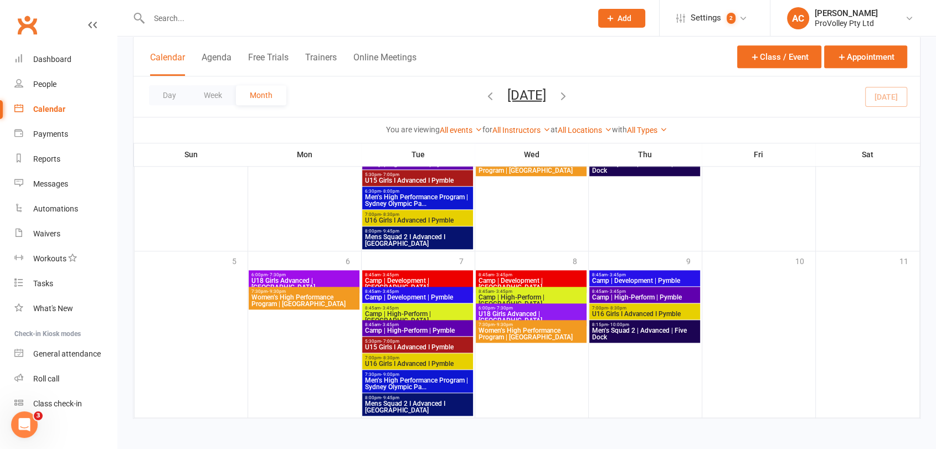
click at [569, 88] on button "button" at bounding box center [563, 96] width 12 height 19
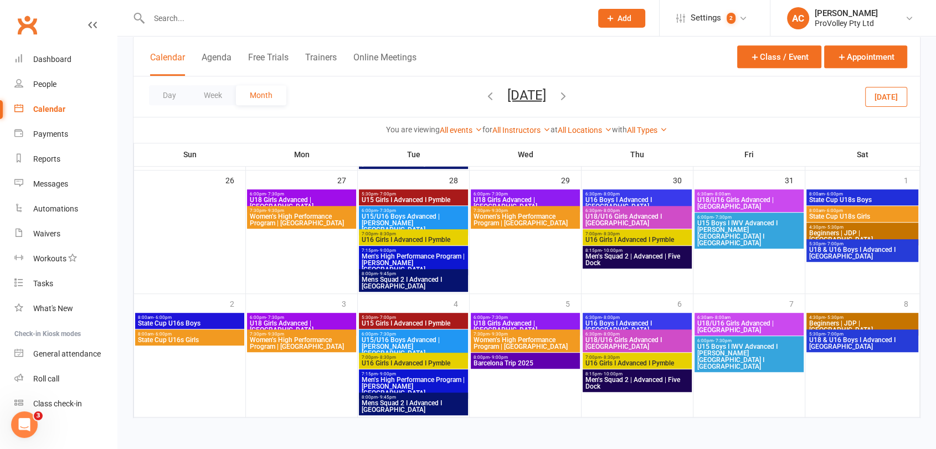
click at [484, 100] on icon "button" at bounding box center [490, 95] width 12 height 12
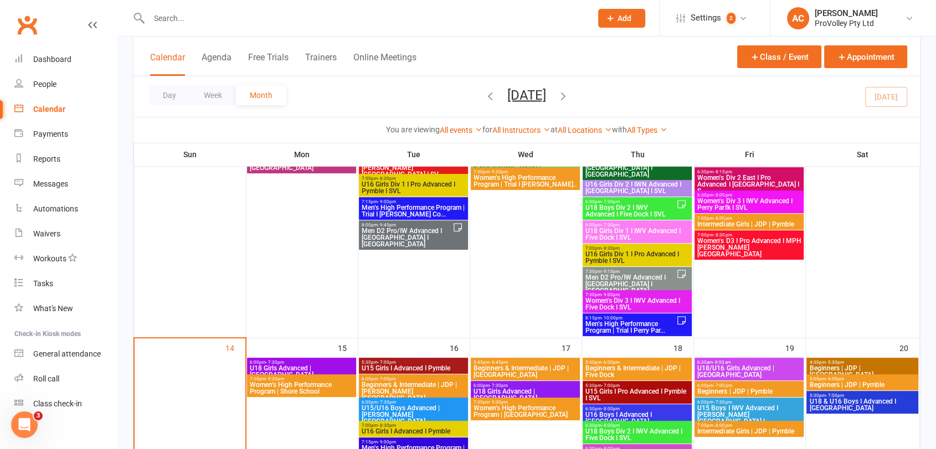
scroll to position [517, 0]
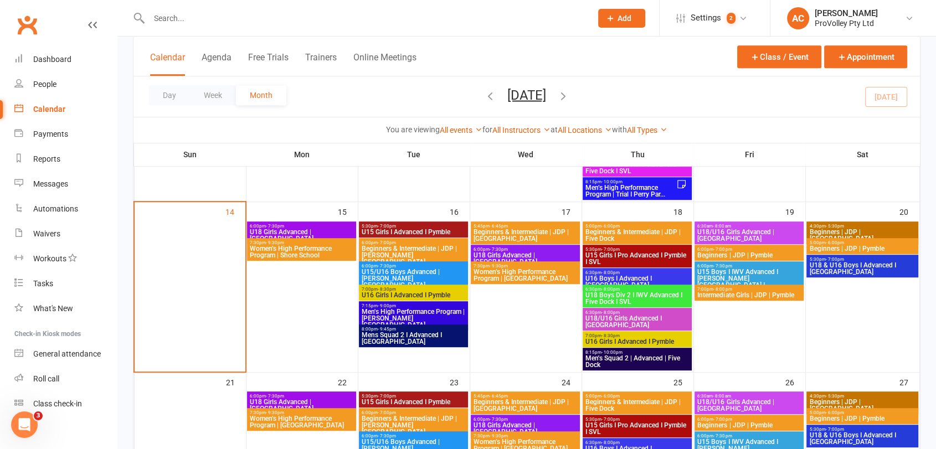
click at [323, 254] on span "Women’s High Performance Program | Shore School" at bounding box center [301, 251] width 105 height 13
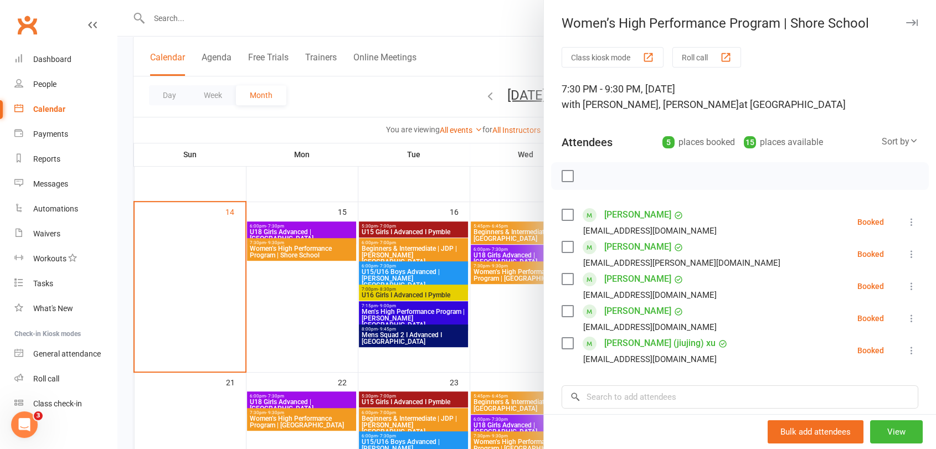
click at [324, 315] on div at bounding box center [526, 224] width 819 height 449
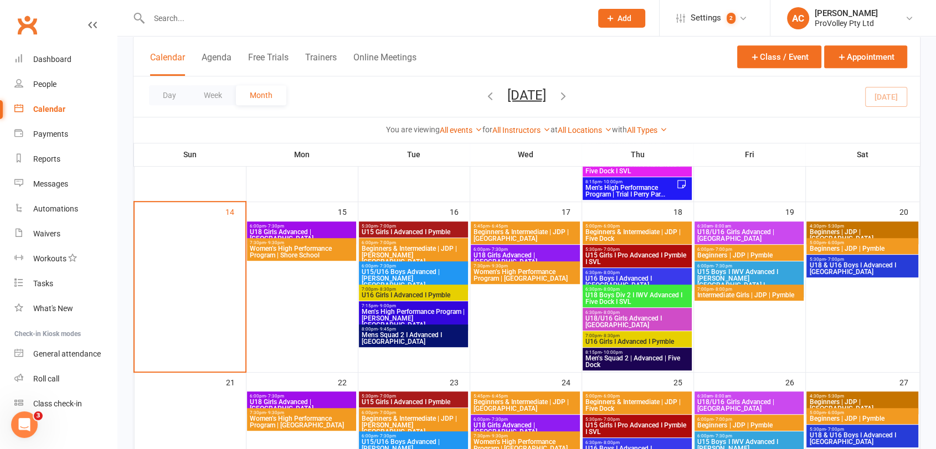
click at [503, 280] on span "Women’s High Performance Program | Alexandria" at bounding box center [525, 275] width 105 height 13
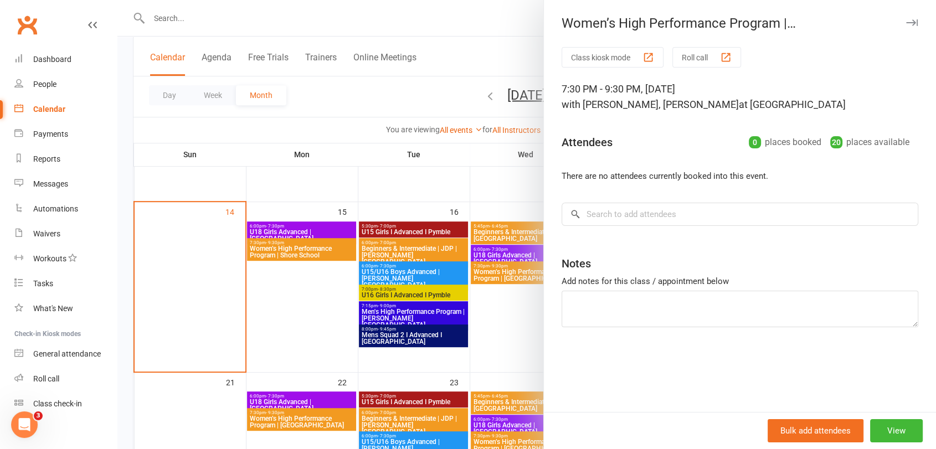
click at [508, 337] on div at bounding box center [526, 224] width 819 height 449
